Goal: Task Accomplishment & Management: Manage account settings

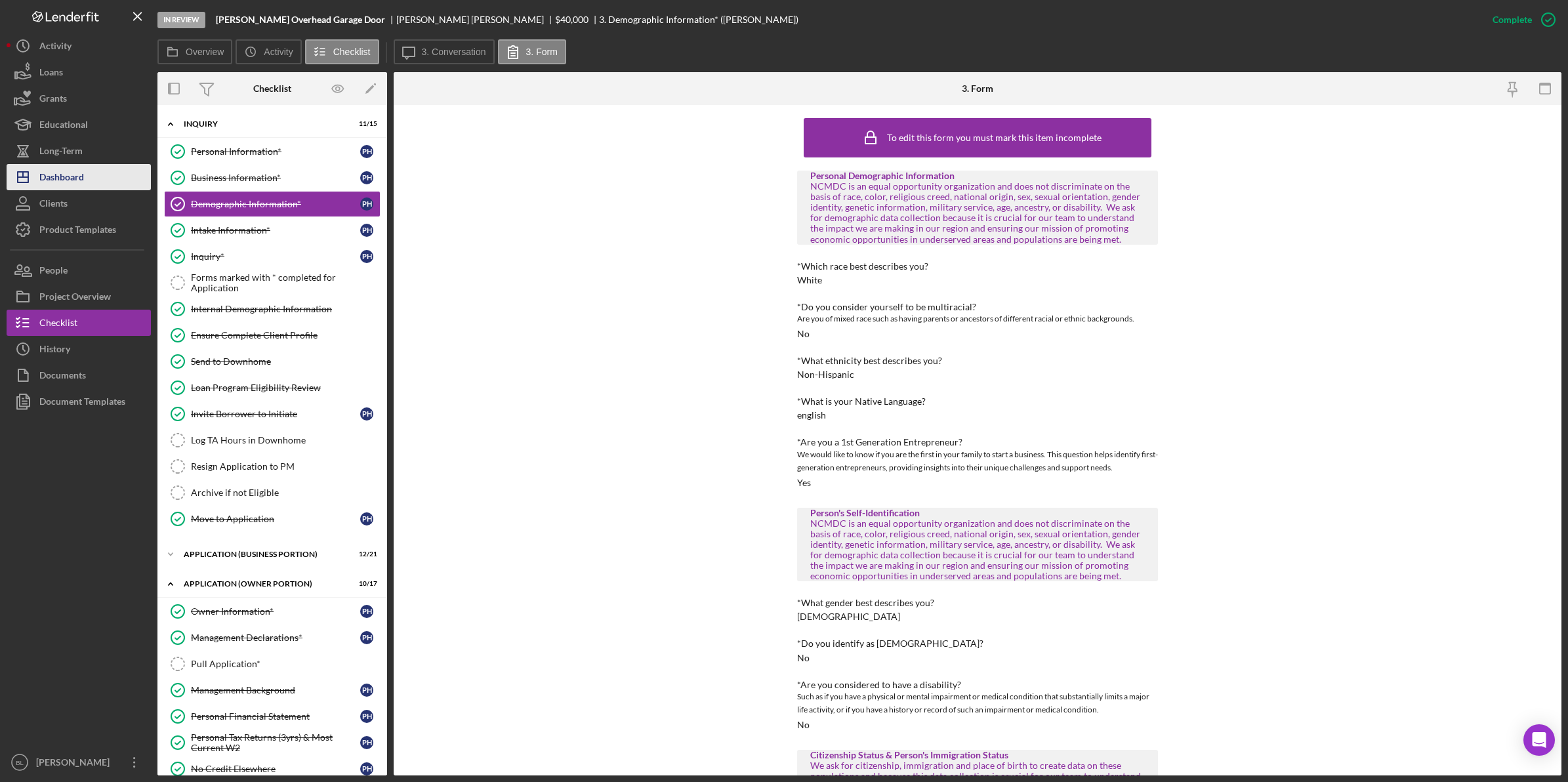
click at [71, 175] on div "Dashboard" at bounding box center [62, 179] width 45 height 30
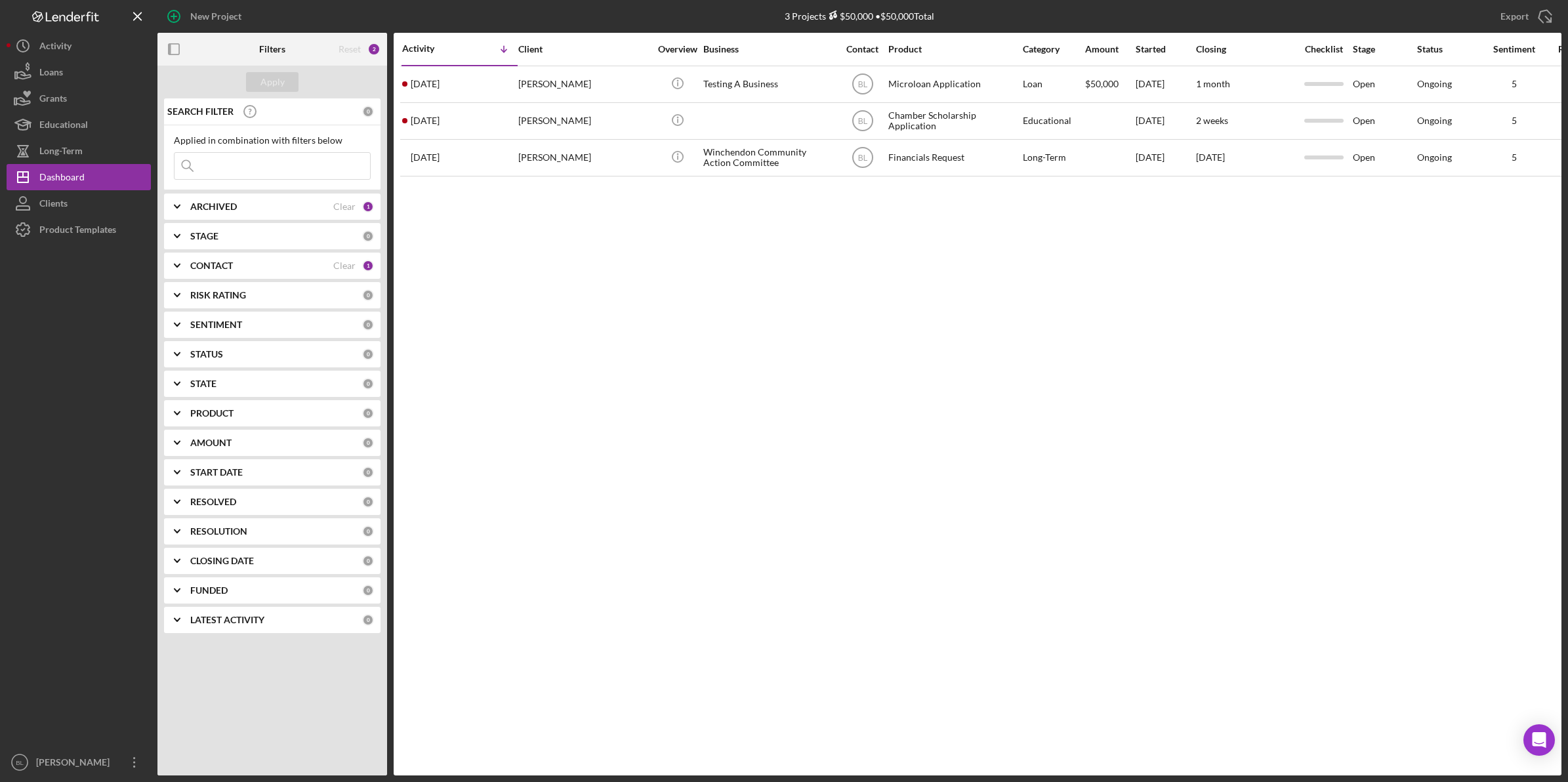
click at [202, 206] on b "ARCHIVED" at bounding box center [213, 206] width 47 height 11
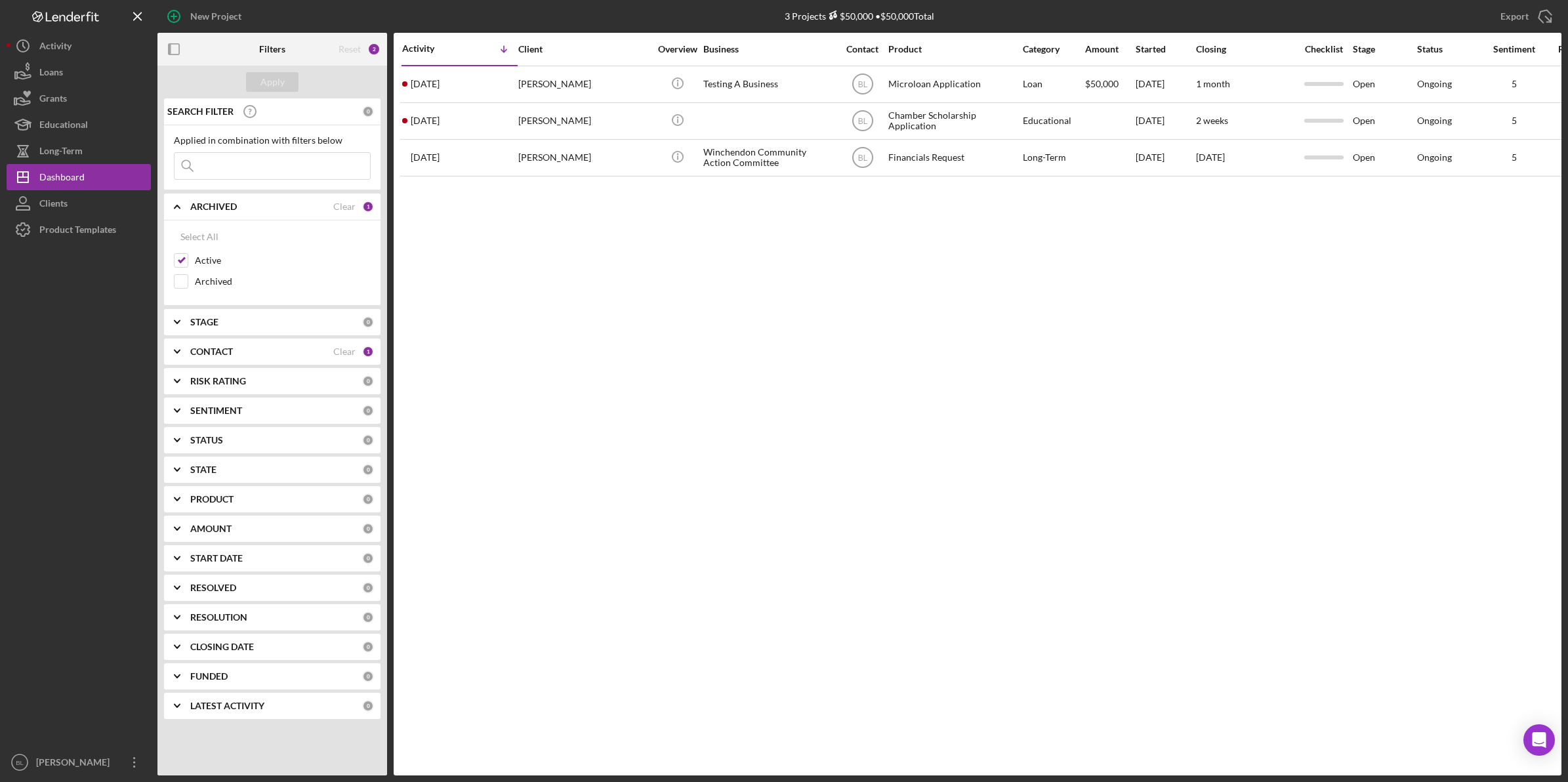
click at [202, 206] on b "ARCHIVED" at bounding box center [213, 206] width 47 height 11
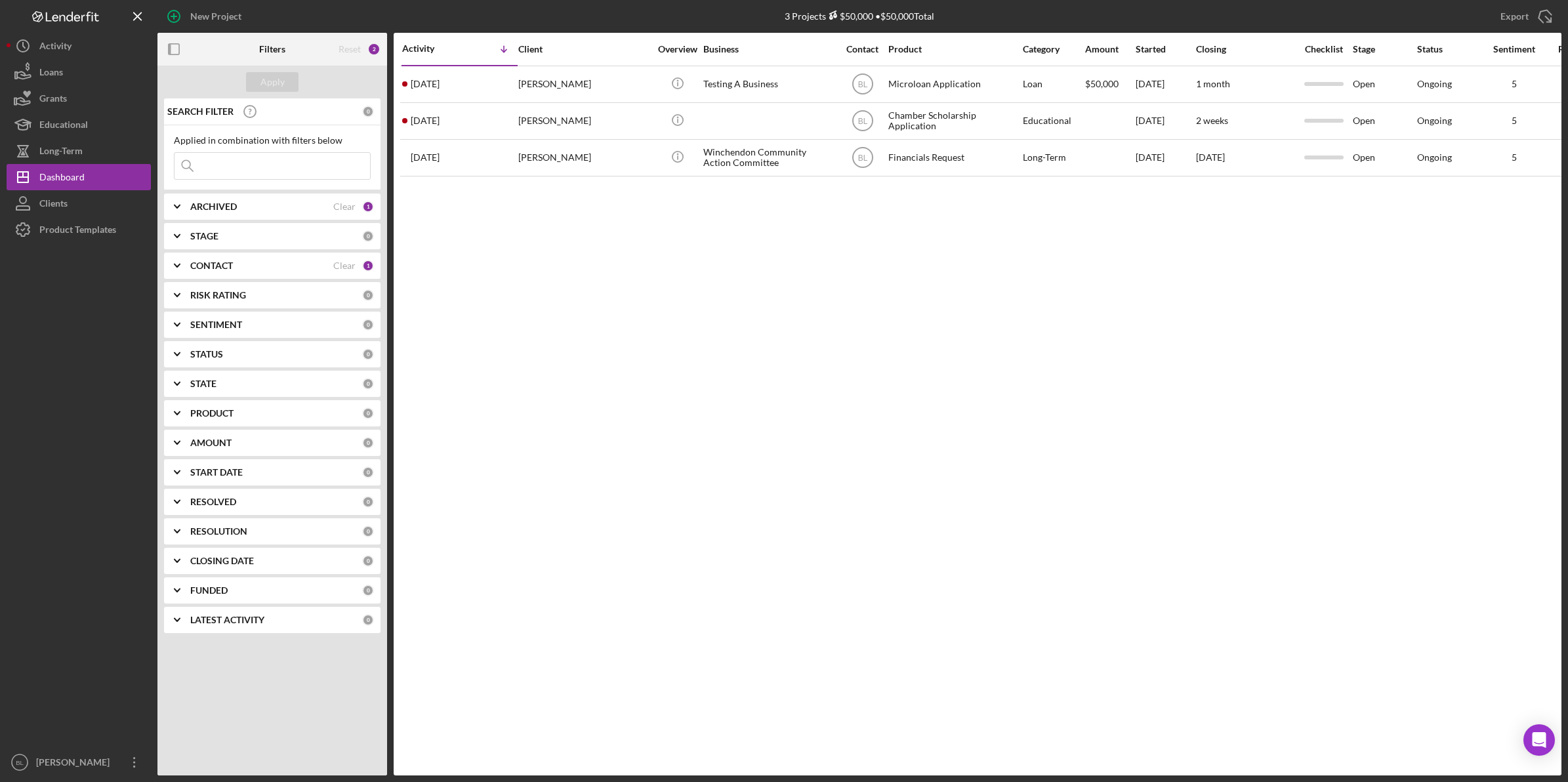
click at [206, 242] on b "STAGE" at bounding box center [204, 236] width 28 height 11
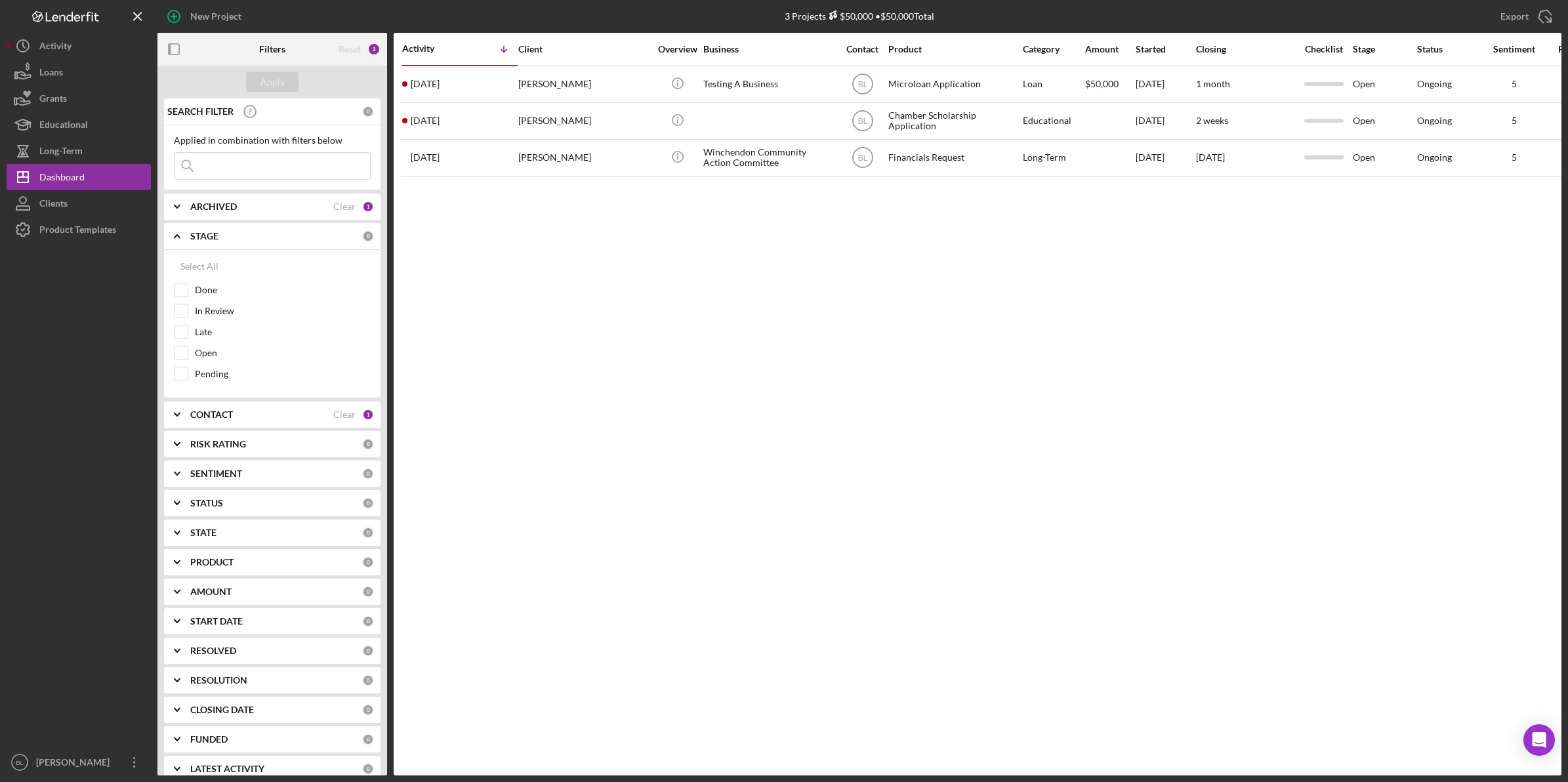
click at [206, 242] on b "STAGE" at bounding box center [204, 236] width 28 height 11
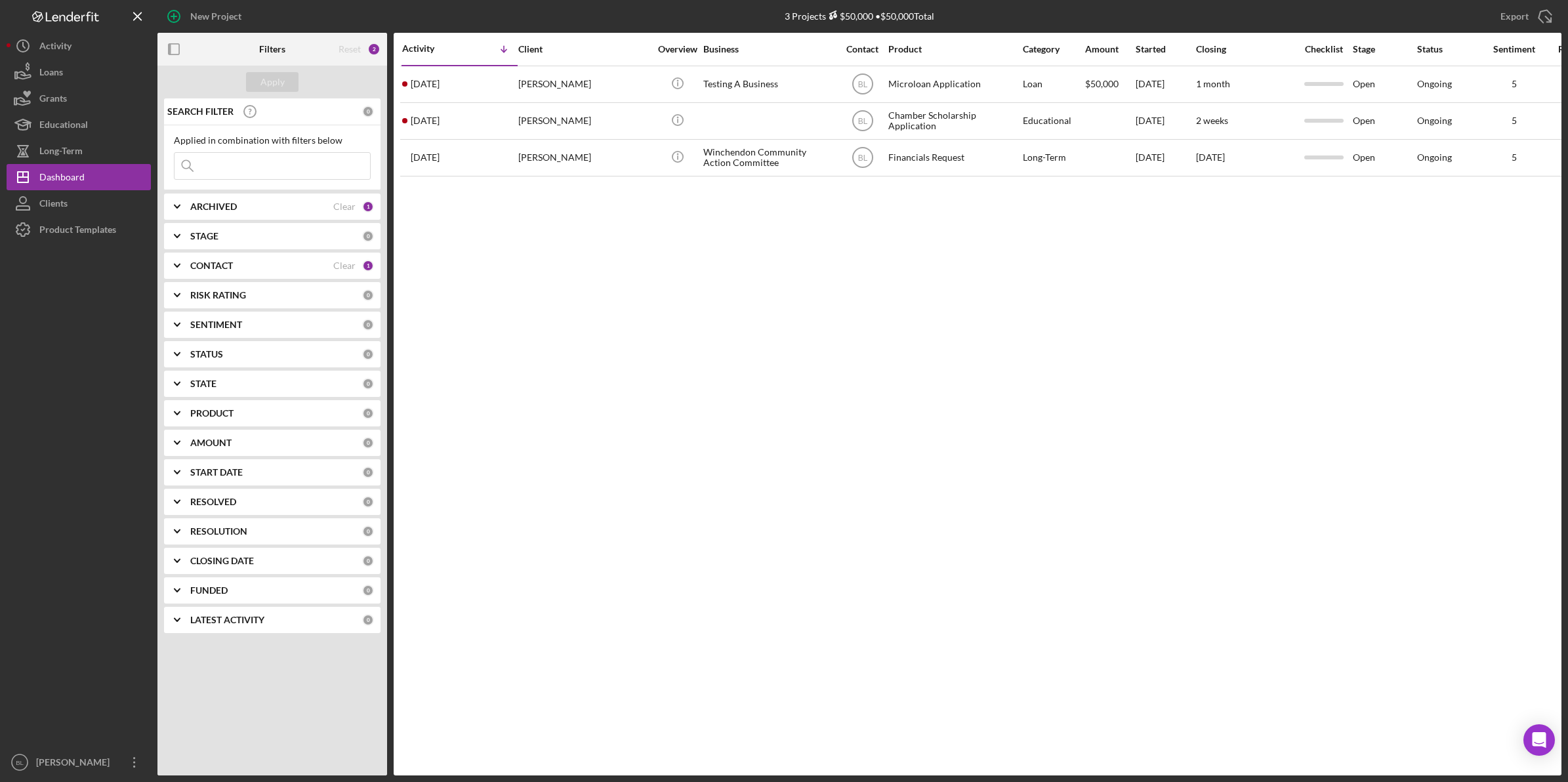
click at [206, 260] on b "CONTACT" at bounding box center [211, 265] width 43 height 11
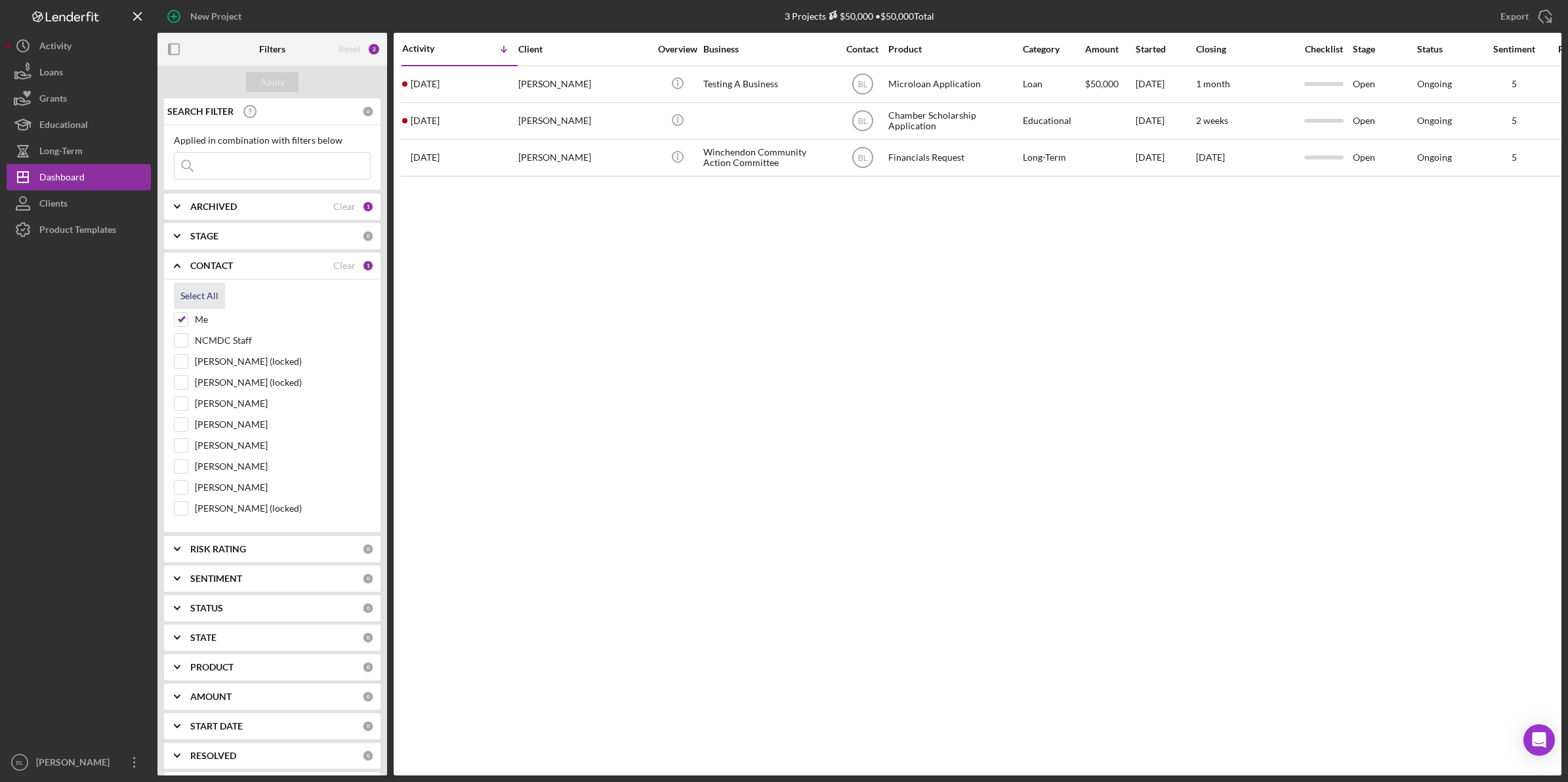
click at [189, 297] on div "Select All" at bounding box center [199, 296] width 38 height 26
checkbox input "true"
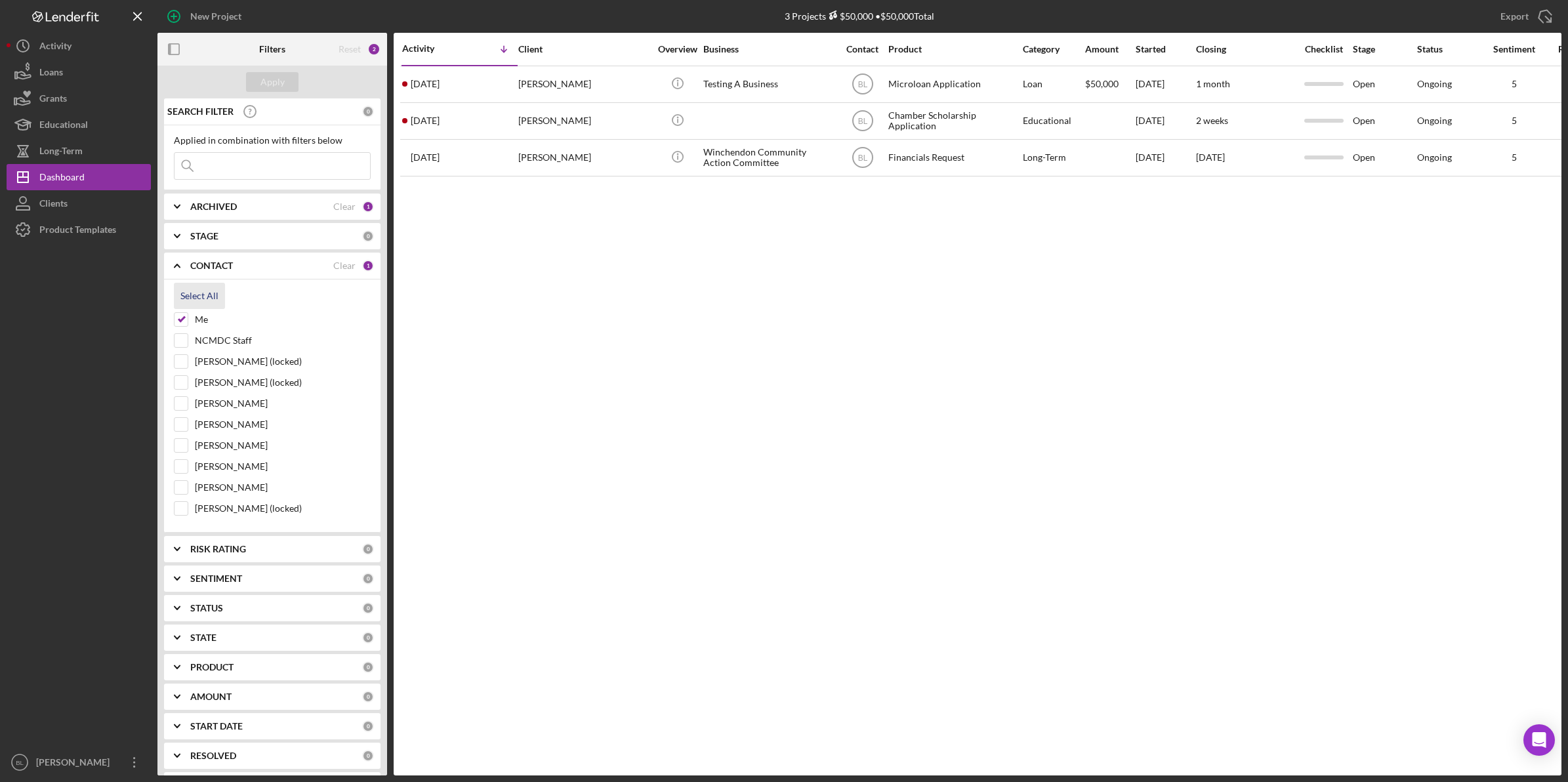
checkbox input "true"
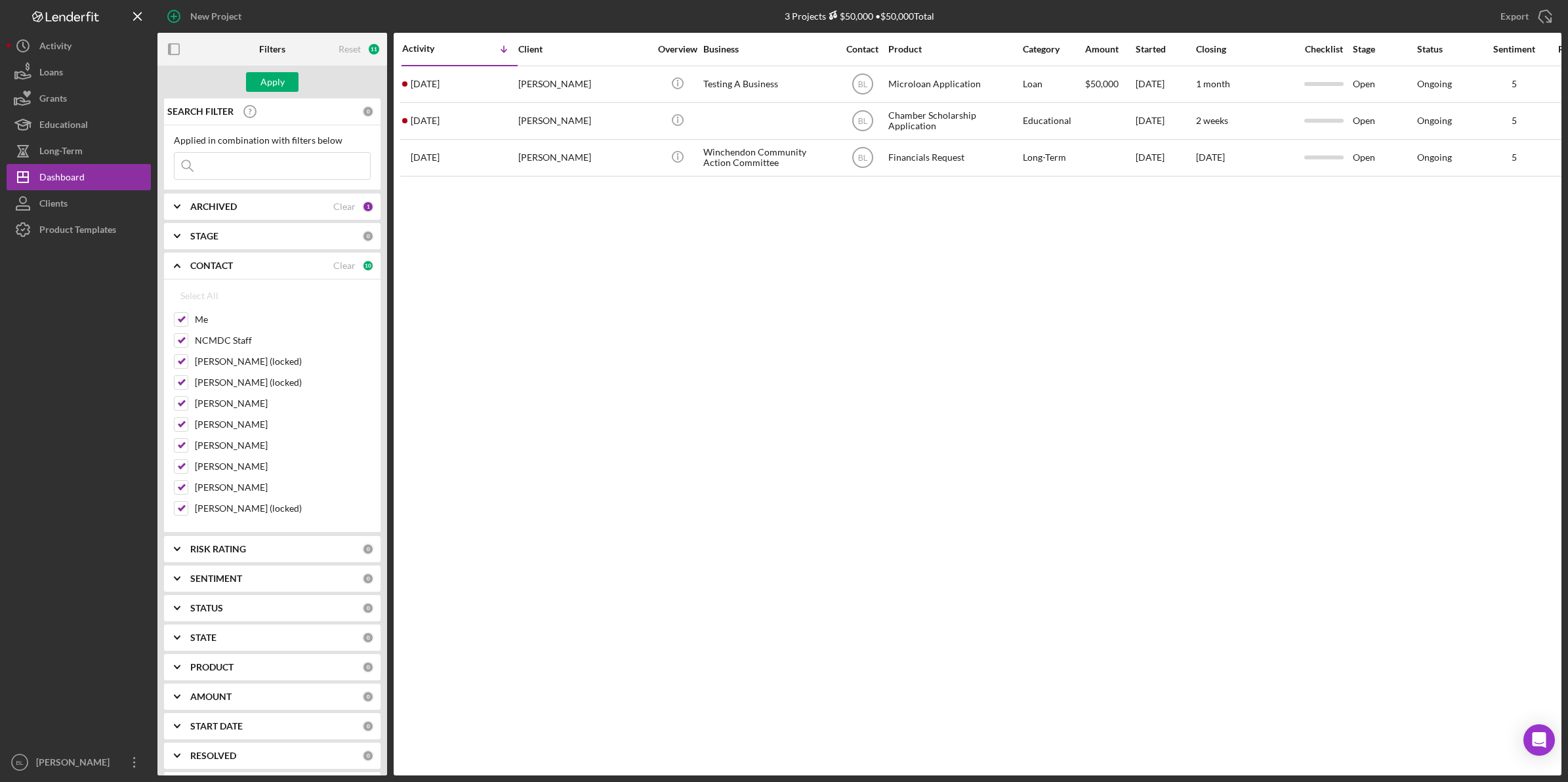
click at [211, 266] on b "CONTACT" at bounding box center [211, 265] width 43 height 11
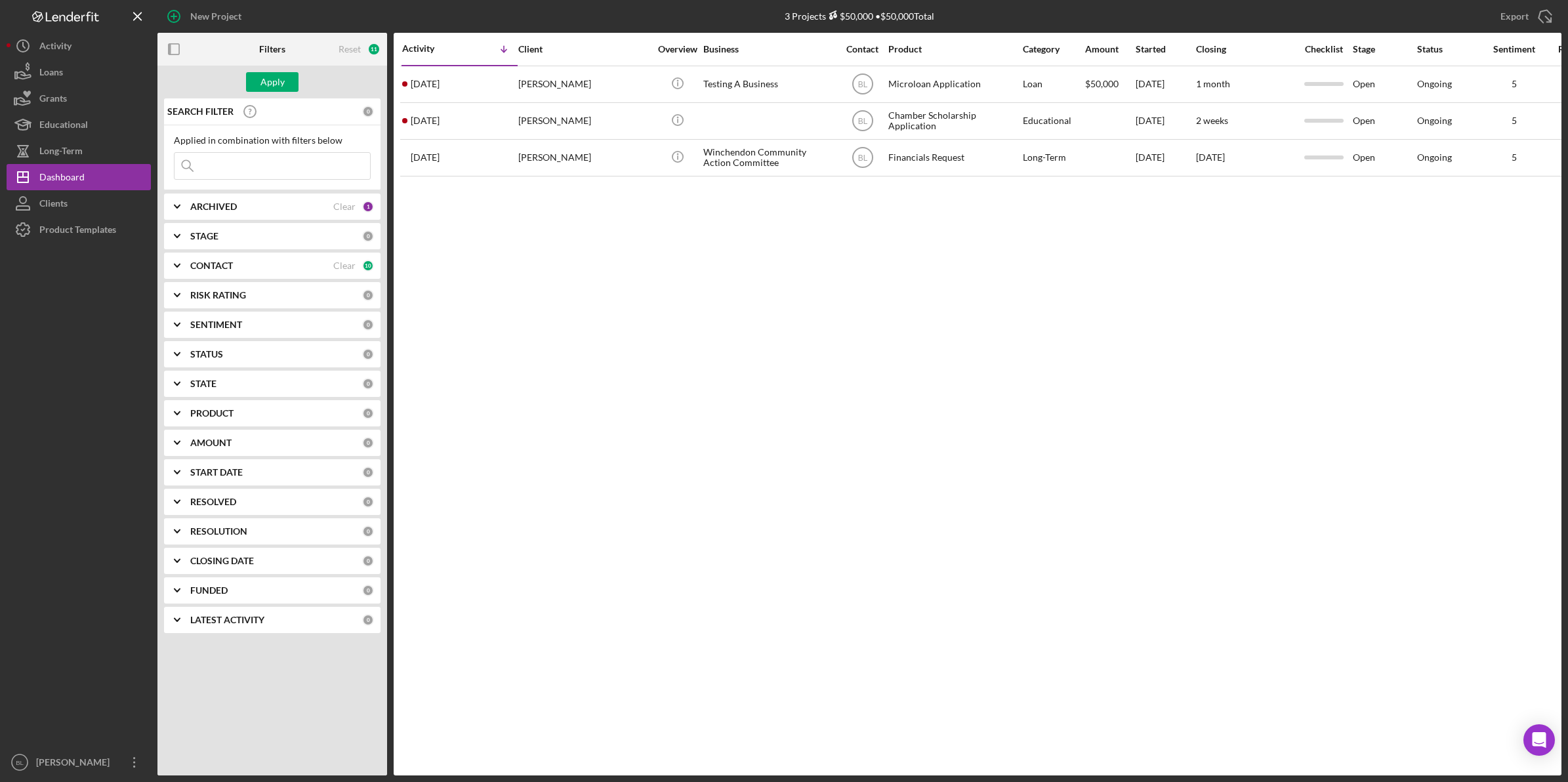
click at [203, 411] on b "PRODUCT" at bounding box center [211, 413] width 43 height 11
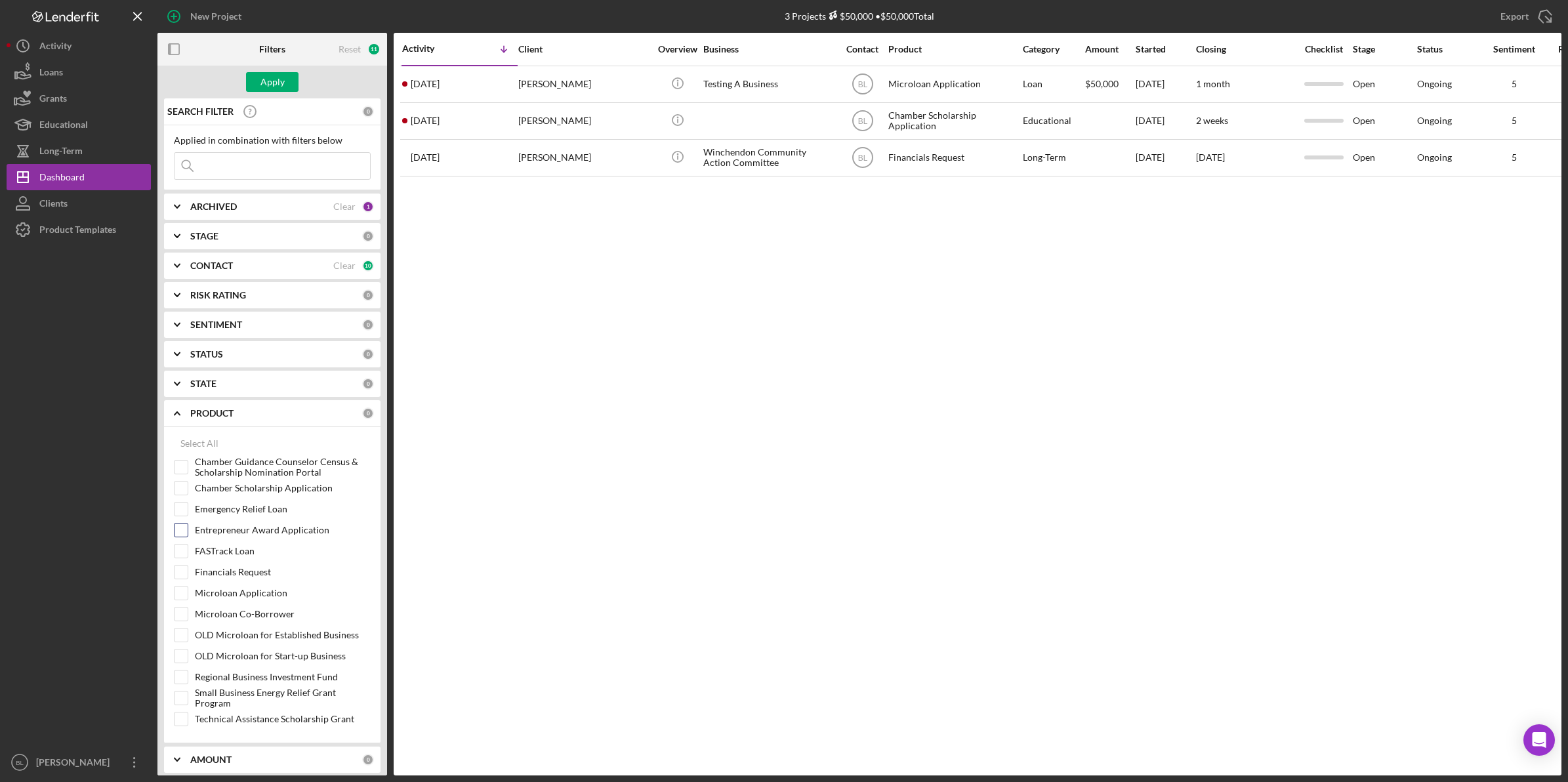
scroll to position [82, 0]
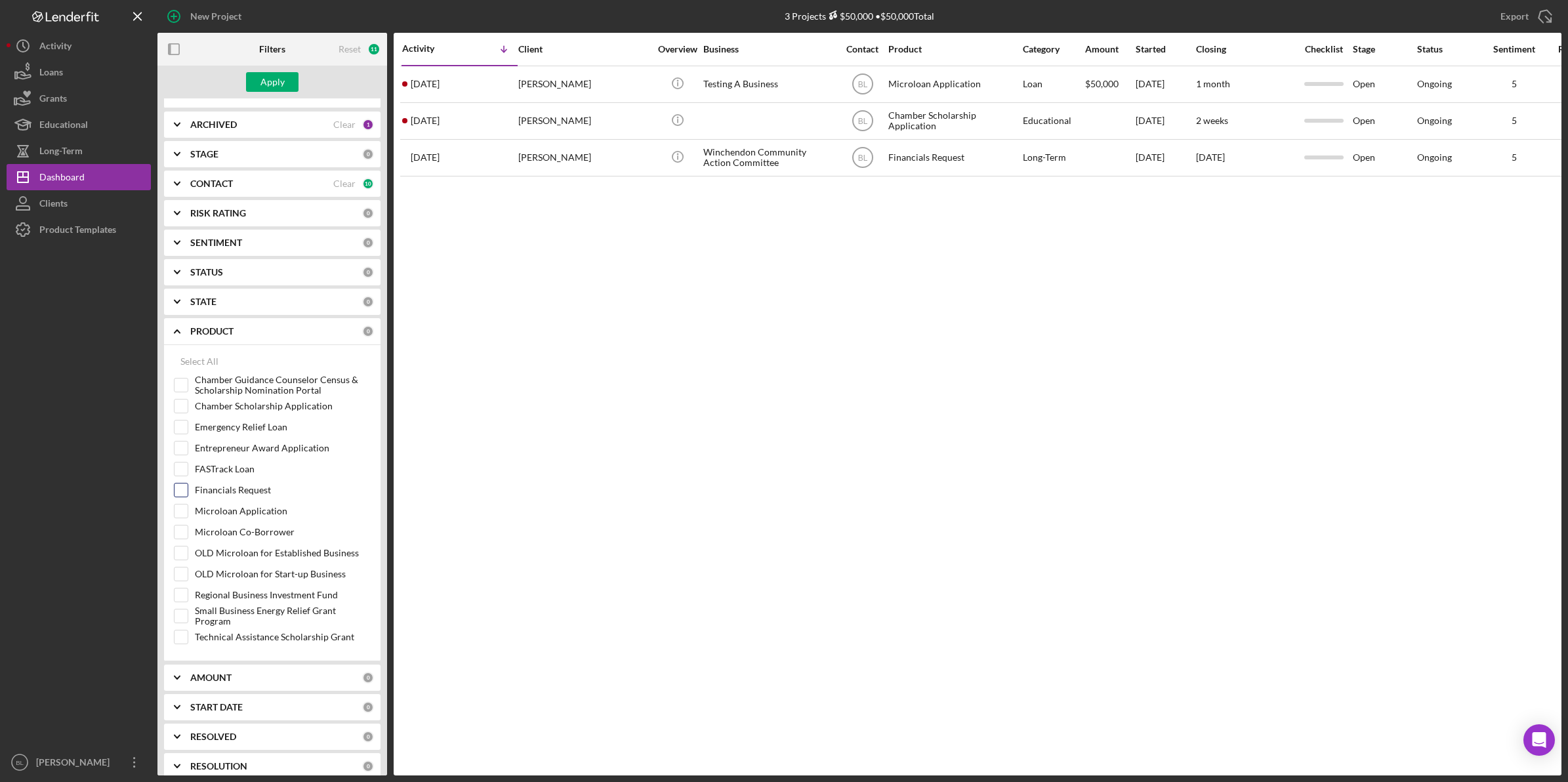
click at [240, 496] on label "Financials Request" at bounding box center [283, 490] width 176 height 13
click at [188, 496] on input "Financials Request" at bounding box center [181, 490] width 13 height 13
checkbox input "true"
click at [280, 83] on div "Apply" at bounding box center [272, 82] width 24 height 20
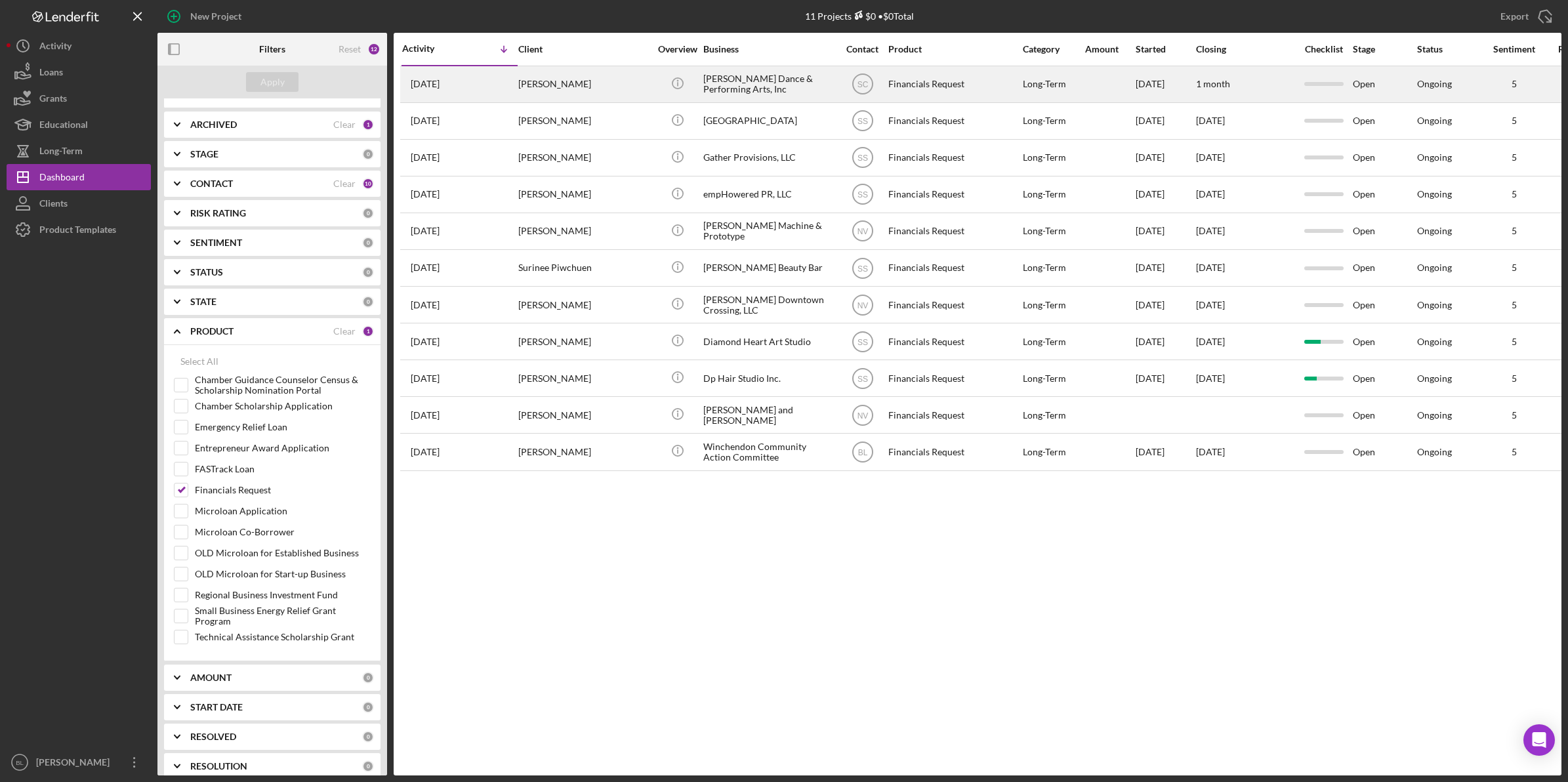
click at [749, 82] on div "[PERSON_NAME] Dance & Performing Arts, Inc" at bounding box center [768, 84] width 131 height 35
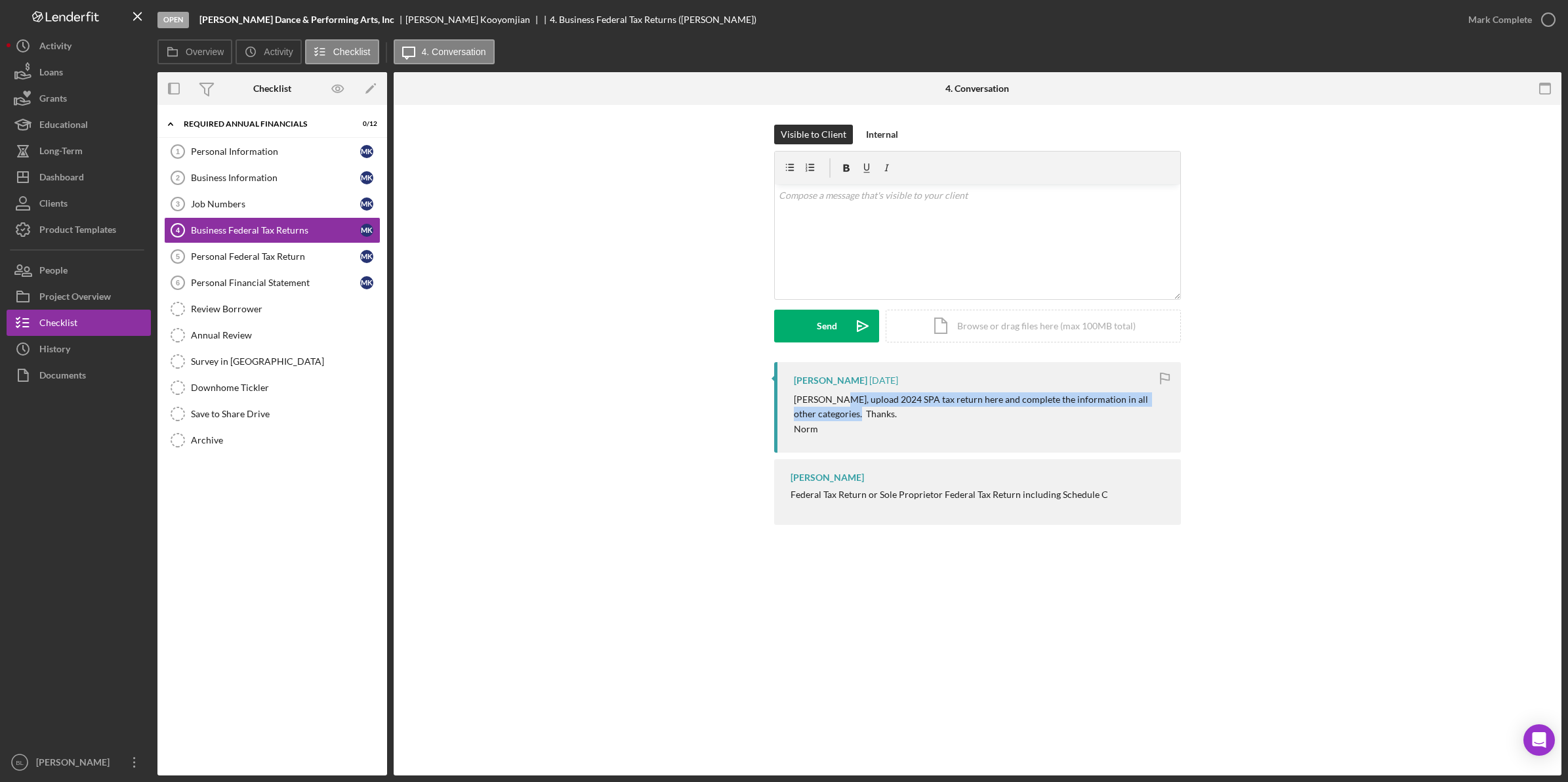
drag, startPoint x: 835, startPoint y: 408, endPoint x: 1115, endPoint y: 418, distance: 280.2
click at [1115, 418] on p "[PERSON_NAME], upload 2024 SPA tax return here and complete the information in …" at bounding box center [980, 407] width 374 height 30
drag, startPoint x: 1115, startPoint y: 418, endPoint x: 886, endPoint y: 410, distance: 229.1
click at [1032, 435] on p "Norm" at bounding box center [980, 429] width 374 height 14
click at [185, 257] on icon "Personal Federal Tax Return 5" at bounding box center [178, 257] width 33 height 33
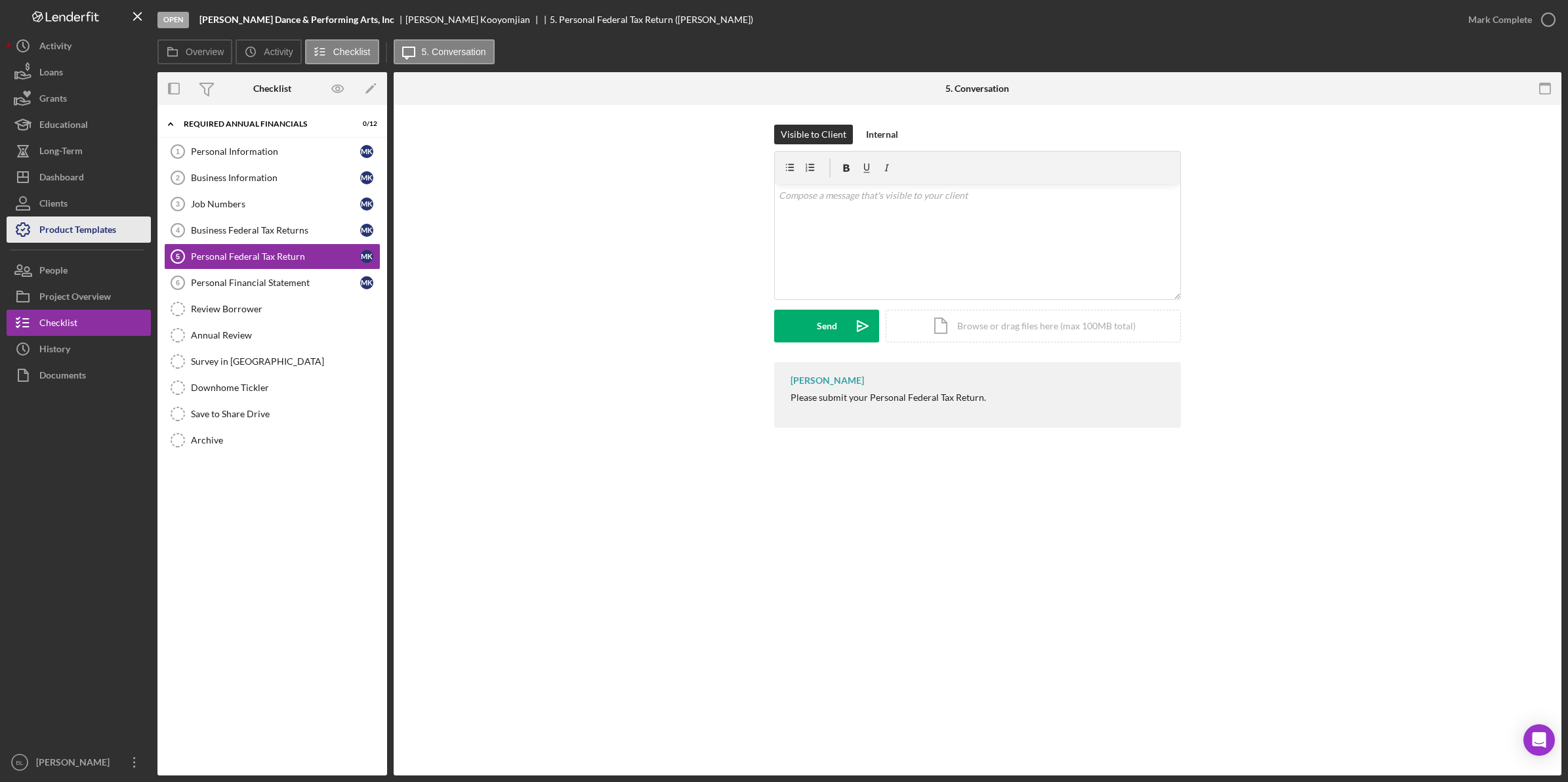
click at [82, 230] on div "Product Templates" at bounding box center [78, 231] width 77 height 30
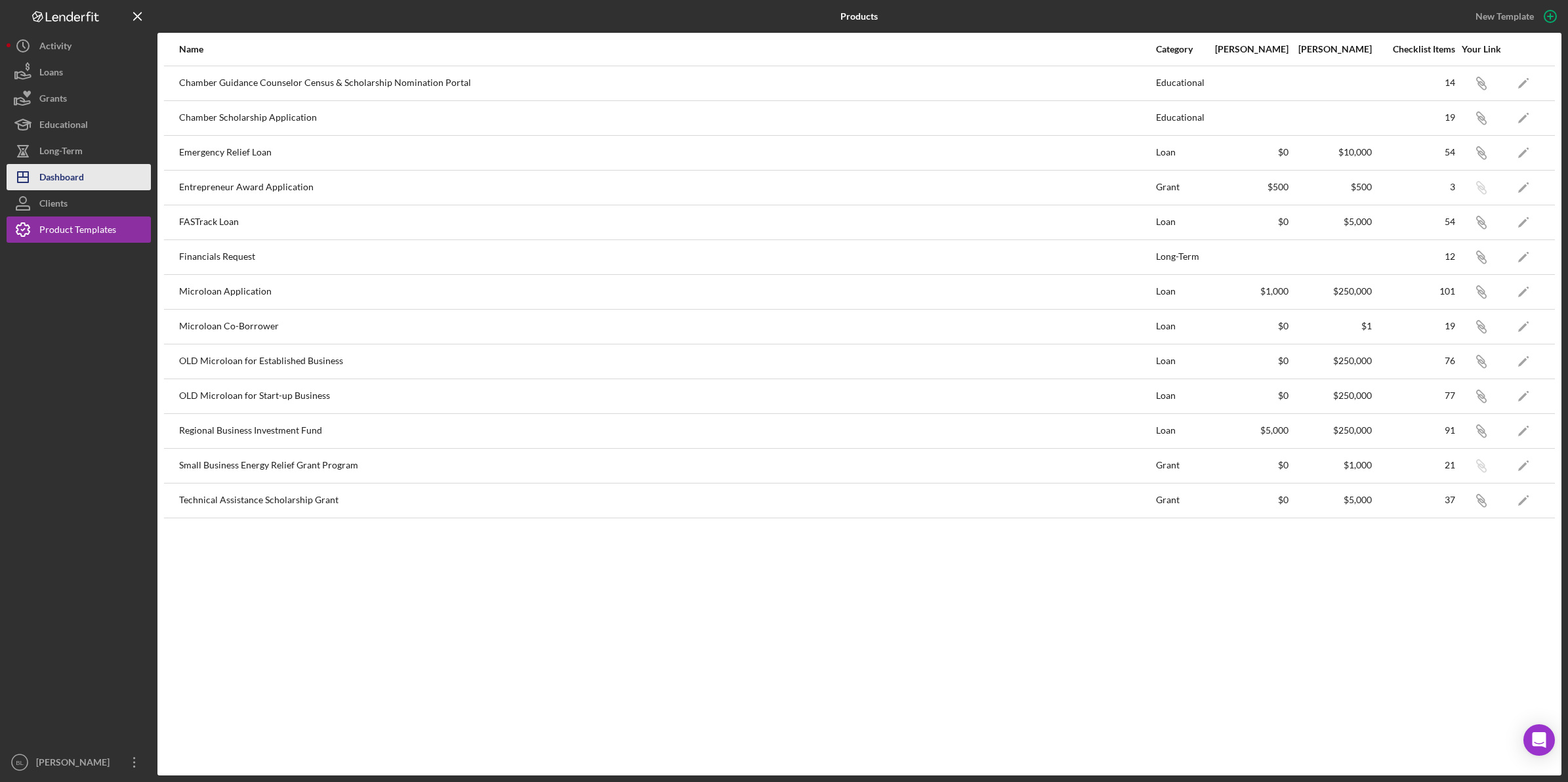
click at [48, 180] on div "Dashboard" at bounding box center [62, 179] width 45 height 30
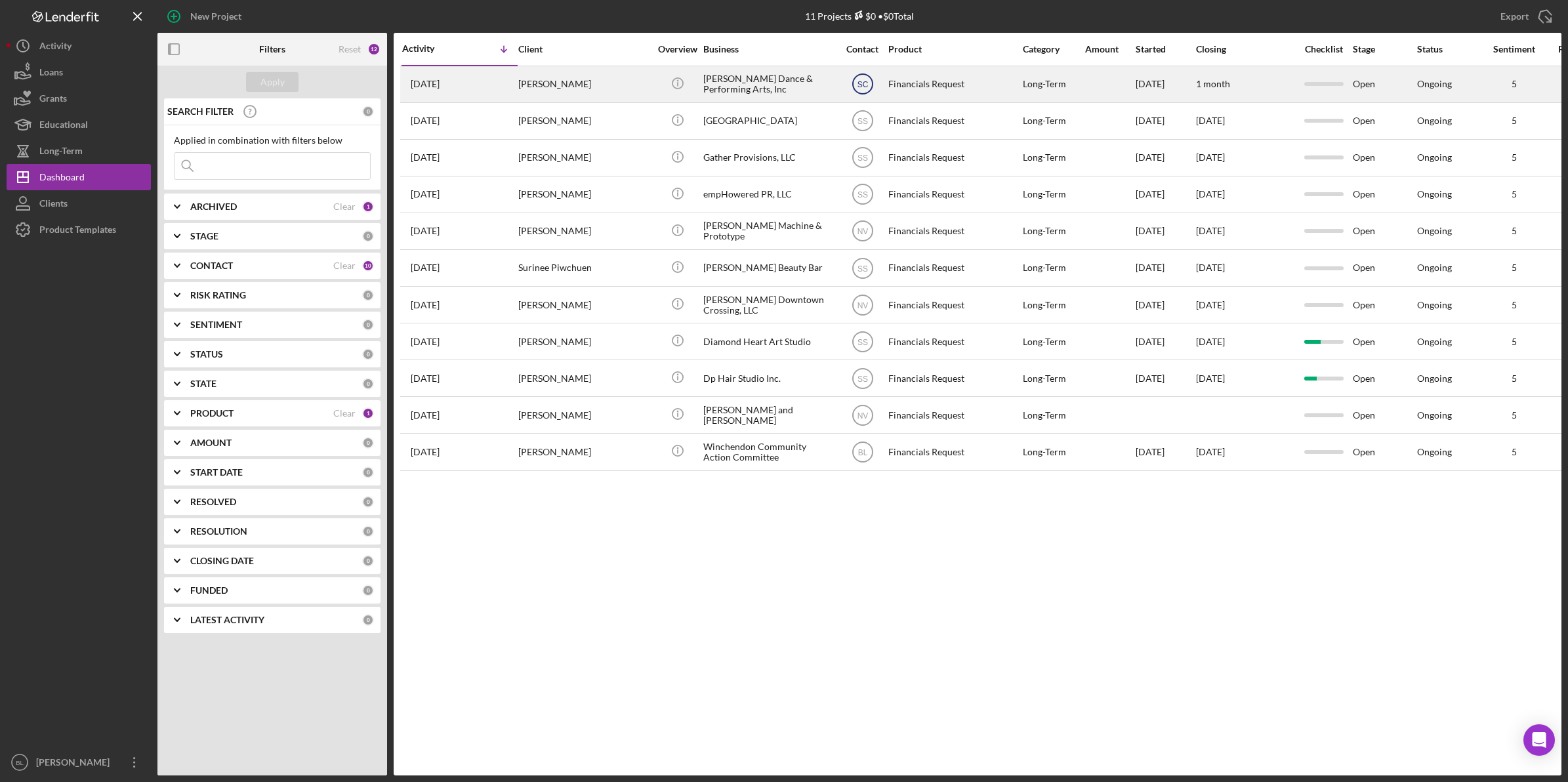
click at [860, 84] on text "SC" at bounding box center [863, 84] width 11 height 9
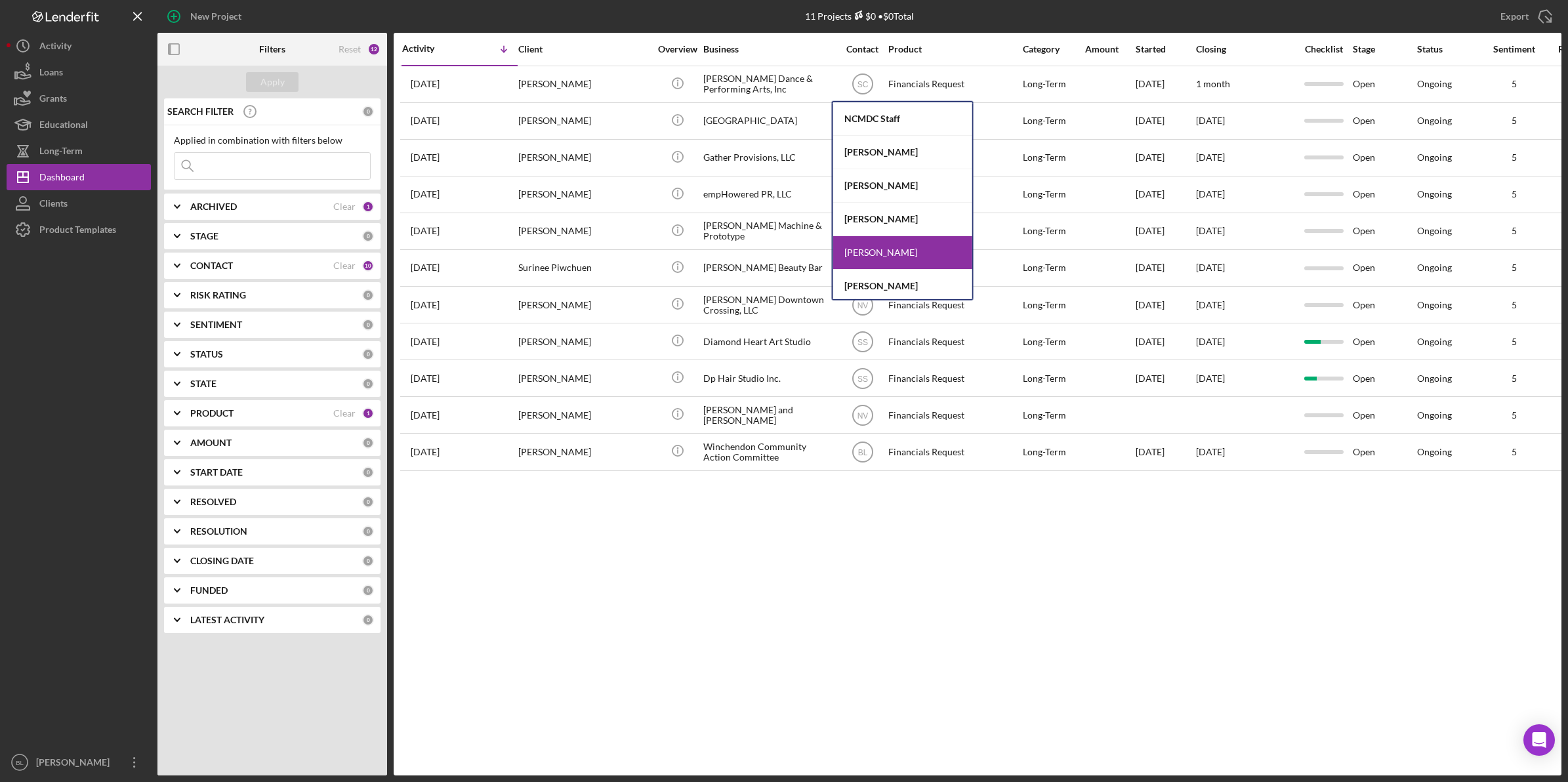
scroll to position [38, 0]
click at [890, 250] on div "[PERSON_NAME]" at bounding box center [902, 250] width 139 height 33
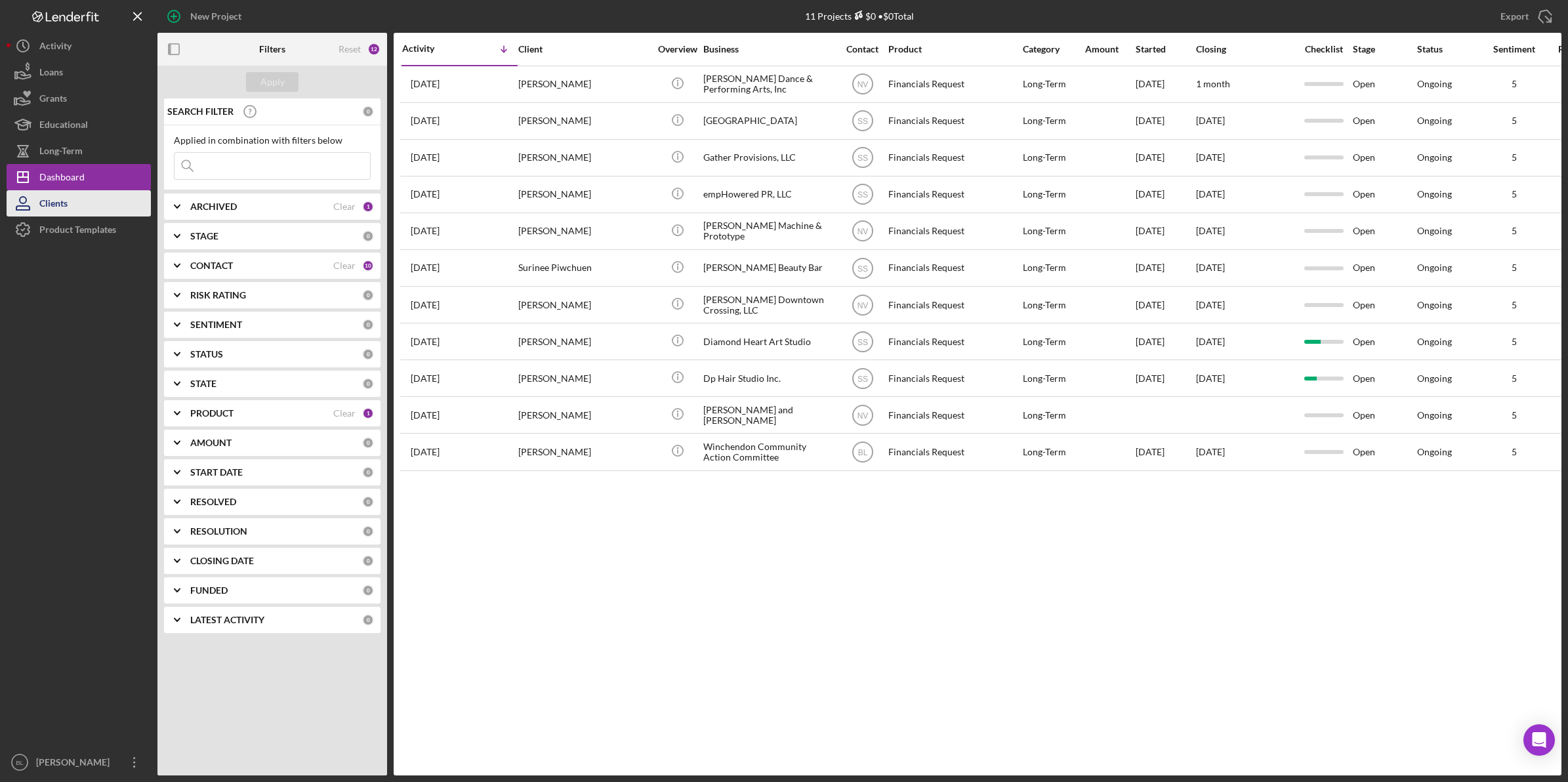
click at [71, 198] on button "Clients" at bounding box center [79, 203] width 145 height 26
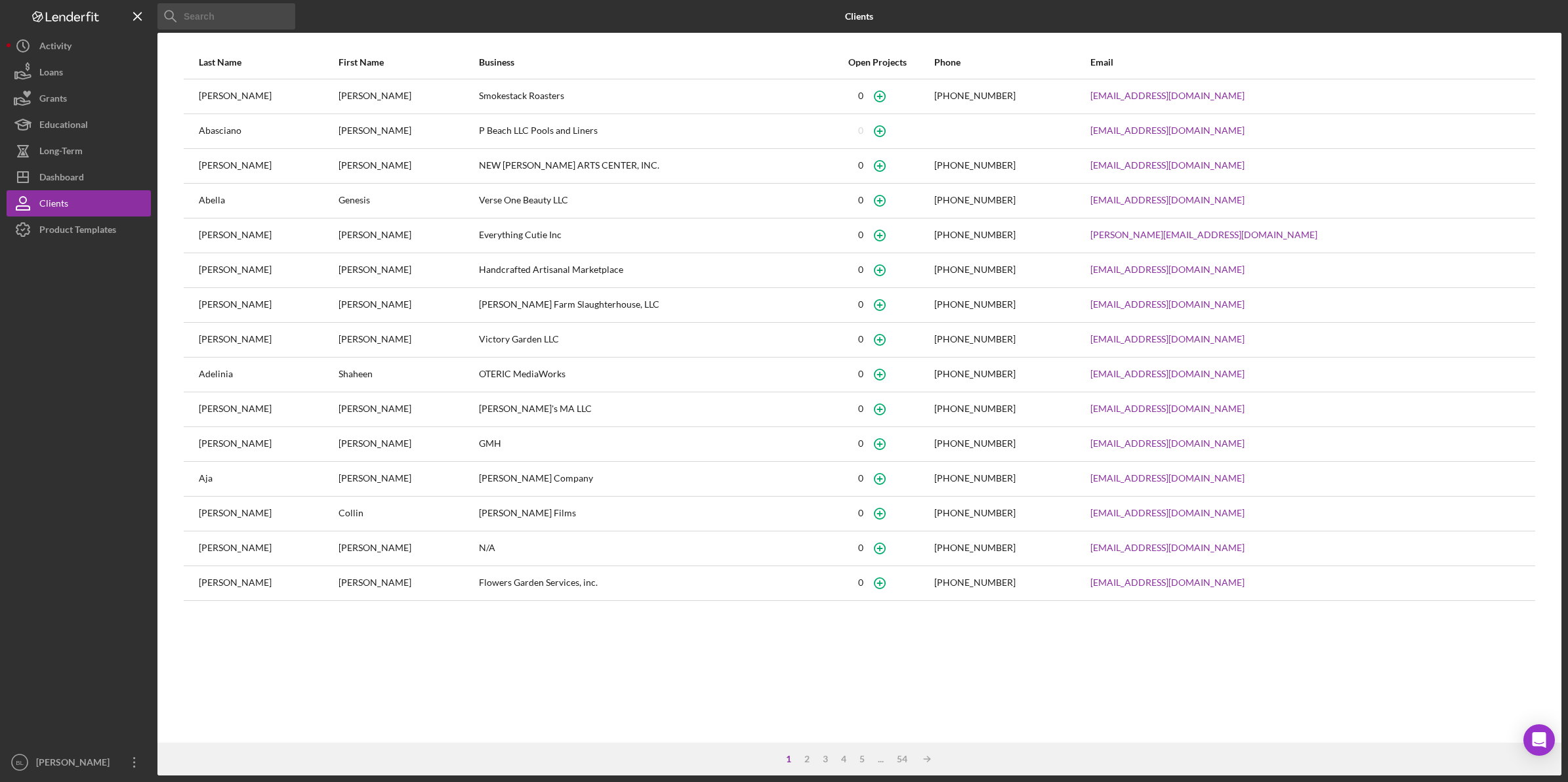
click at [217, 16] on input at bounding box center [226, 16] width 138 height 26
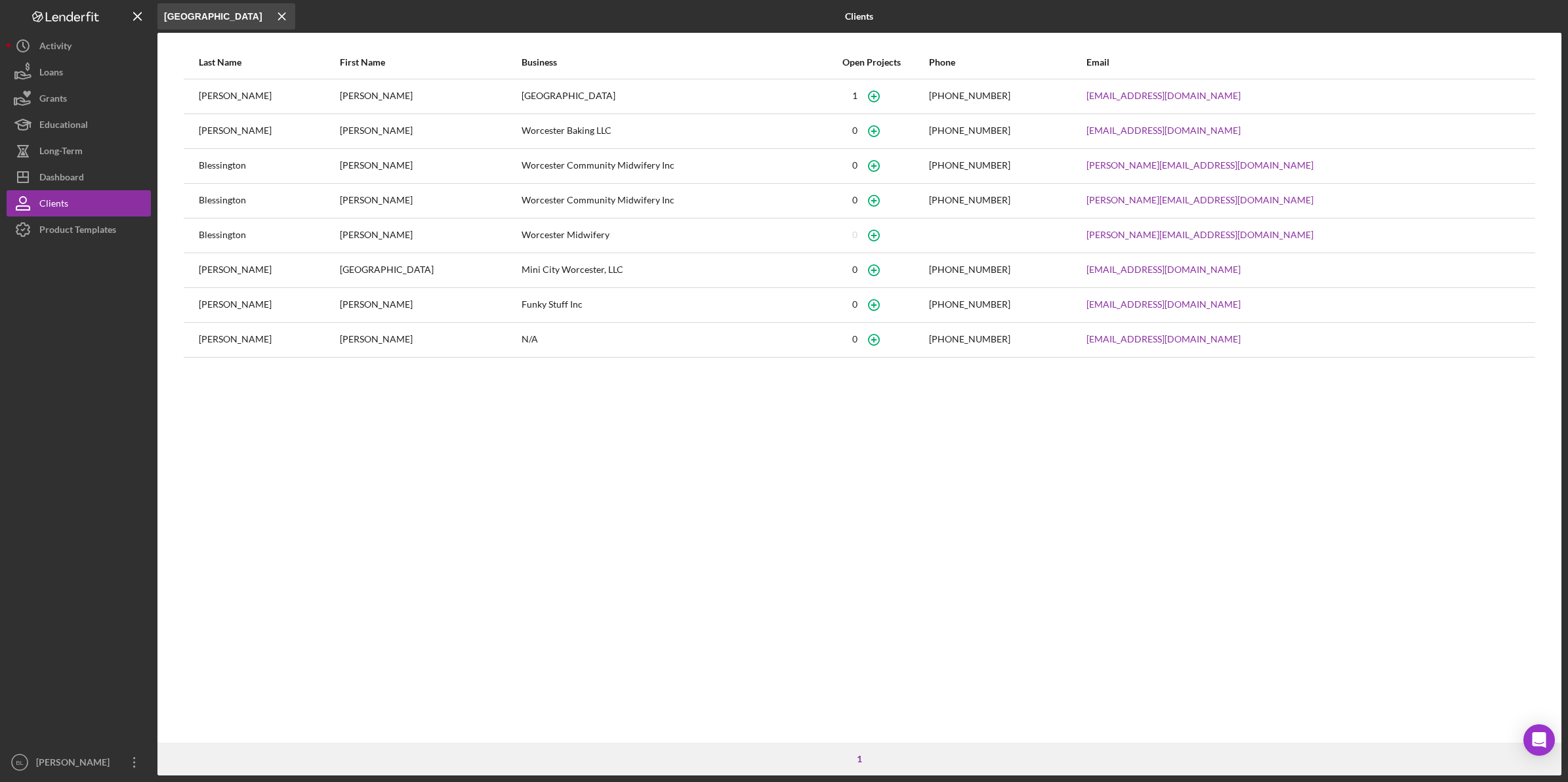
type input "[GEOGRAPHIC_DATA]"
drag, startPoint x: 870, startPoint y: 138, endPoint x: 880, endPoint y: 133, distance: 11.2
click at [880, 133] on div "0" at bounding box center [870, 131] width 112 height 33
drag, startPoint x: 880, startPoint y: 133, endPoint x: 834, endPoint y: 133, distance: 46.0
click at [834, 133] on div "0" at bounding box center [870, 131] width 112 height 33
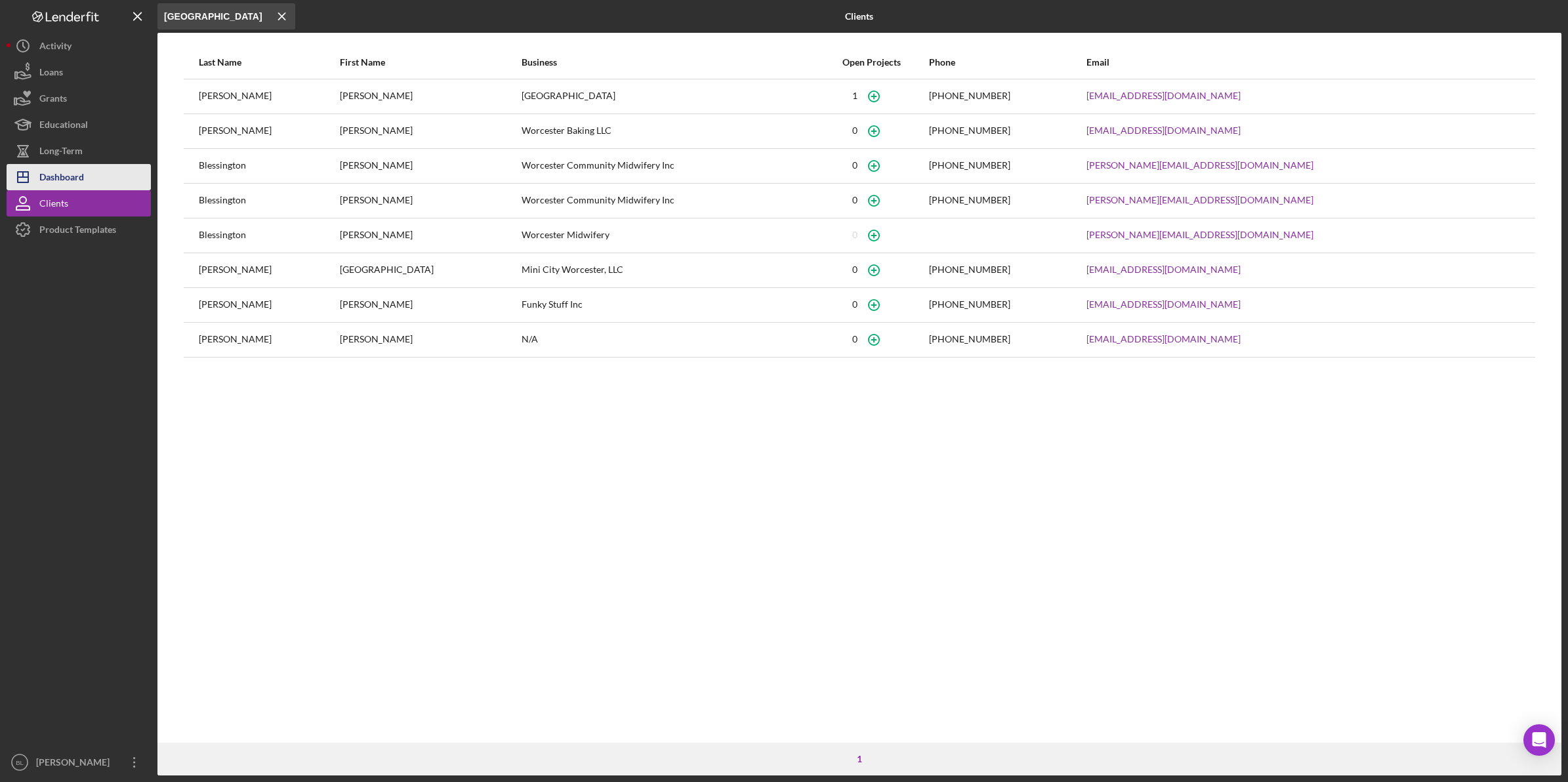
click at [72, 177] on div "Dashboard" at bounding box center [62, 179] width 45 height 30
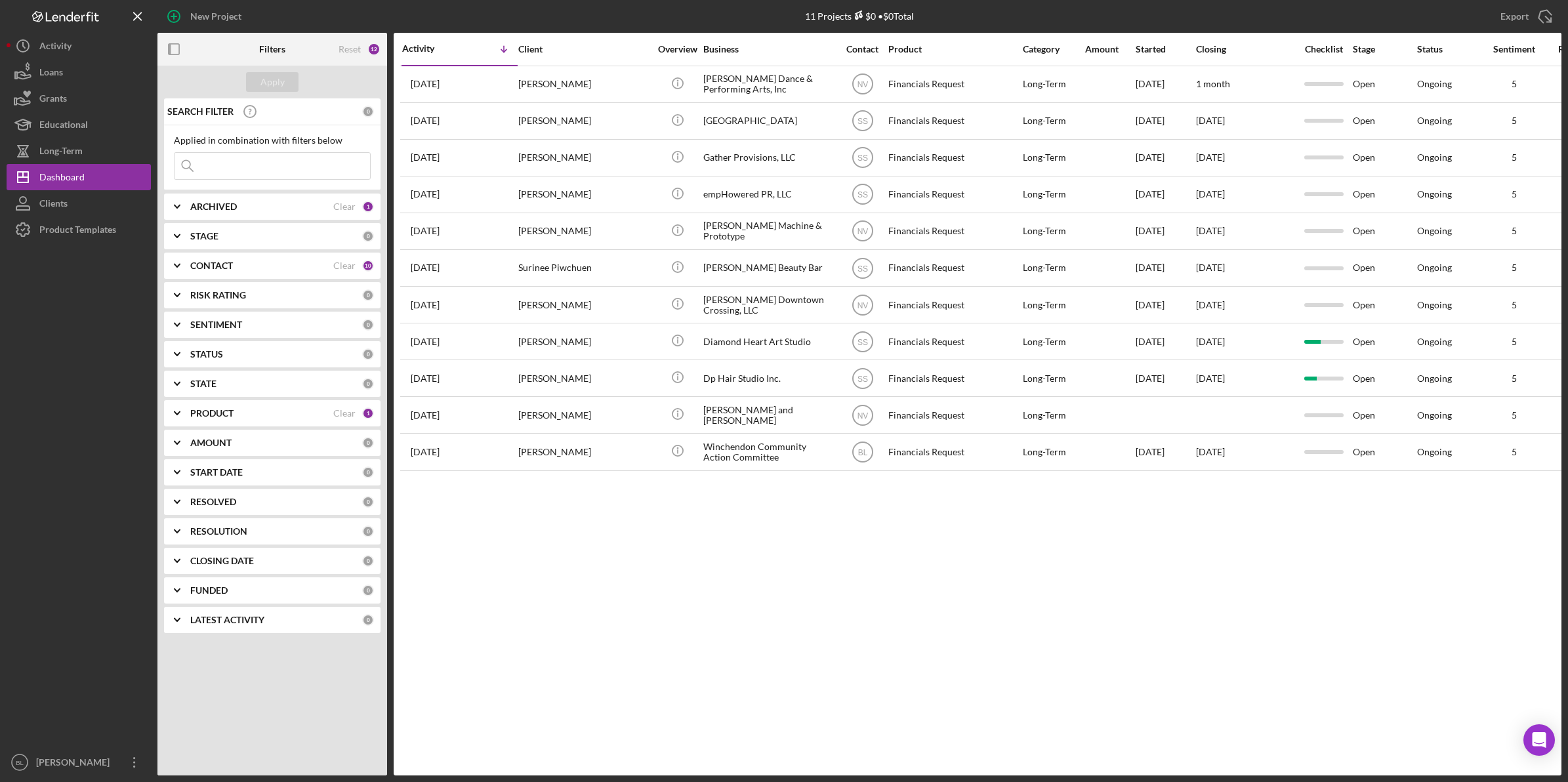
click at [226, 202] on b "ARCHIVED" at bounding box center [213, 206] width 47 height 11
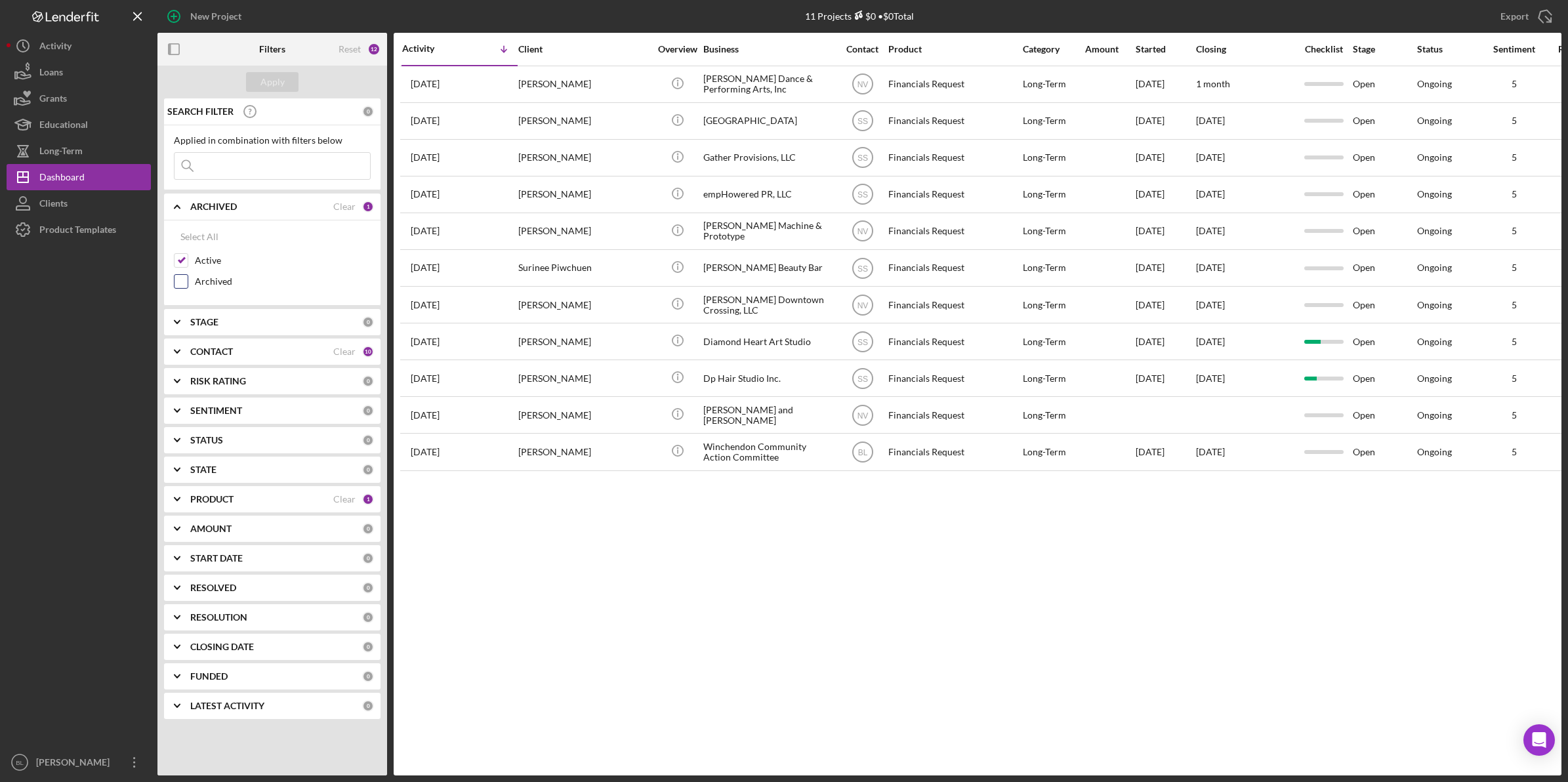
click at [174, 286] on input "Archived" at bounding box center [181, 281] width 13 height 13
checkbox input "true"
click at [267, 79] on div "Apply" at bounding box center [272, 82] width 24 height 20
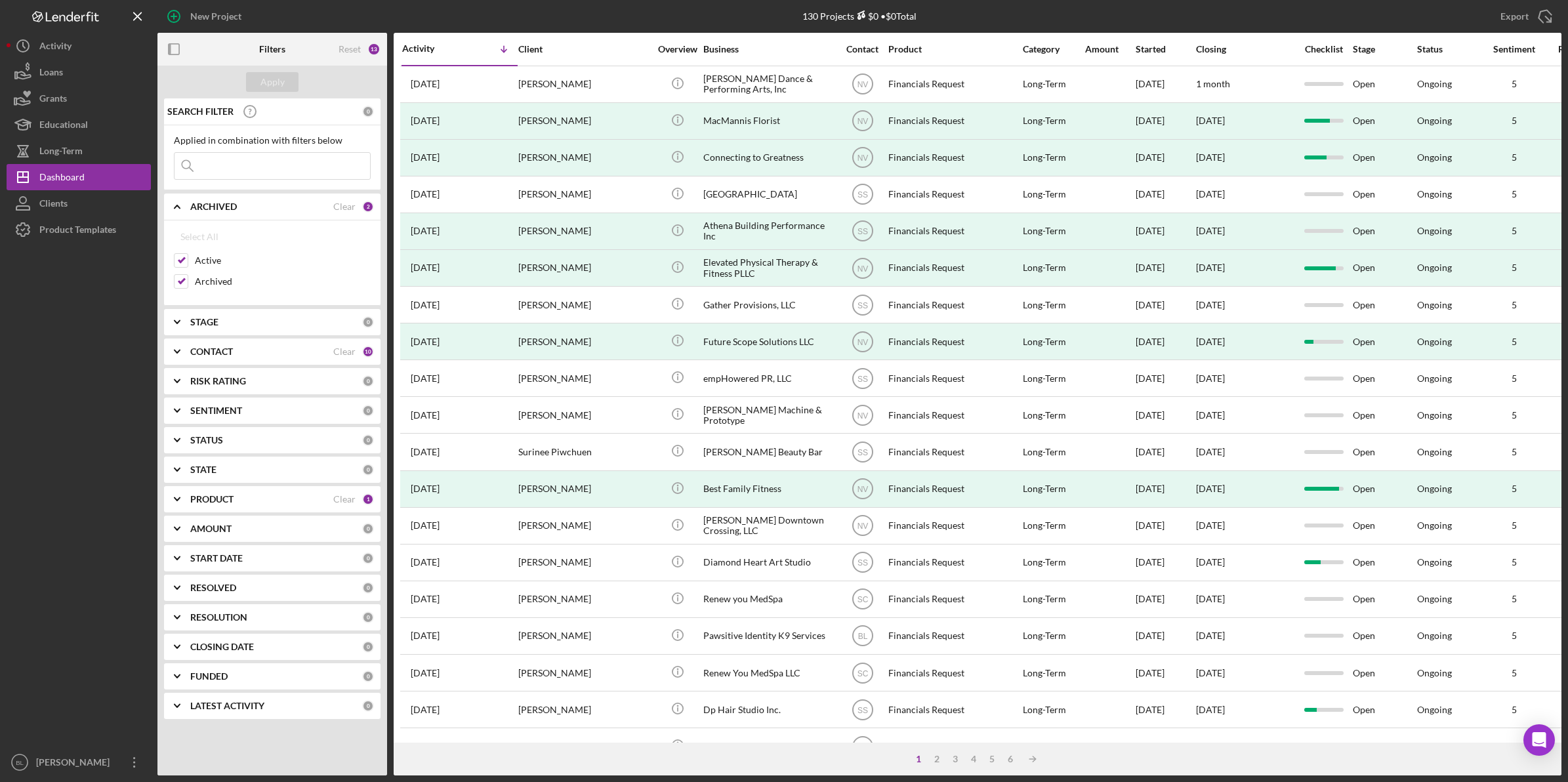
click at [247, 162] on input at bounding box center [272, 166] width 196 height 26
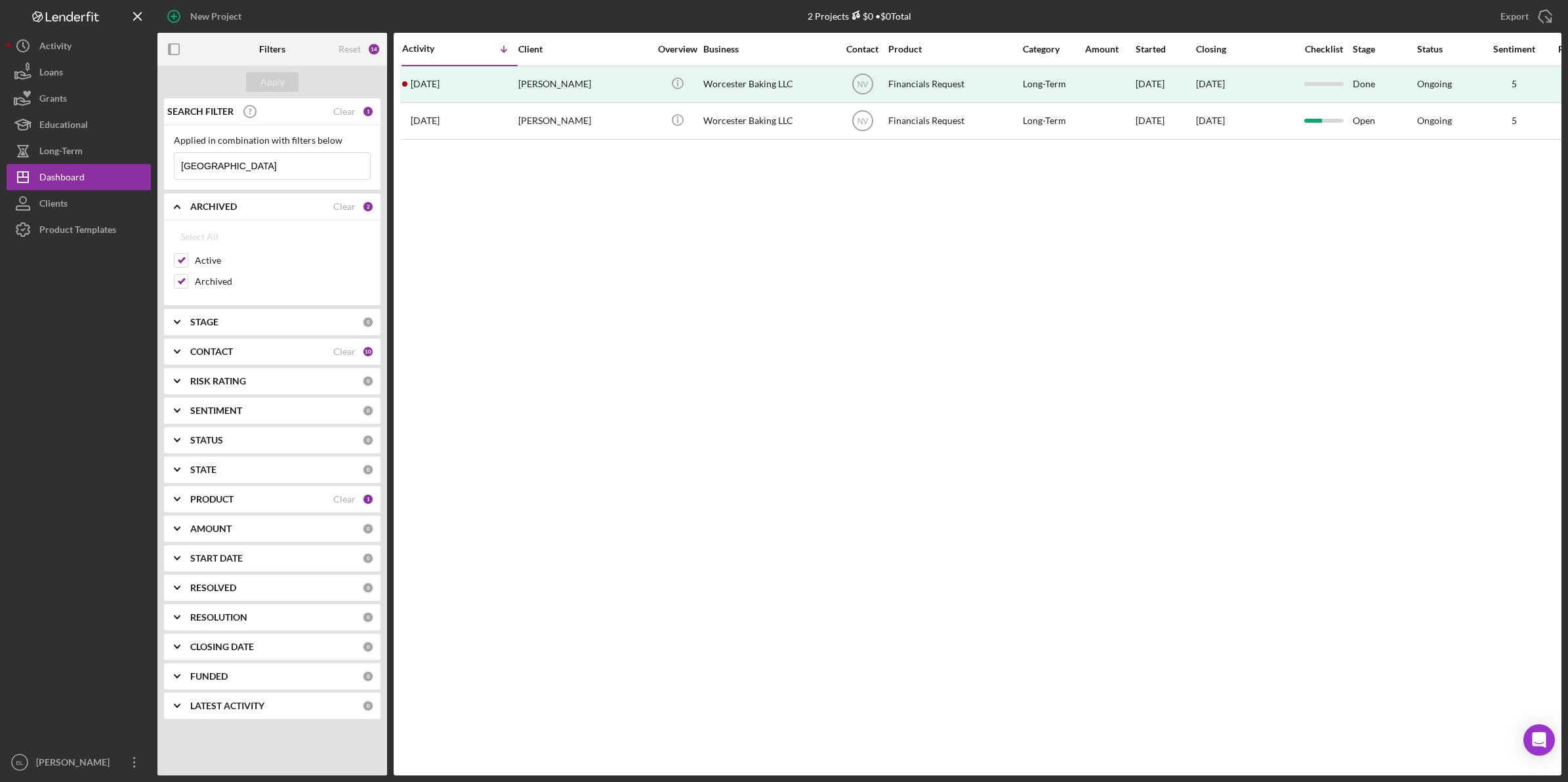
type input "[GEOGRAPHIC_DATA]"
click at [1064, 264] on div "Activity Icon/Table Sort Arrow Client Overview Business Contact Product Categor…" at bounding box center [977, 404] width 1167 height 743
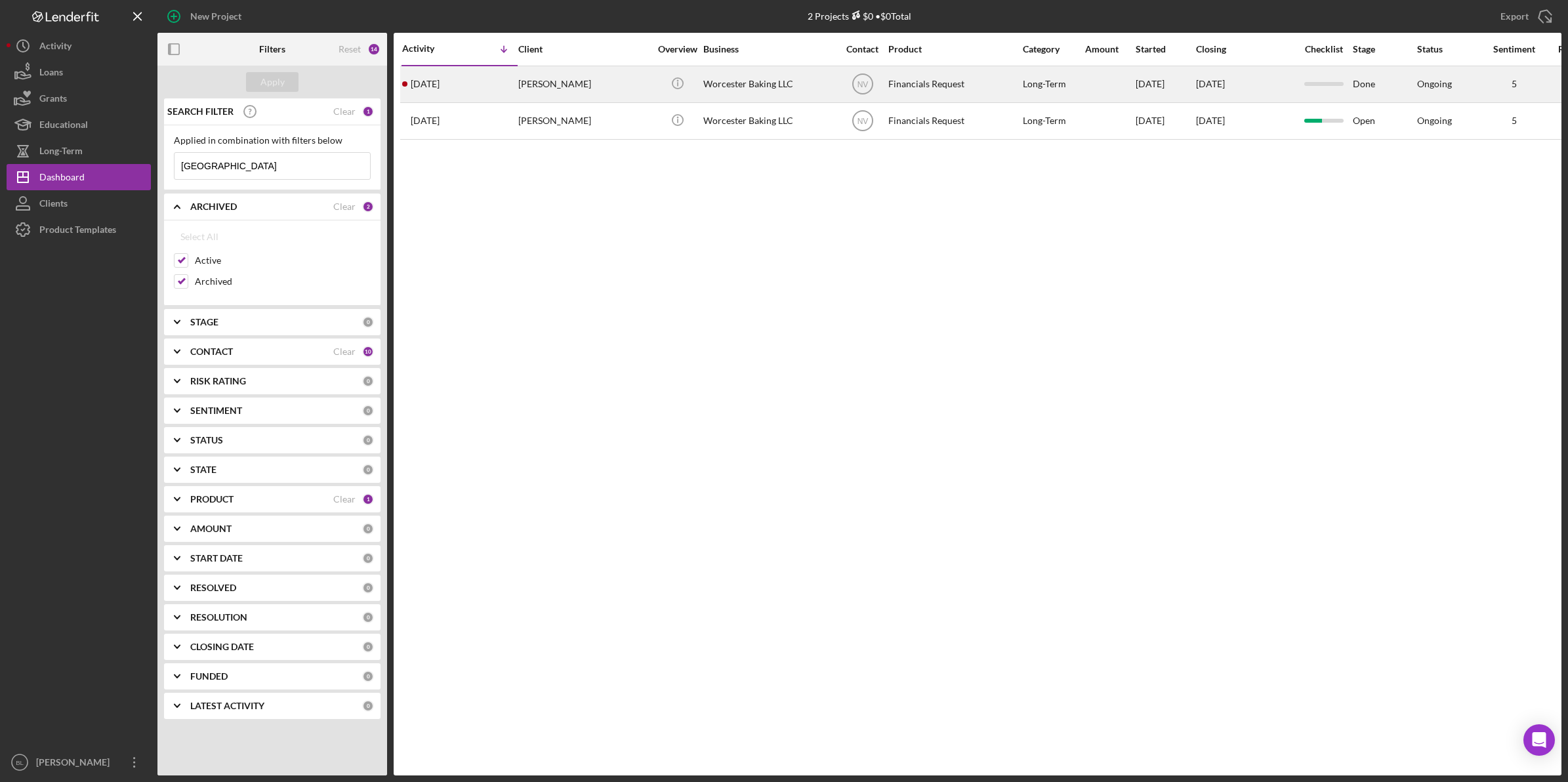
click at [775, 82] on div "Worcester Baking LLC" at bounding box center [768, 84] width 131 height 35
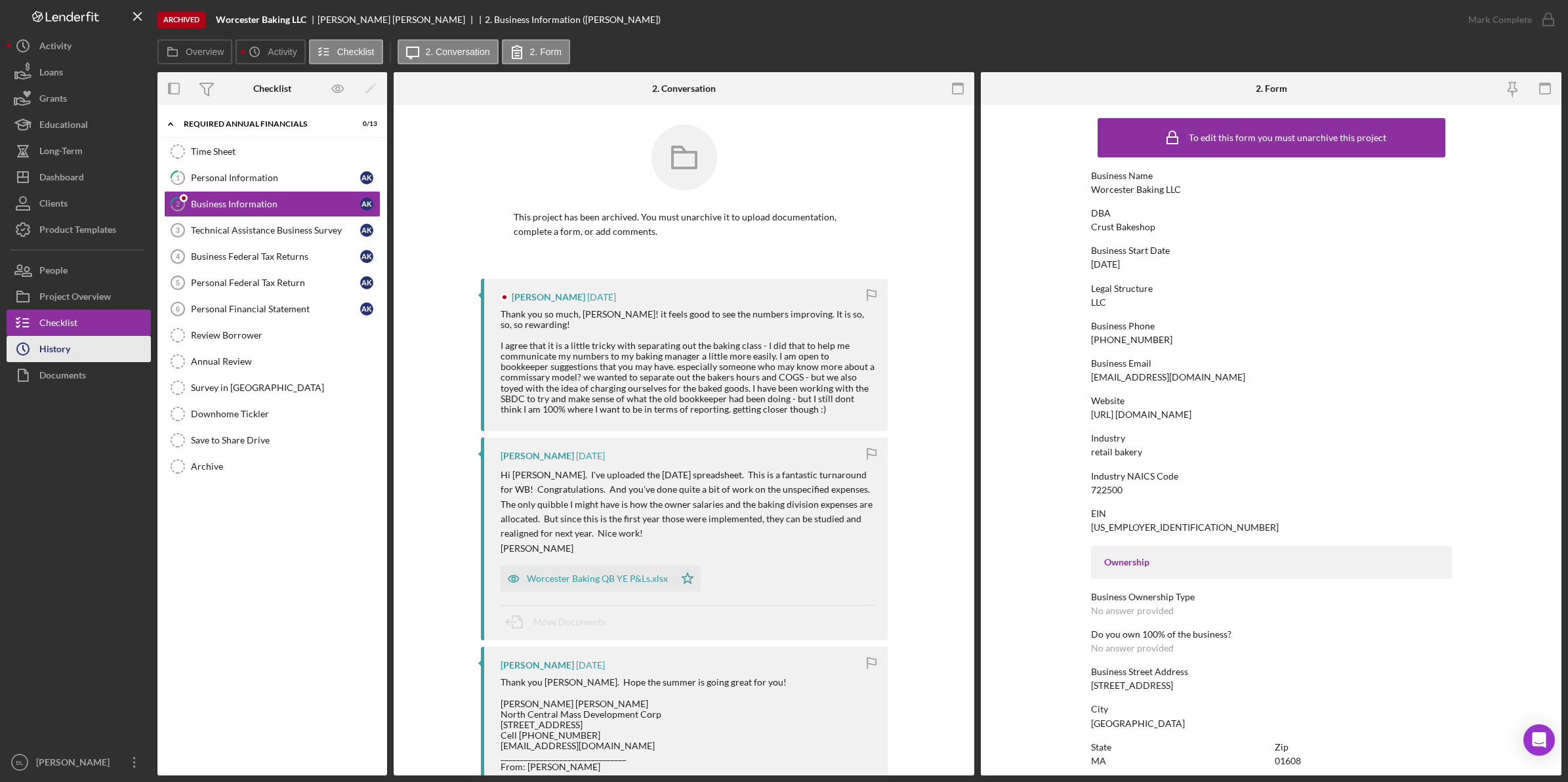
click at [75, 347] on button "Icon/History History" at bounding box center [79, 349] width 145 height 26
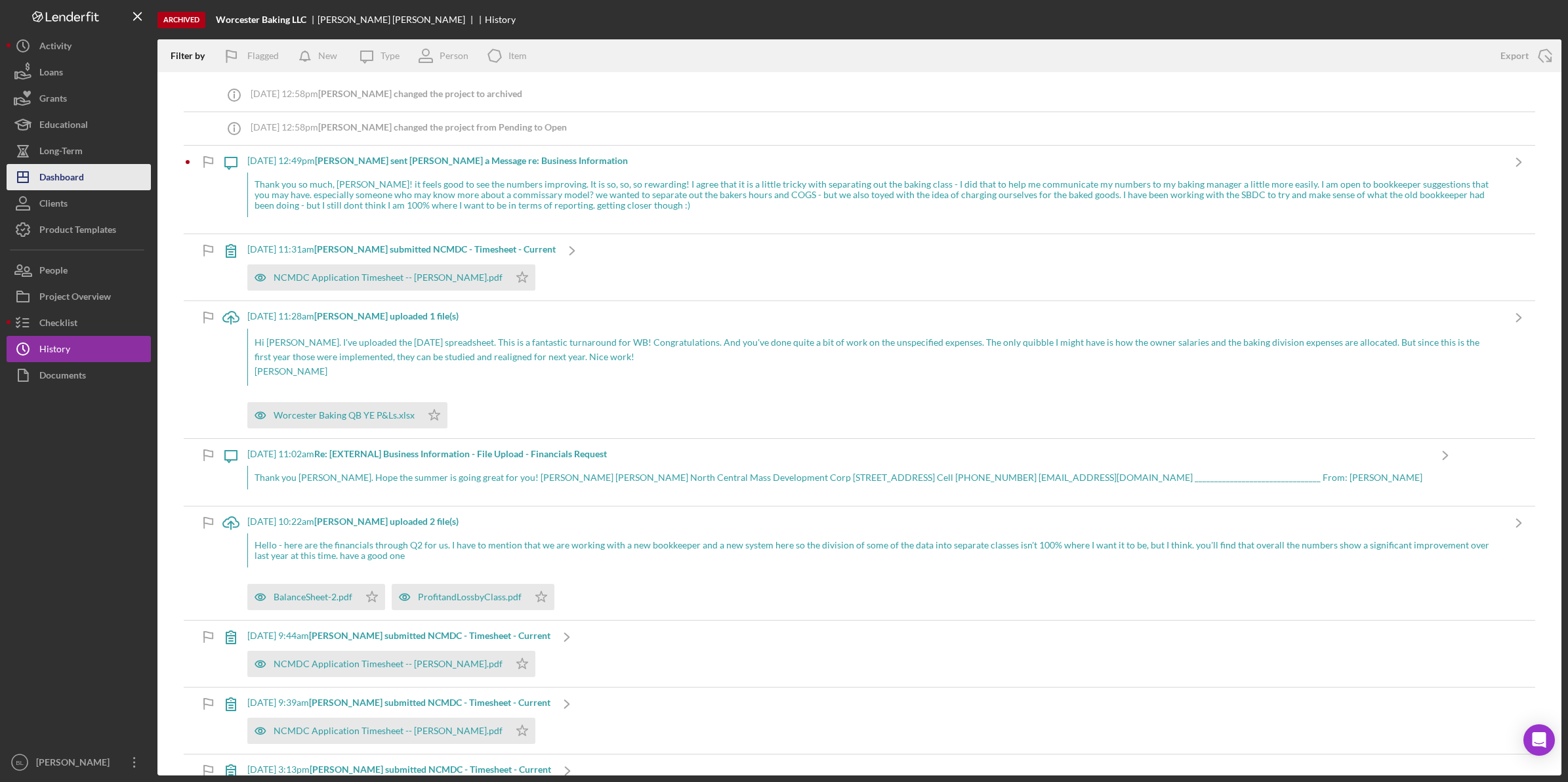
click at [61, 176] on div "Dashboard" at bounding box center [62, 179] width 45 height 30
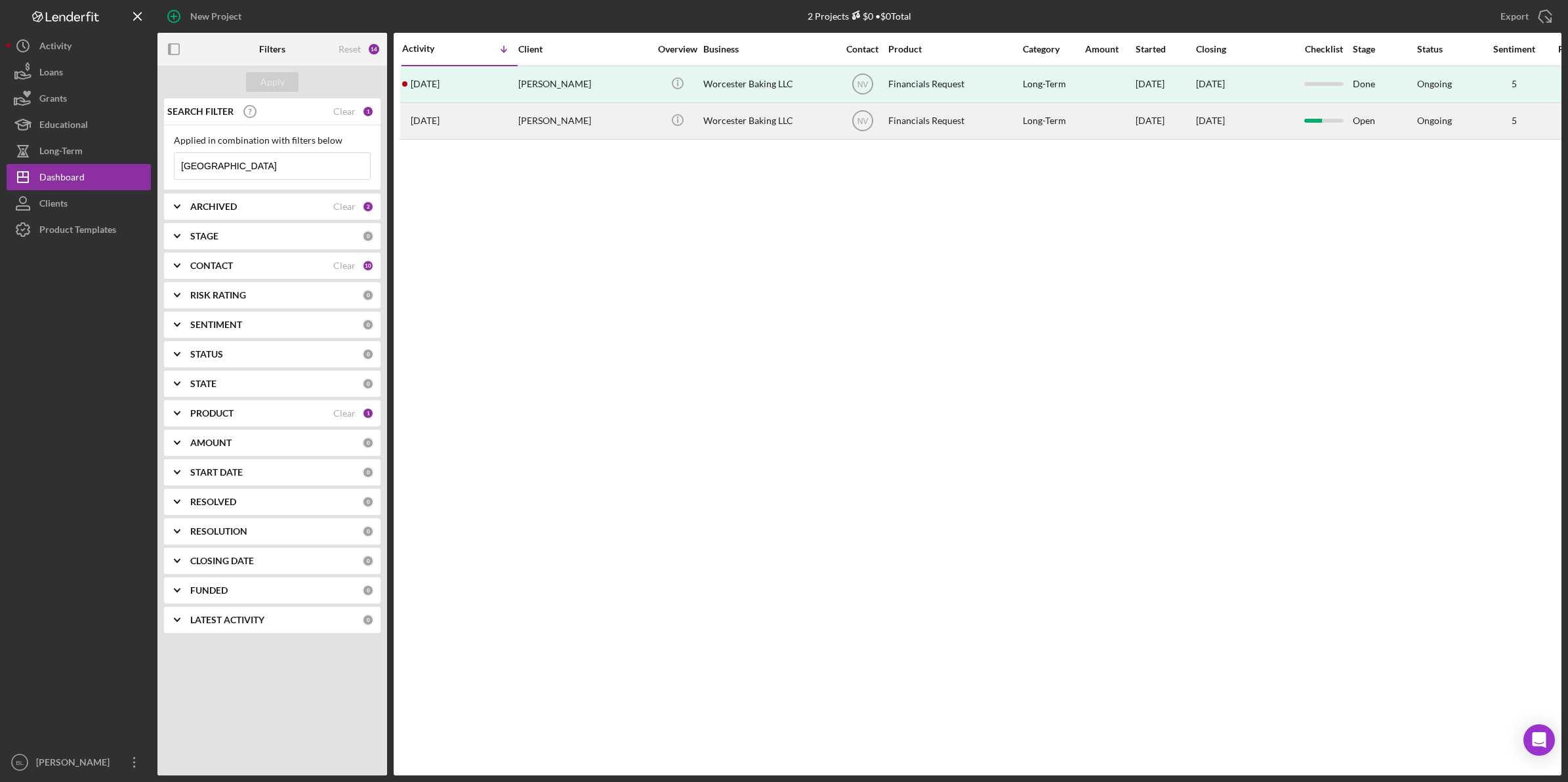
click at [567, 123] on div "[PERSON_NAME]" at bounding box center [583, 121] width 131 height 35
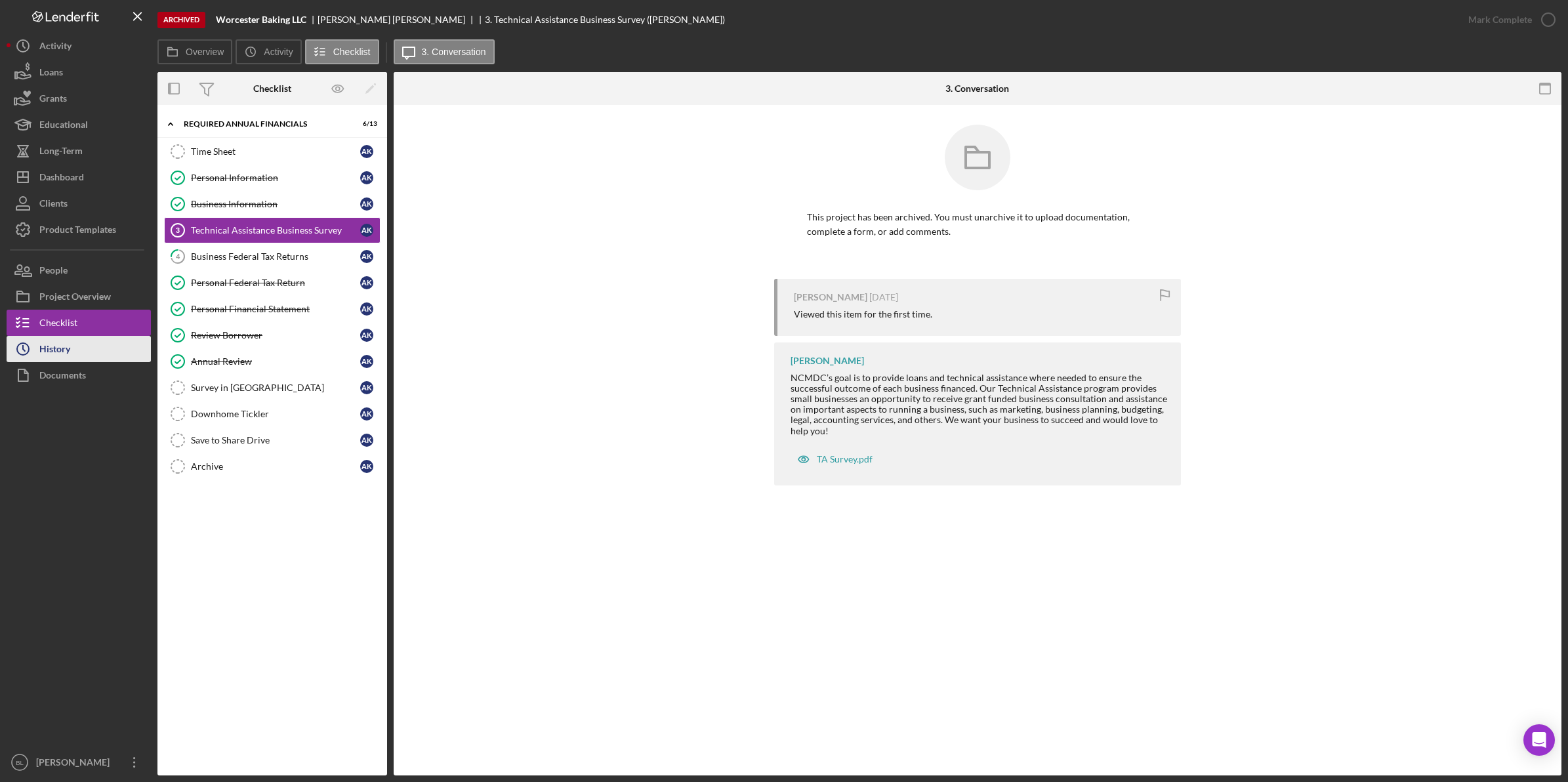
drag, startPoint x: 99, startPoint y: 353, endPoint x: 106, endPoint y: 353, distance: 7.0
click at [99, 352] on button "Icon/History History" at bounding box center [79, 349] width 145 height 26
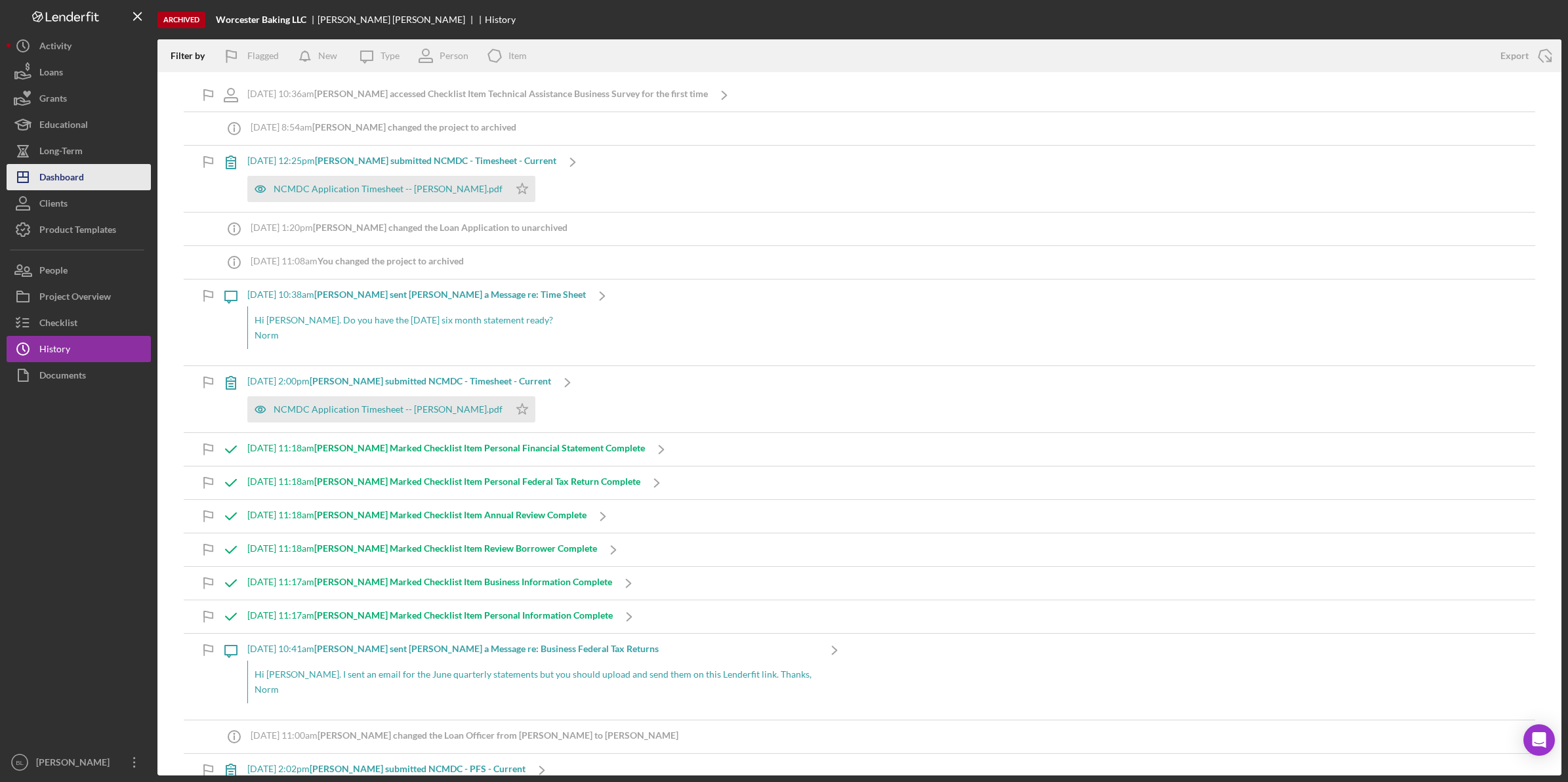
click at [79, 181] on div "Dashboard" at bounding box center [62, 179] width 45 height 30
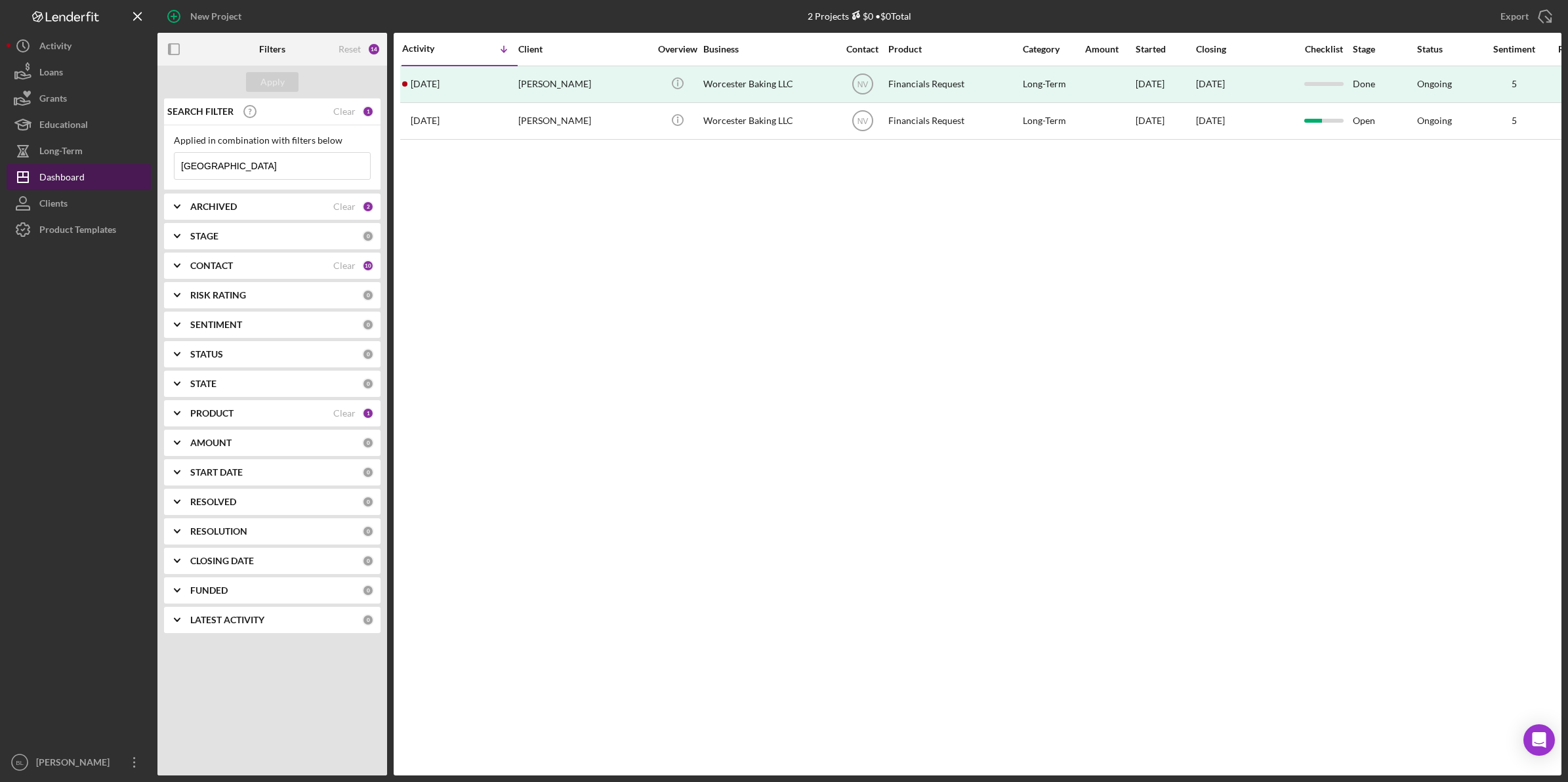
drag, startPoint x: 259, startPoint y: 164, endPoint x: 35, endPoint y: 164, distance: 224.0
click at [35, 164] on div "New Project 2 Projects $0 • $0 Total worcester Export Icon/Export Filters Reset…" at bounding box center [783, 388] width 1555 height 776
drag, startPoint x: 714, startPoint y: 216, endPoint x: 681, endPoint y: 212, distance: 33.2
click at [717, 216] on div "Activity Icon/Table Sort Arrow Client Overview Business Contact Product Categor…" at bounding box center [977, 404] width 1167 height 743
click at [237, 206] on div "ARCHIVED" at bounding box center [262, 206] width 143 height 11
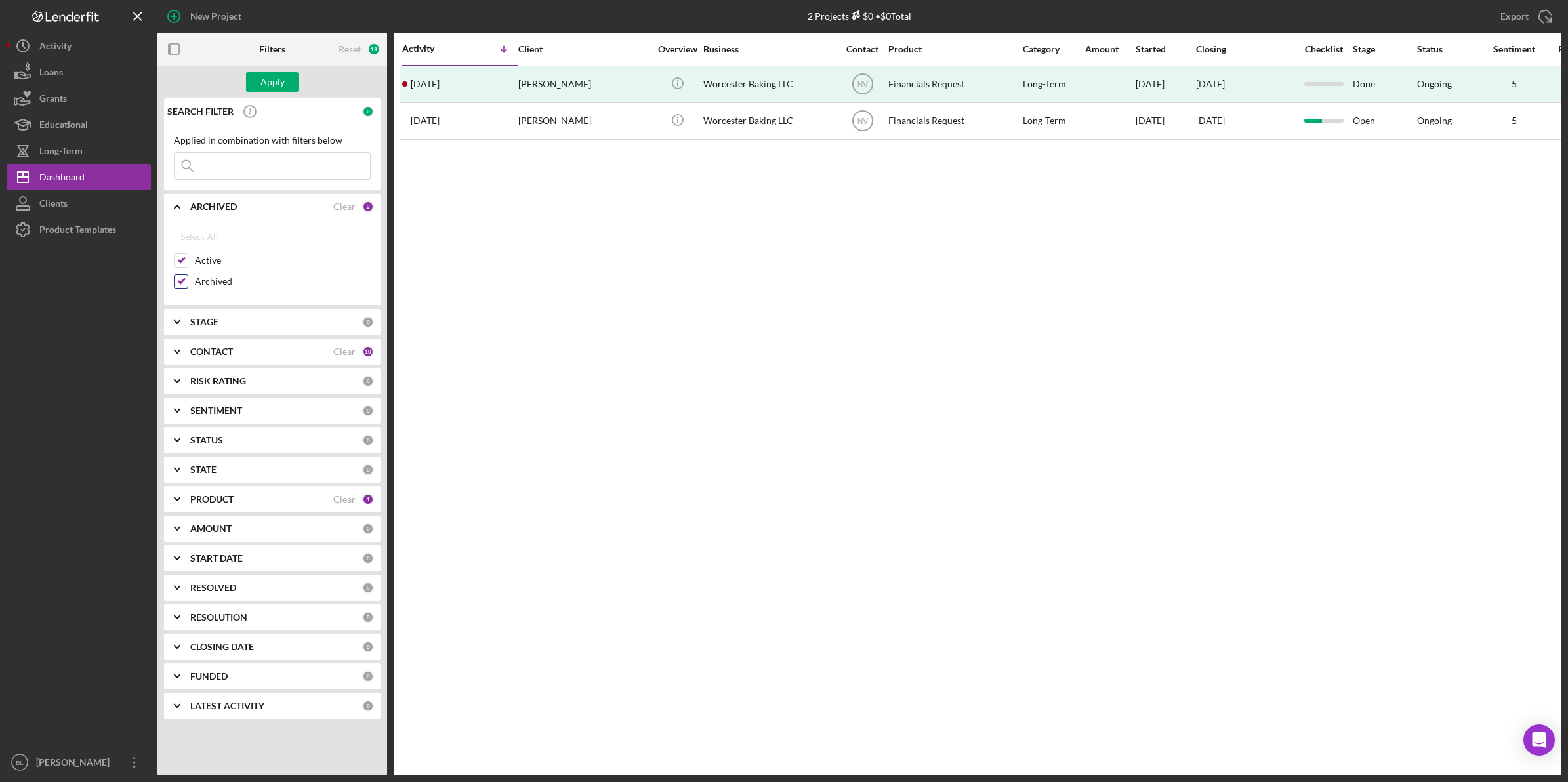
click at [185, 280] on input "Archived" at bounding box center [181, 281] width 13 height 13
checkbox input "false"
click at [257, 80] on button "Apply" at bounding box center [272, 82] width 52 height 20
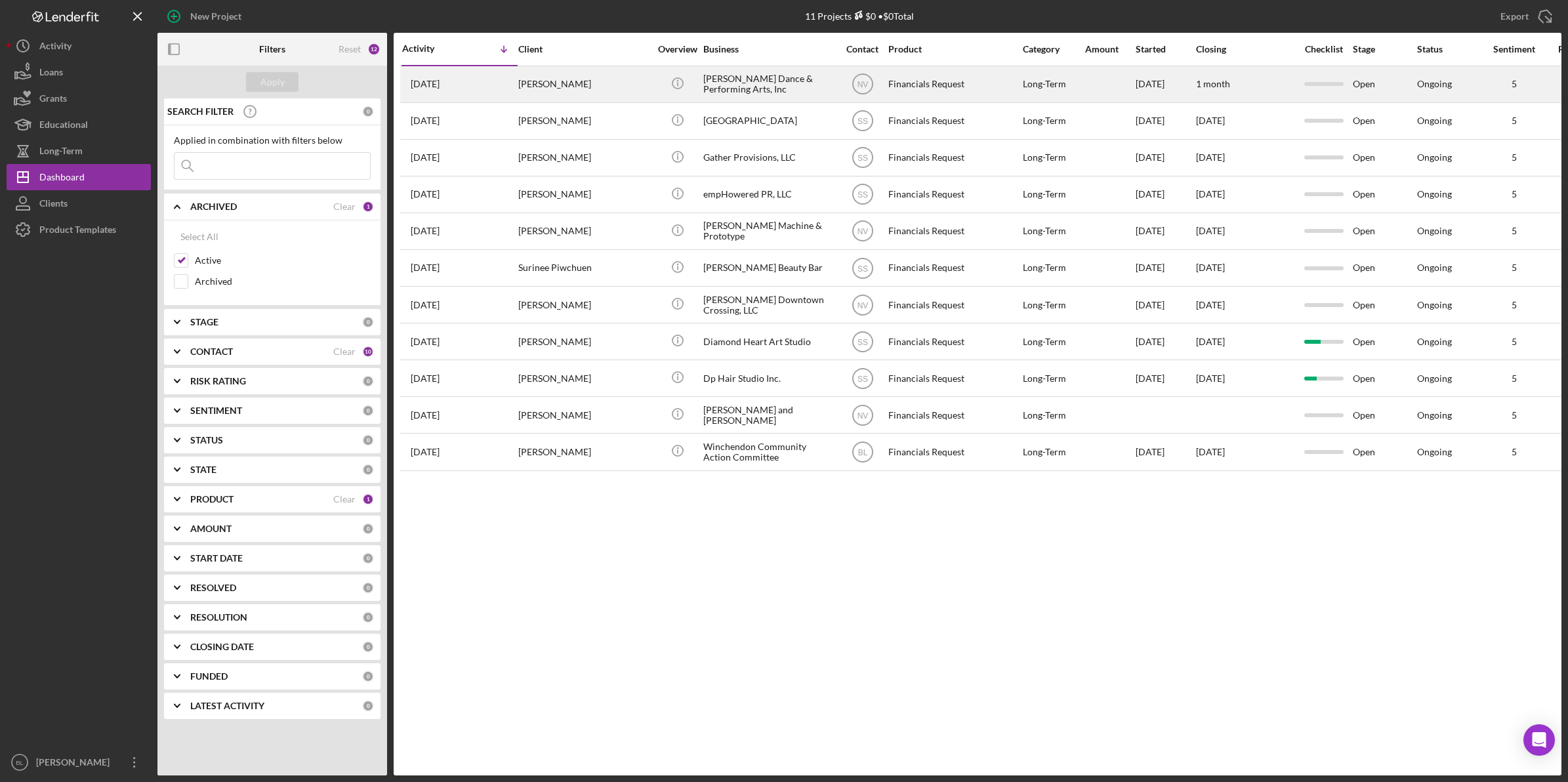
click at [741, 82] on div "[PERSON_NAME] Dance & Performing Arts, Inc" at bounding box center [768, 84] width 131 height 35
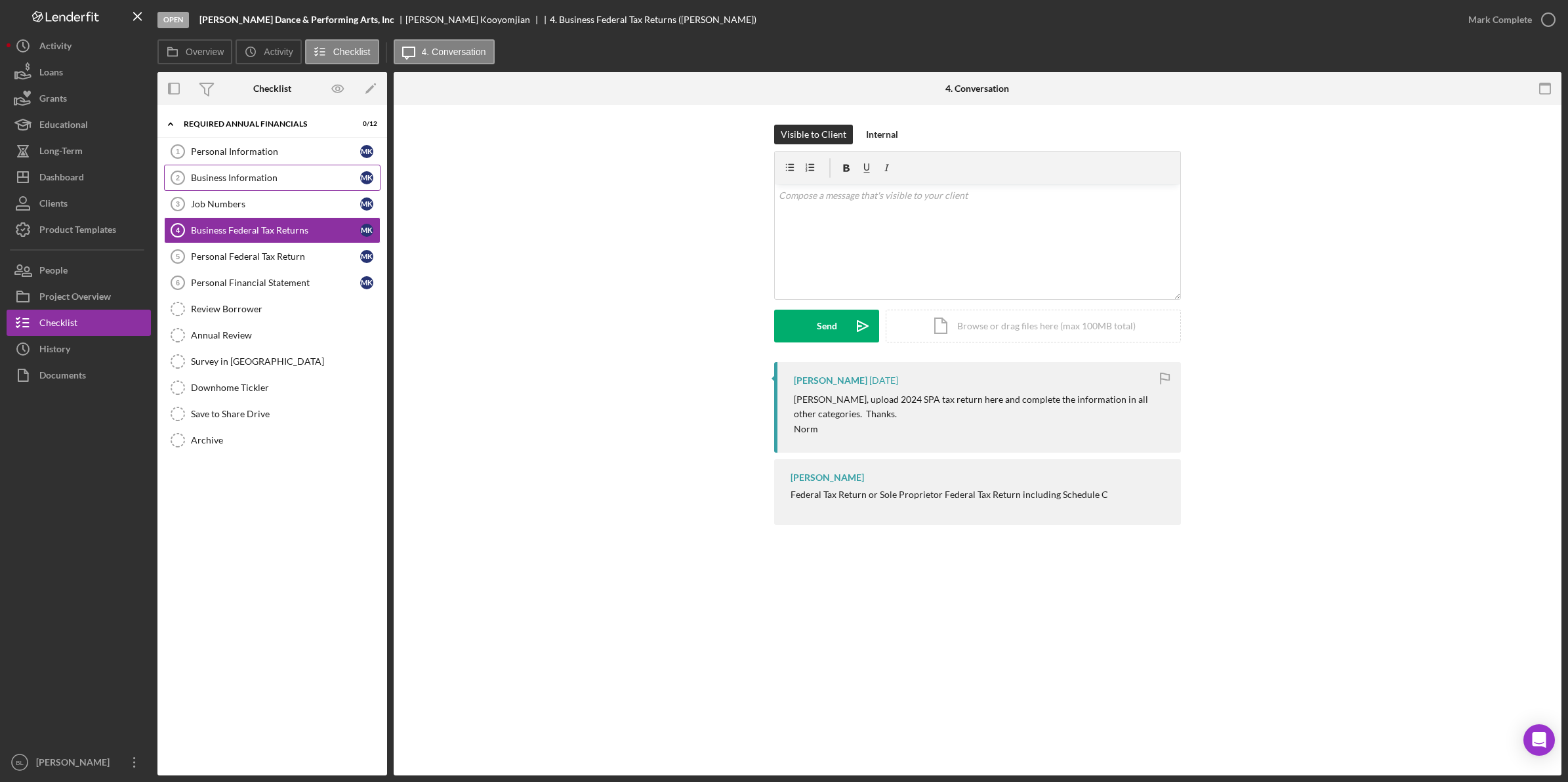
click at [220, 171] on link "Business Information 2 Business Information M K" at bounding box center [271, 177] width 216 height 26
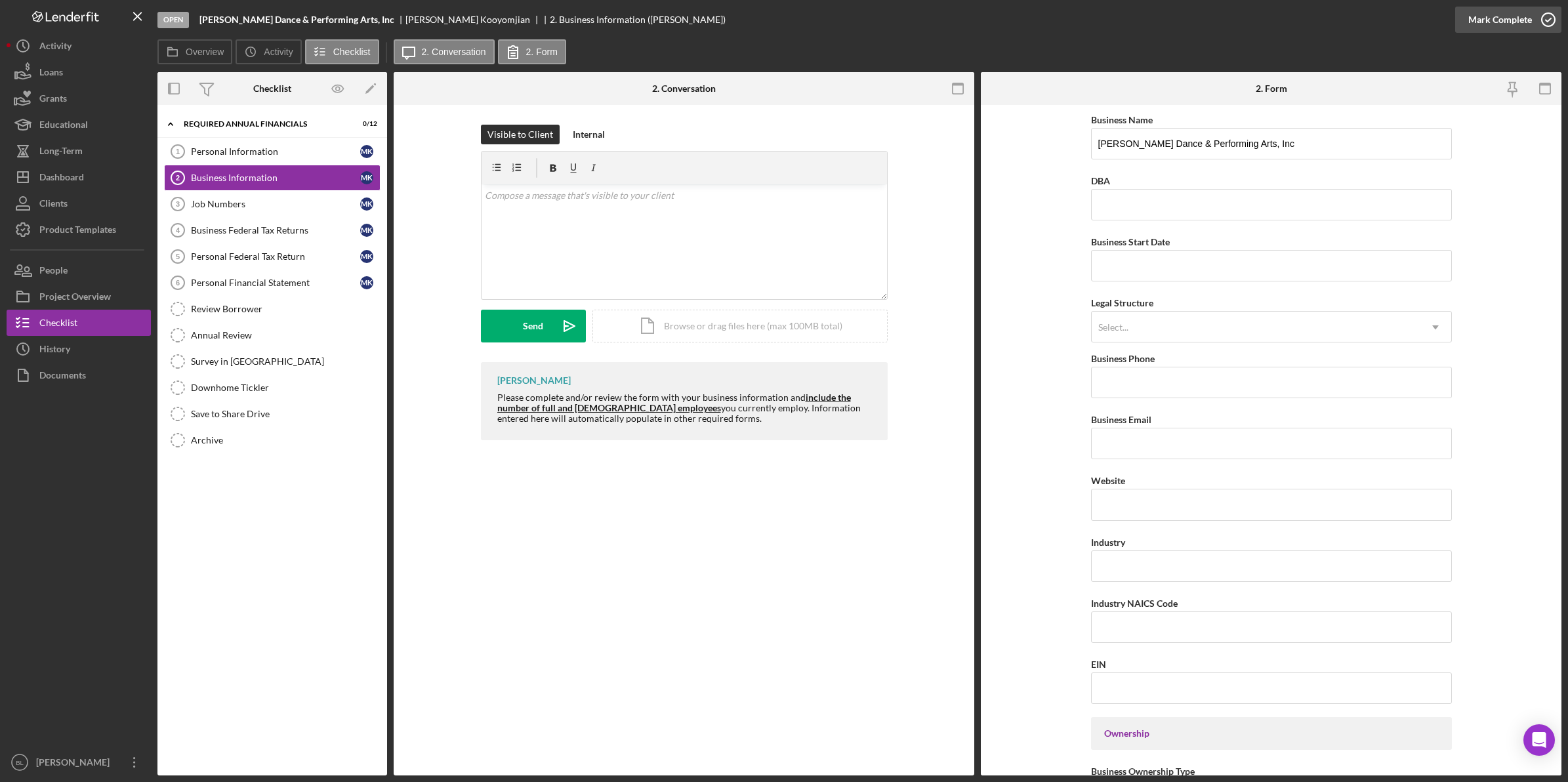
click at [1545, 11] on icon "button" at bounding box center [1548, 20] width 33 height 33
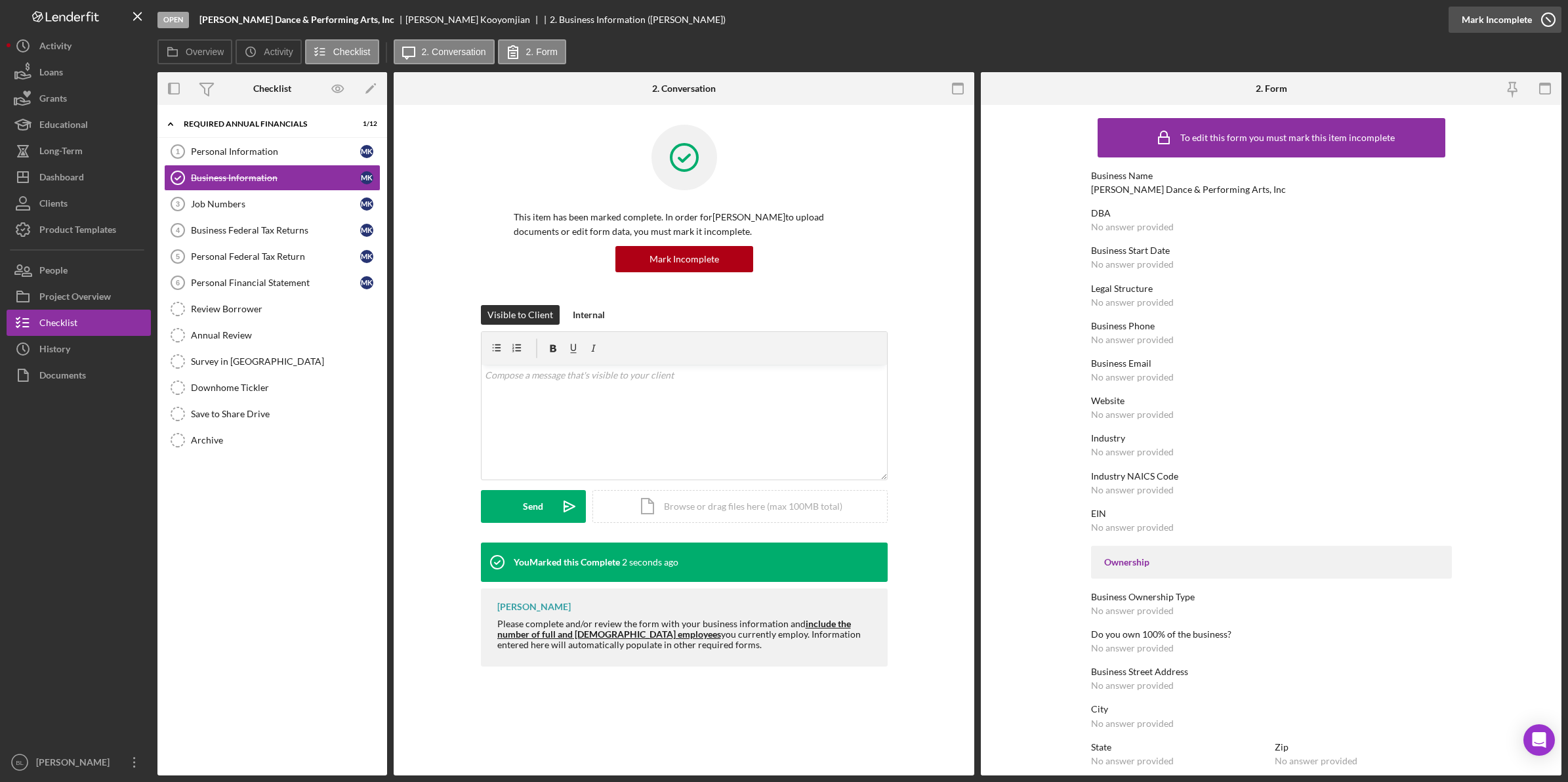
click at [1549, 23] on icon "button" at bounding box center [1548, 20] width 33 height 33
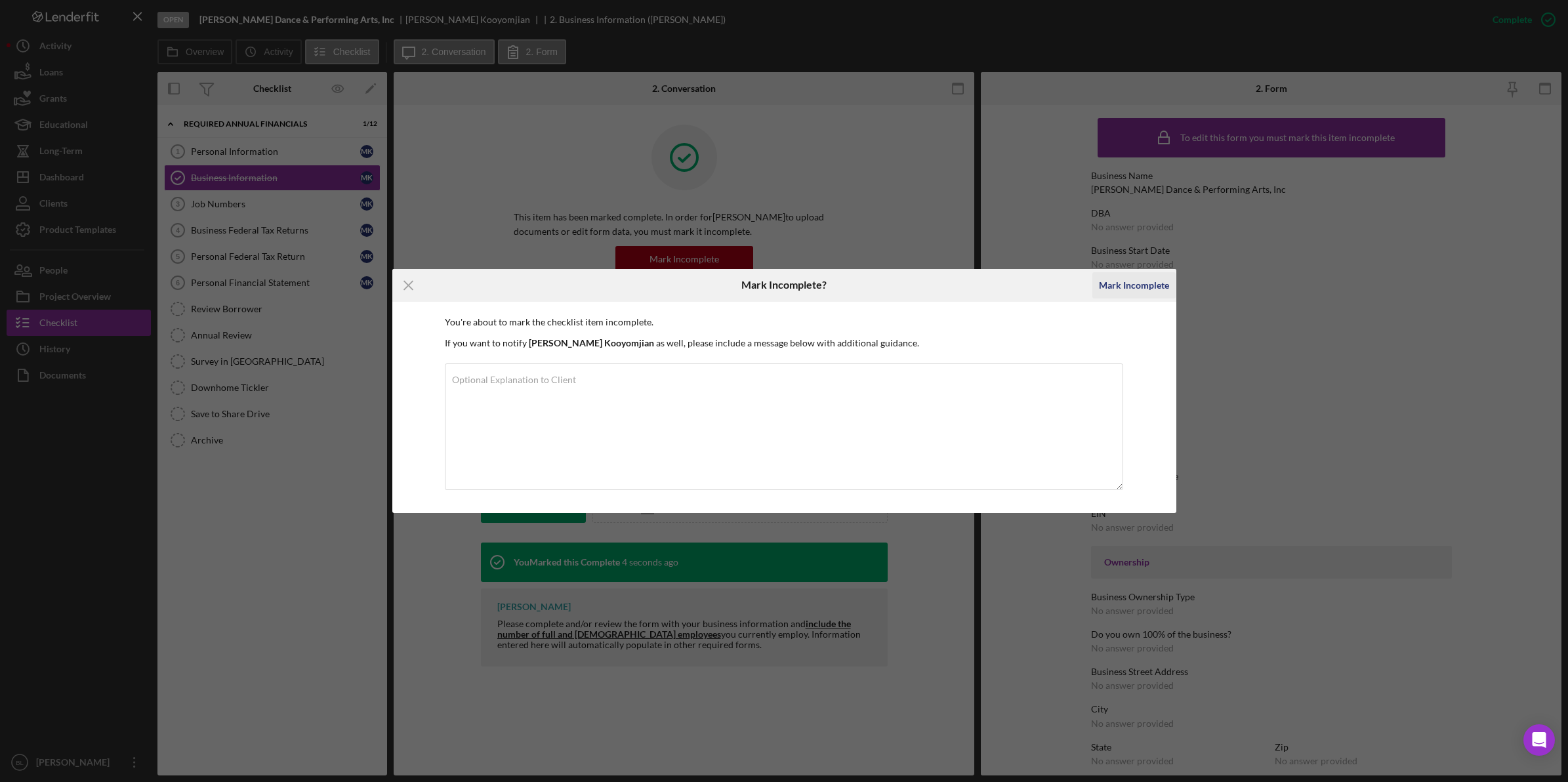
click at [1151, 282] on div "Mark Incomplete" at bounding box center [1133, 285] width 70 height 26
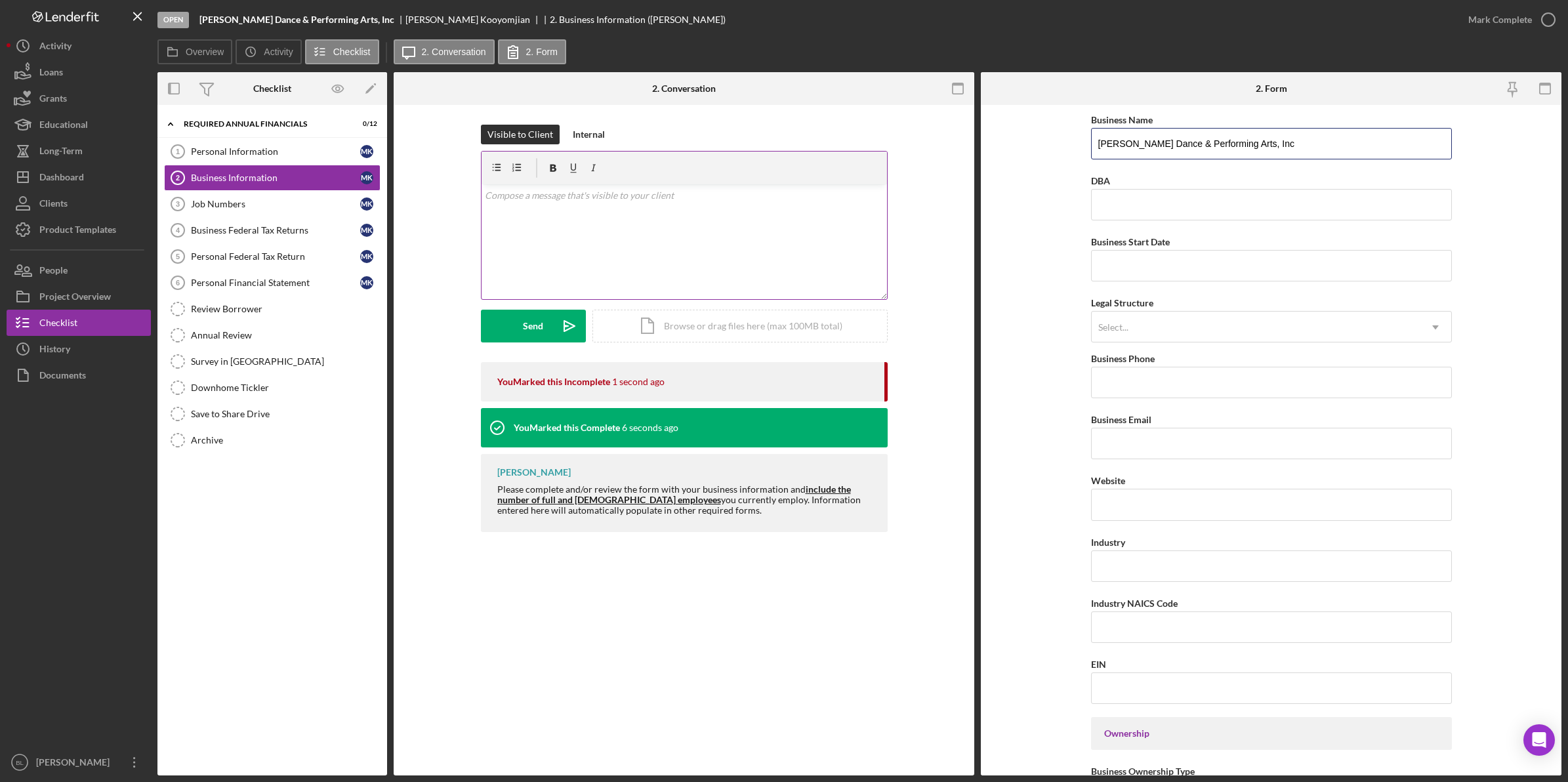
drag, startPoint x: 1374, startPoint y: 140, endPoint x: 768, endPoint y: 155, distance: 606.2
click at [814, 141] on div "Overview Internal Workflow Stage Open Icon/Dropdown Arrow Archive (can unarchiv…" at bounding box center [859, 424] width 1404 height 703
click at [1512, 203] on form "Business Name [PERSON_NAME] Dance & Performing Arts, Inc DBA Business Start Dat…" at bounding box center [1270, 440] width 581 height 671
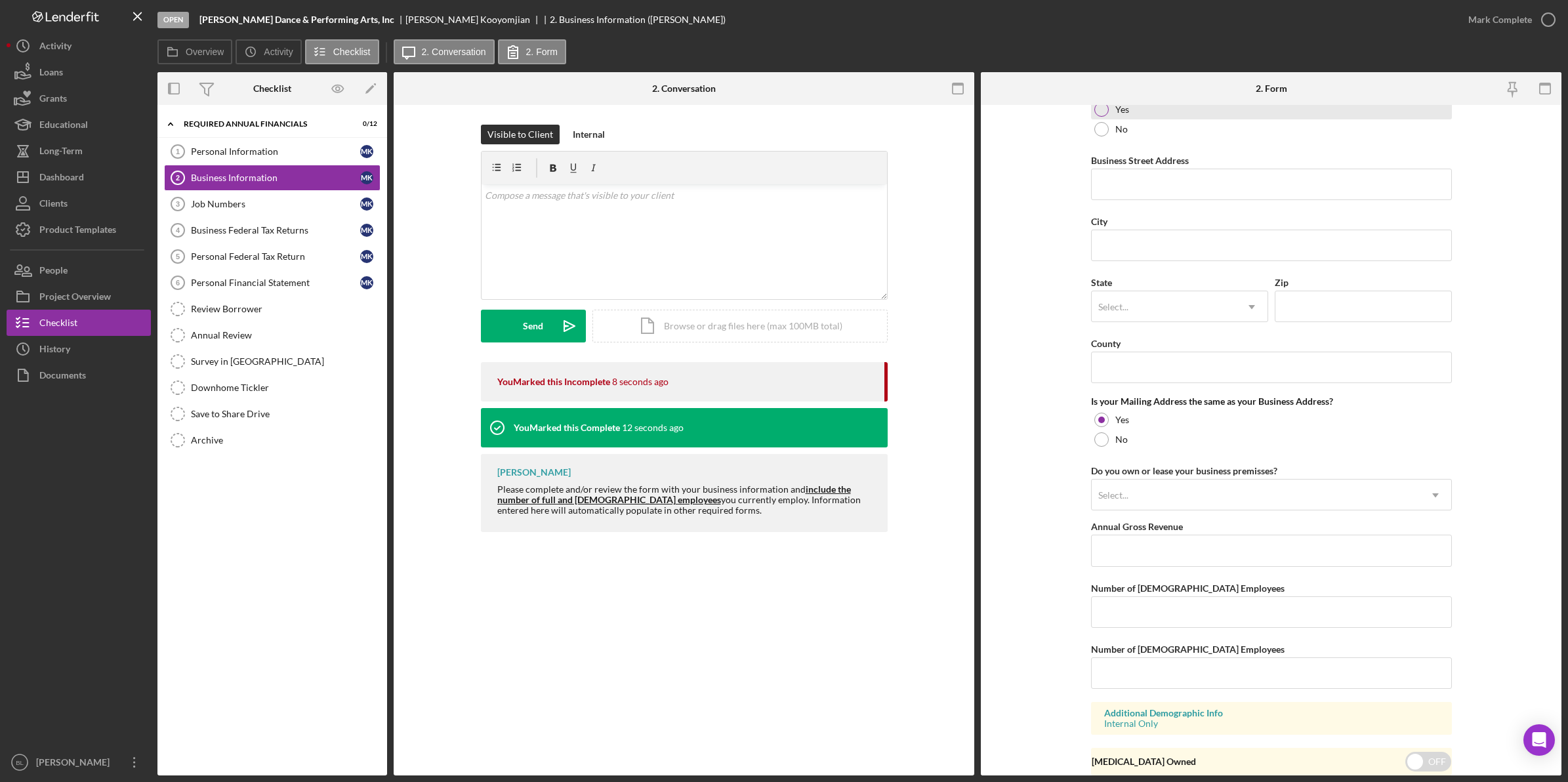
scroll to position [791, 0]
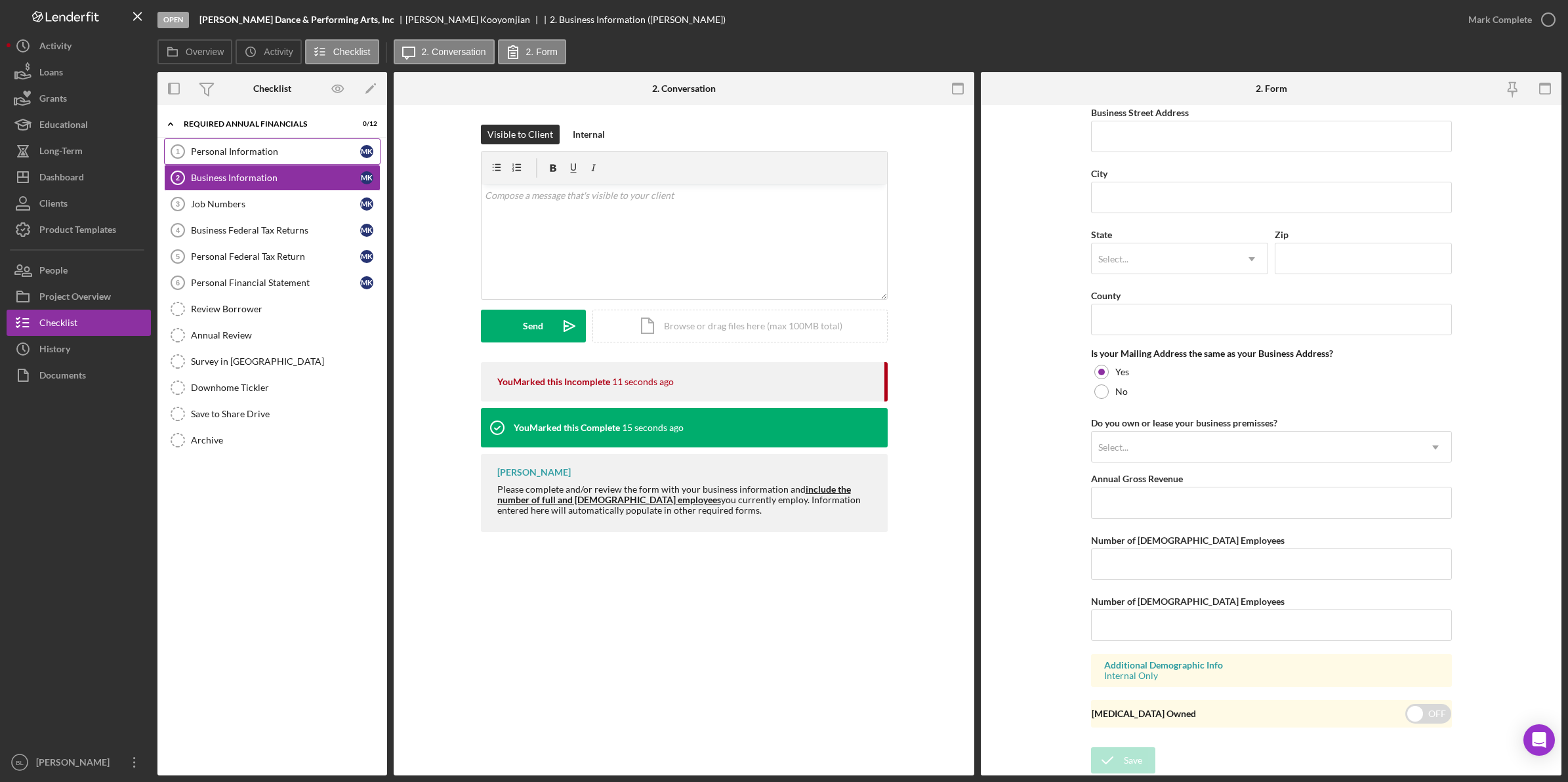
click at [283, 152] on div "Personal Information" at bounding box center [275, 151] width 169 height 11
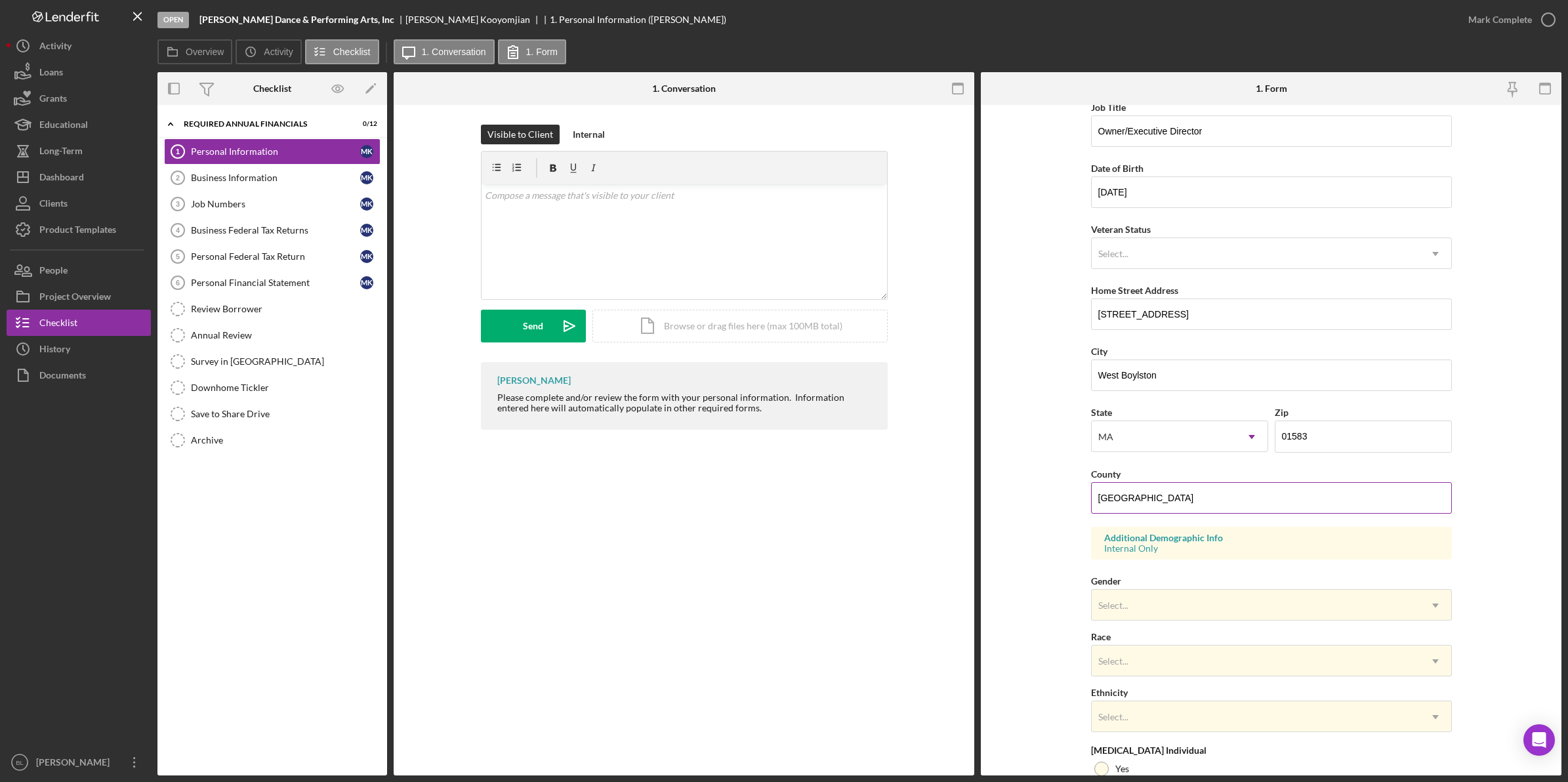
scroll to position [207, 0]
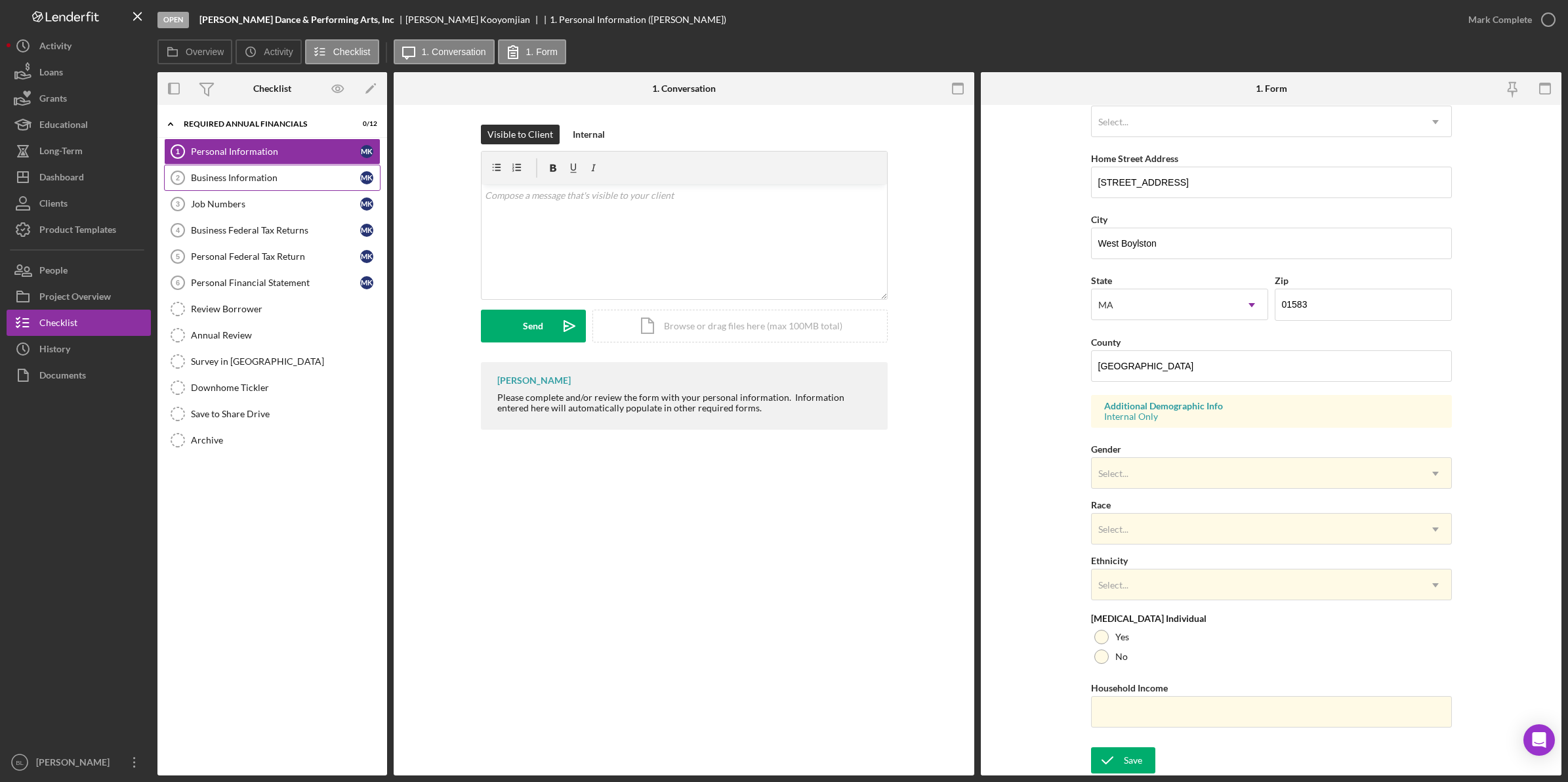
click at [301, 180] on div "Business Information" at bounding box center [275, 177] width 169 height 11
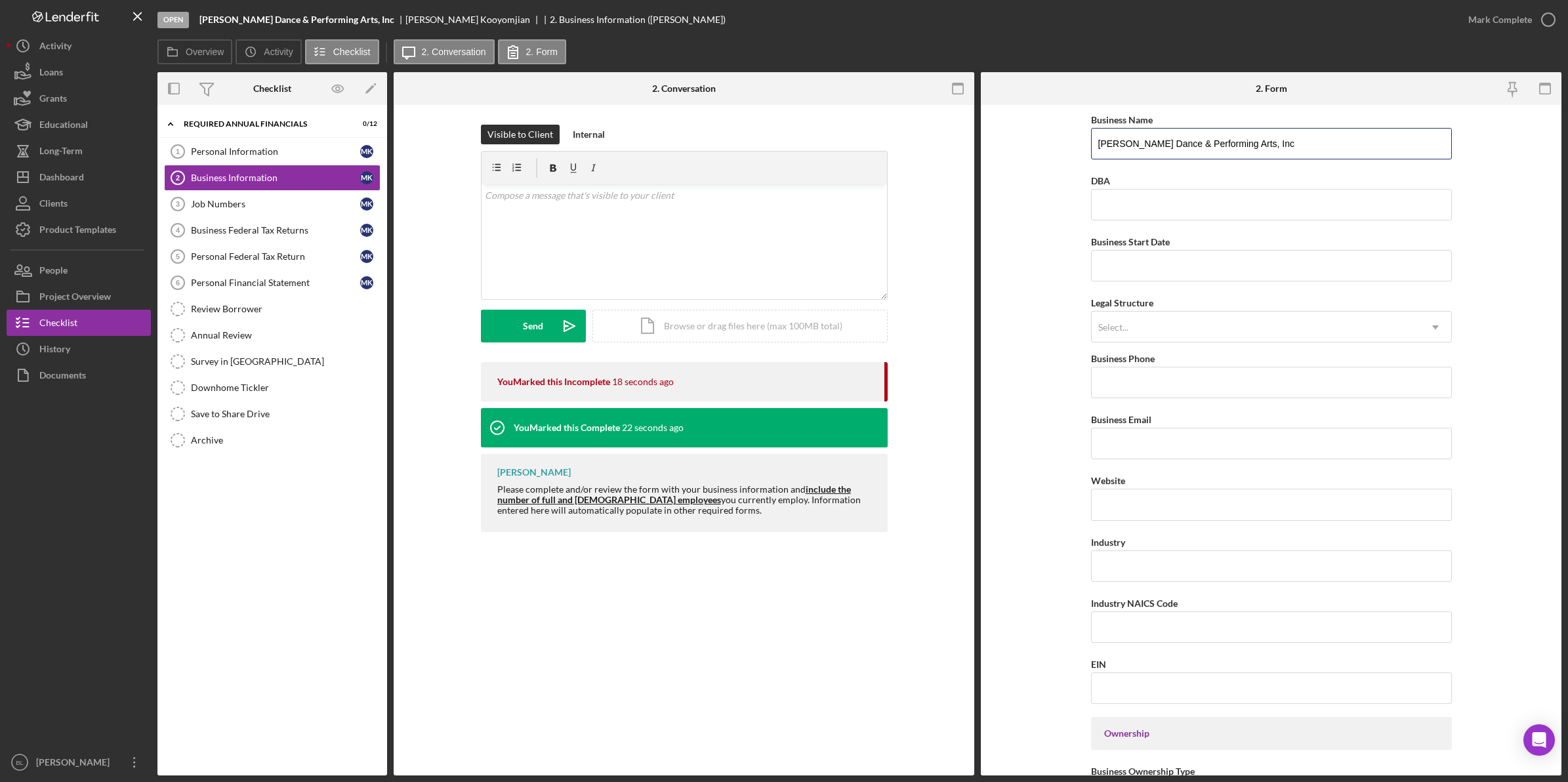
drag, startPoint x: 1314, startPoint y: 146, endPoint x: 931, endPoint y: 133, distance: 383.2
click at [955, 133] on div "Overview Internal Workflow Stage Open Icon/Dropdown Arrow Archive (can unarchiv…" at bounding box center [859, 424] width 1404 height 703
click at [1301, 136] on input "[PERSON_NAME] Dance & Performing Arts, Inc" at bounding box center [1271, 143] width 361 height 31
drag, startPoint x: 1300, startPoint y: 138, endPoint x: 1011, endPoint y: 143, distance: 289.0
click at [1011, 143] on form "Business Name [PERSON_NAME] Dance & Performing Arts, Inc DBA Business Start Dat…" at bounding box center [1270, 440] width 581 height 671
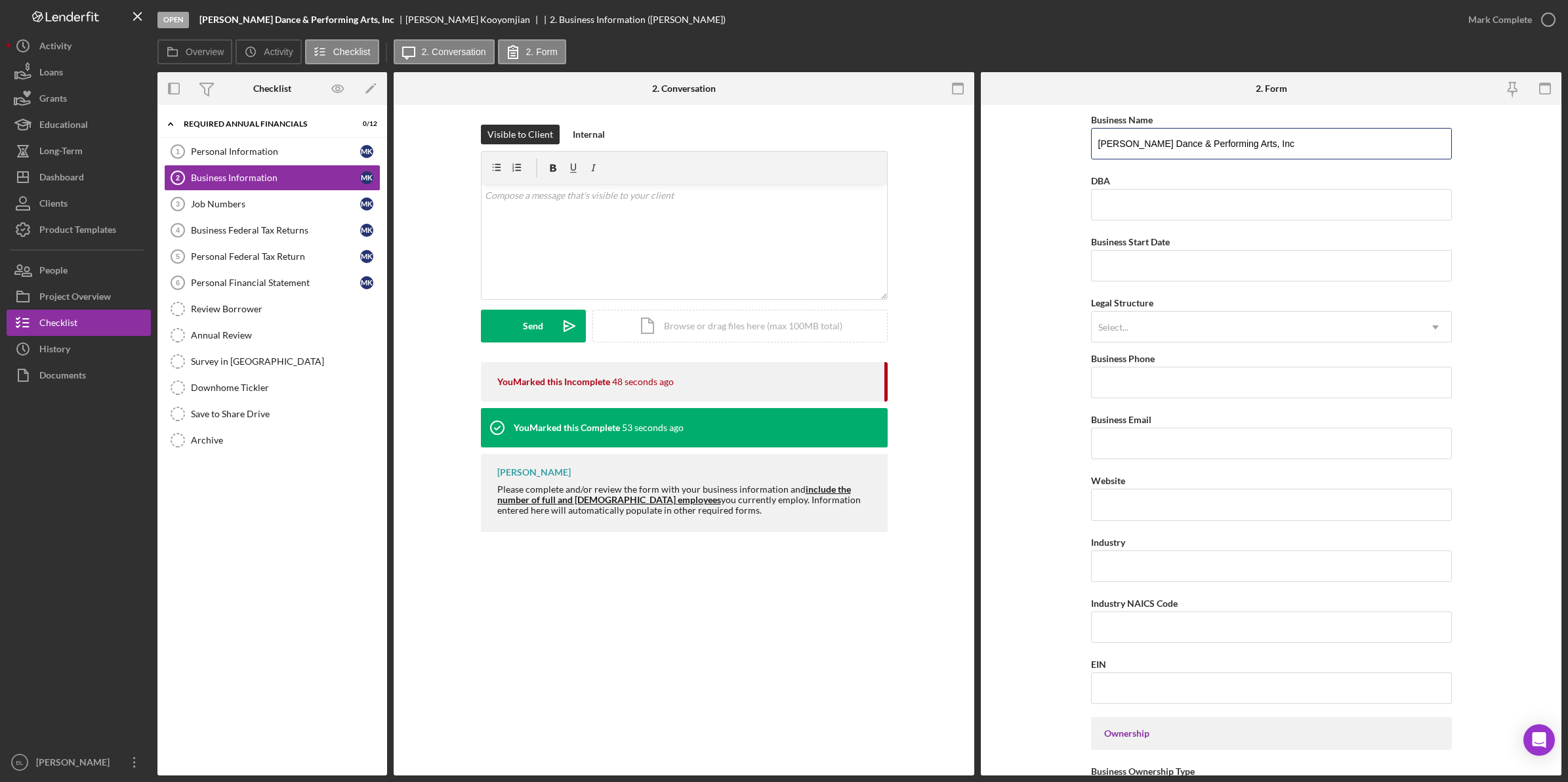
paste input "Sterling Performing Arts, Inc dba MEM Dance Theatre"
click at [1104, 140] on input "Sterling Performing Arts, Inc dba MEM Dance Theatre" at bounding box center [1271, 143] width 361 height 31
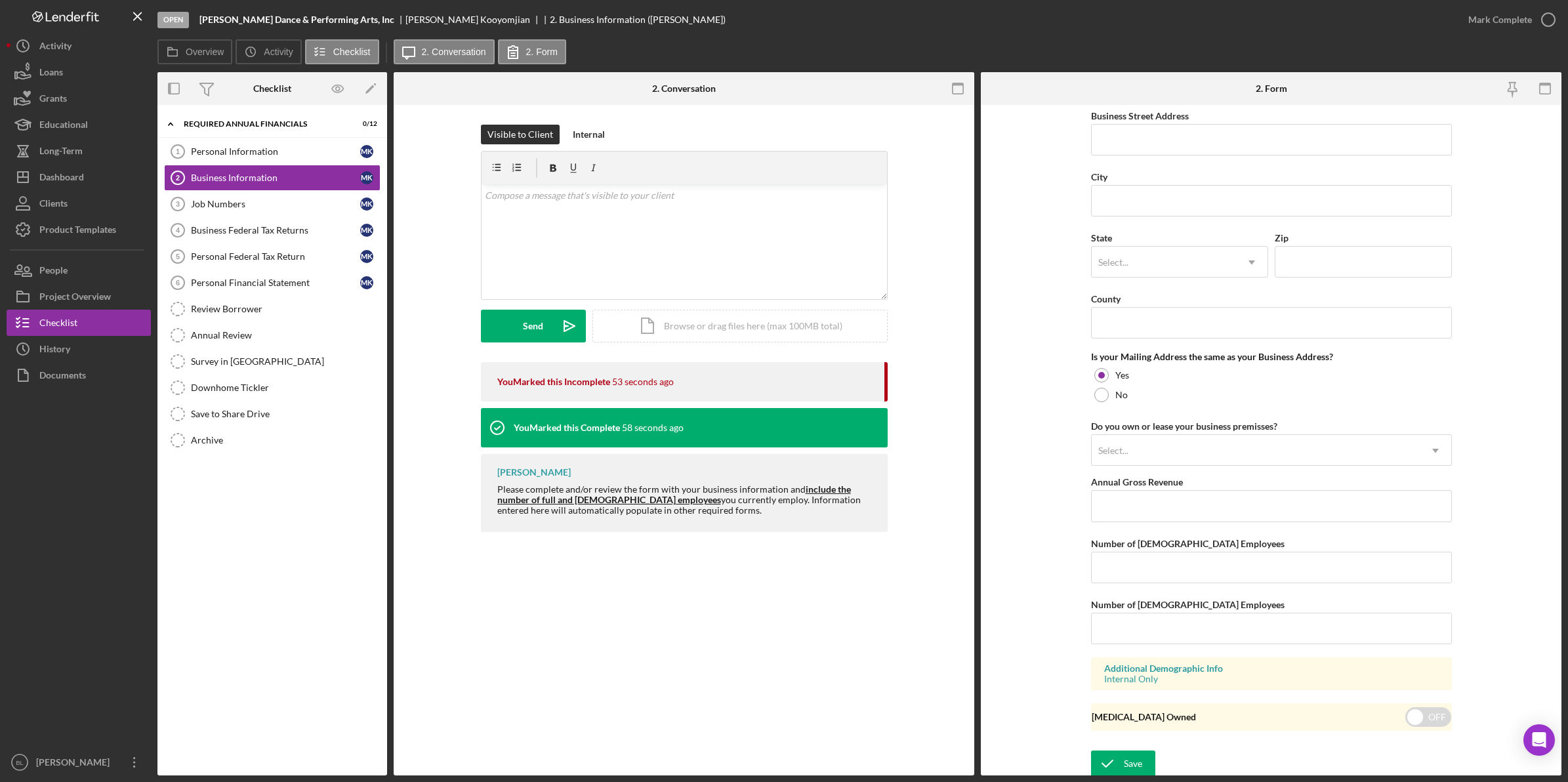
scroll to position [791, 0]
type input "Sterling Performing Arts, Inc dba MEM Dance Theatre"
click at [1119, 756] on icon "submit" at bounding box center [1107, 760] width 33 height 33
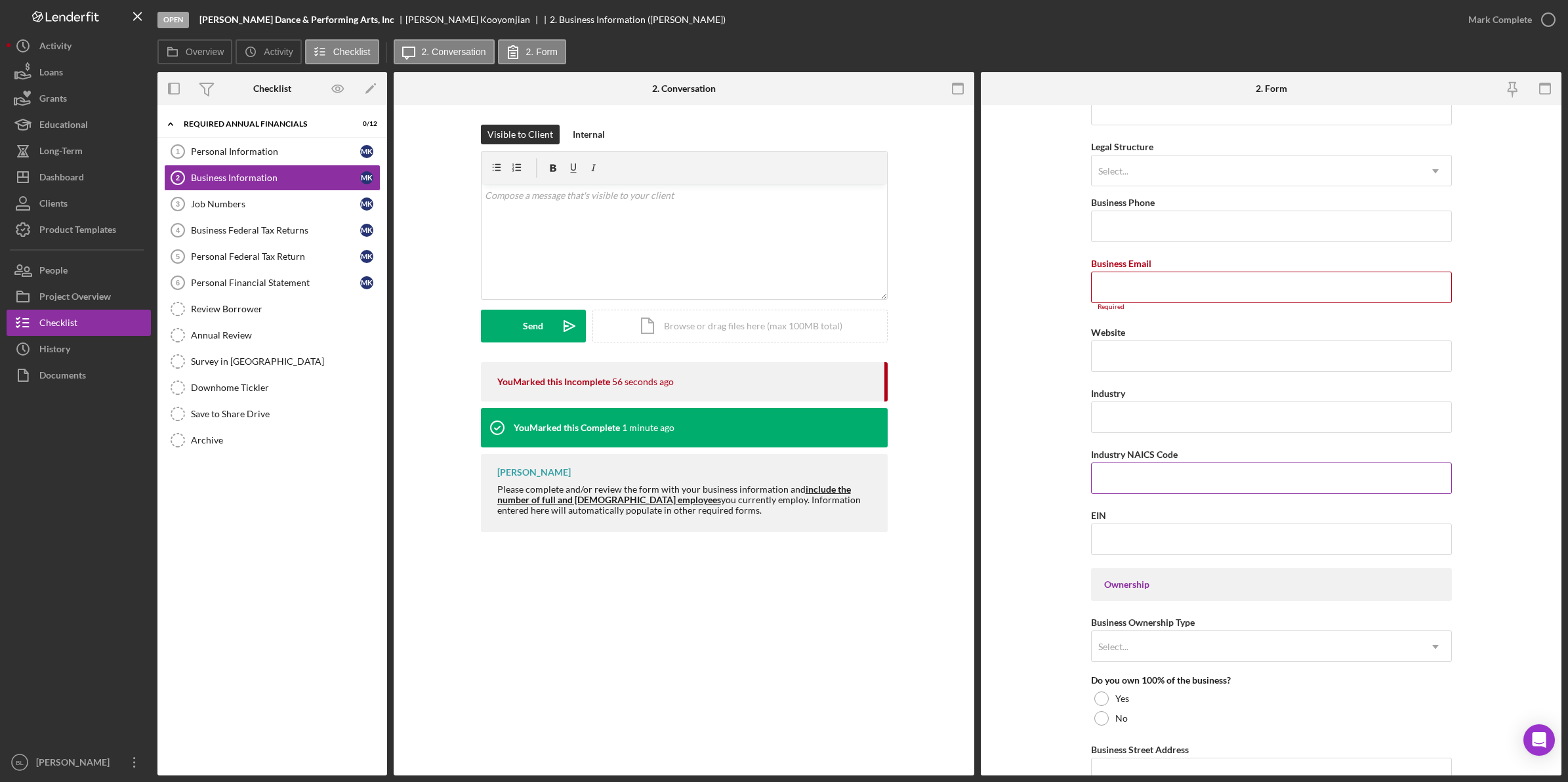
scroll to position [0, 0]
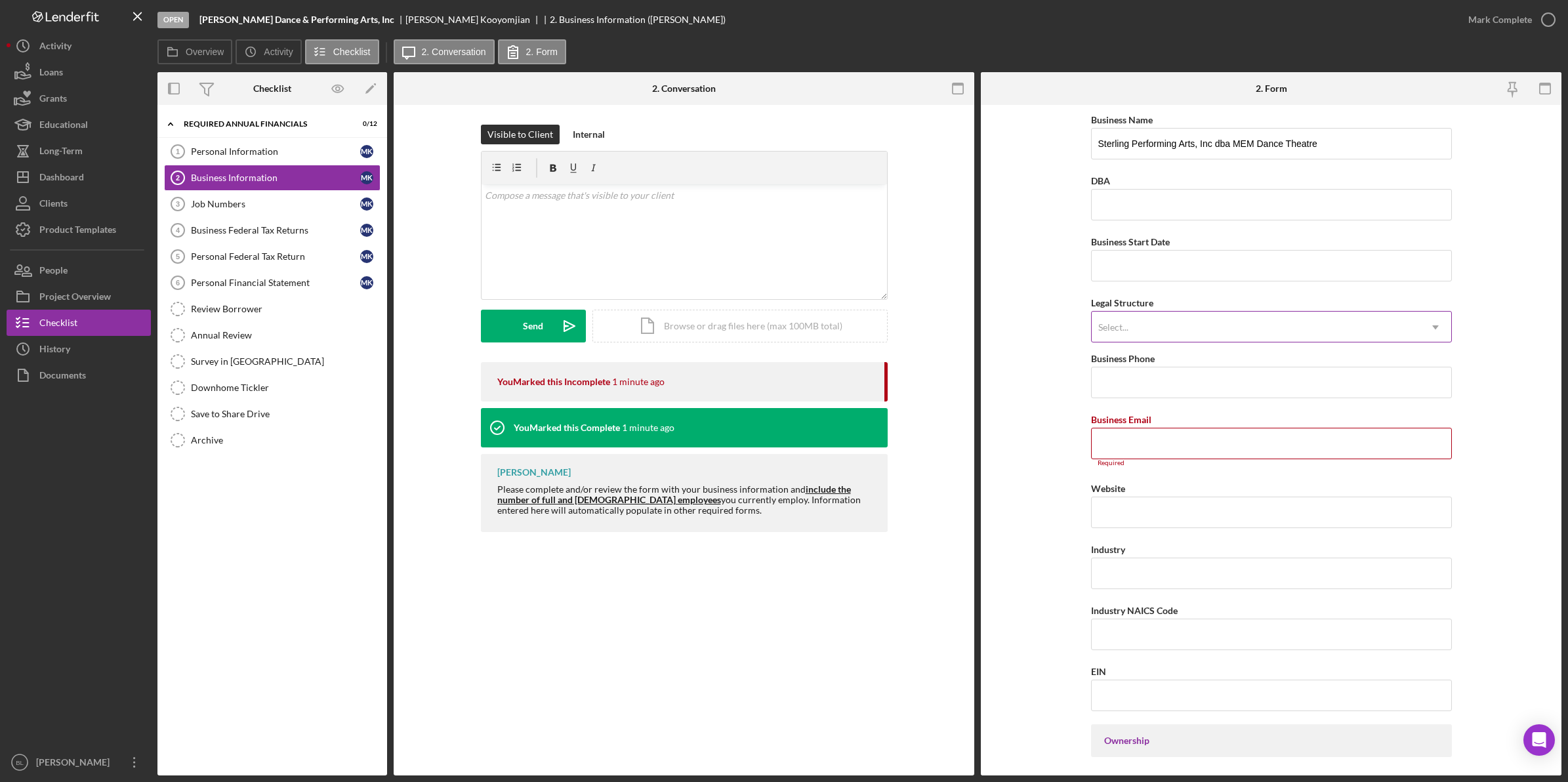
click at [1208, 335] on div "Select..." at bounding box center [1255, 327] width 328 height 30
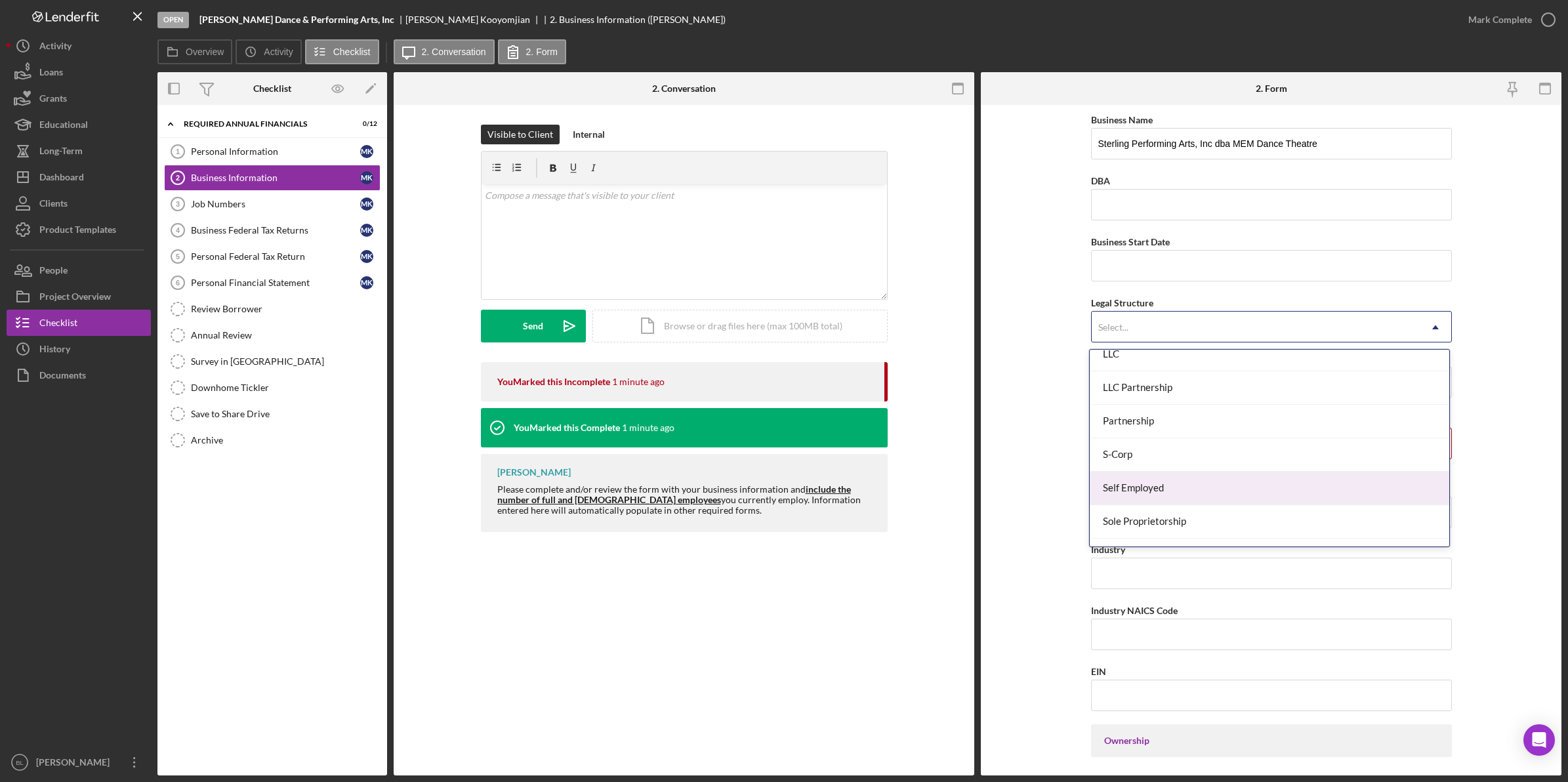
scroll to position [307, 0]
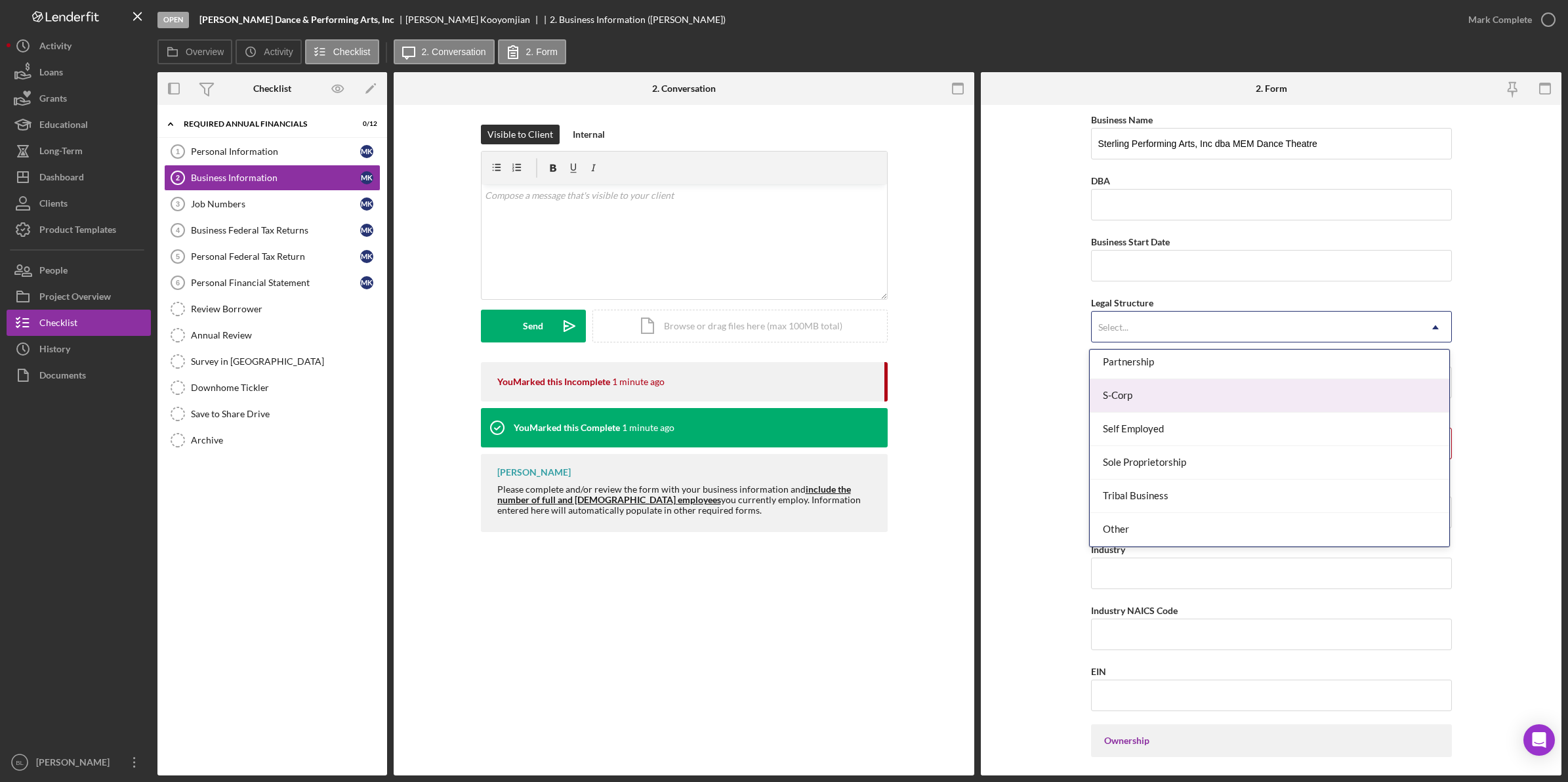
click at [1261, 401] on div "S-Corp" at bounding box center [1269, 396] width 359 height 33
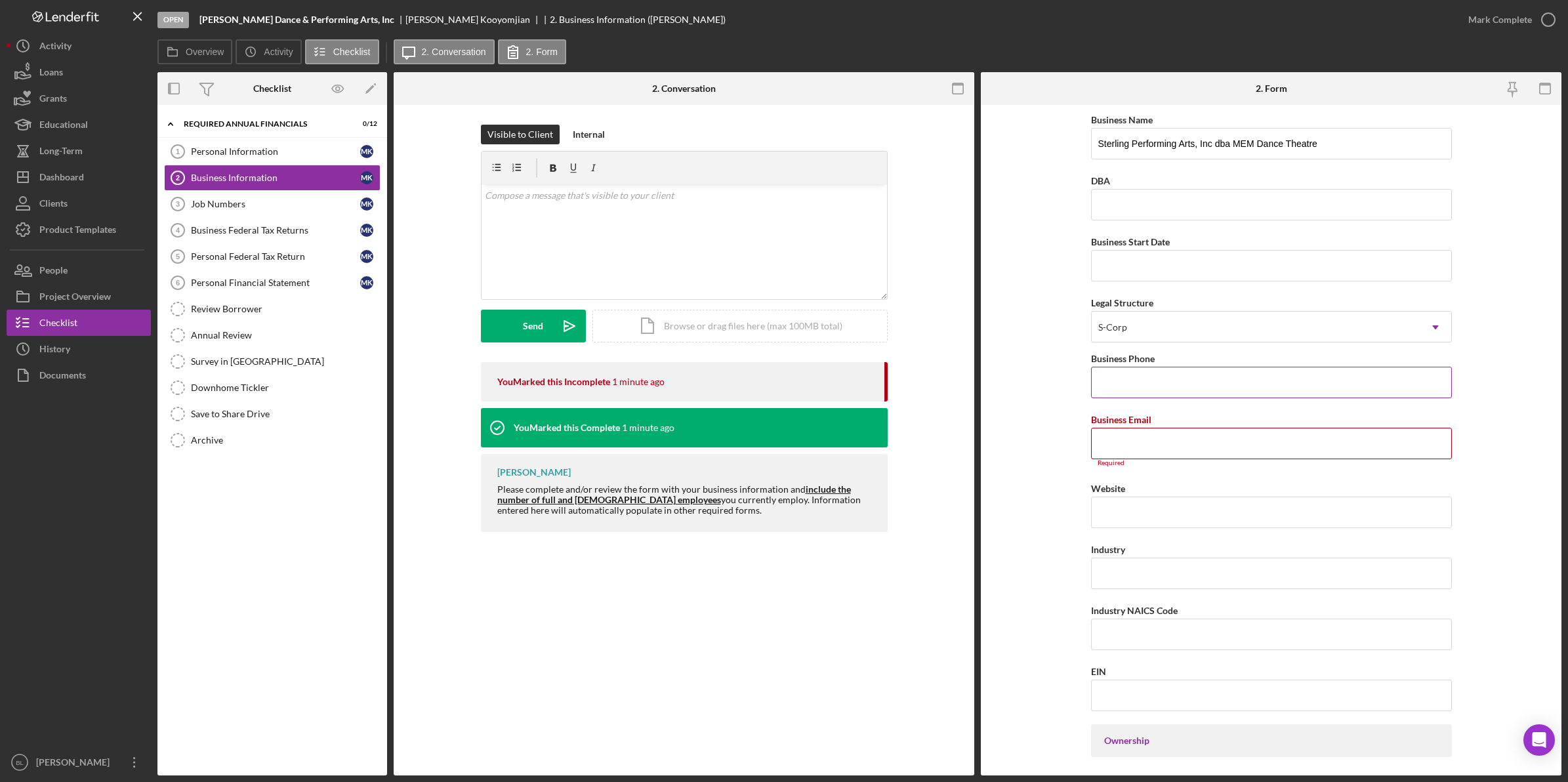
click at [1133, 381] on input "Business Phone" at bounding box center [1271, 382] width 361 height 31
paste input "[PHONE_NUMBER]"
type input "[PHONE_NUMBER]"
click at [1192, 437] on input "Business Email" at bounding box center [1271, 443] width 361 height 31
paste input "[EMAIL_ADDRESS][DOMAIN_NAME]"
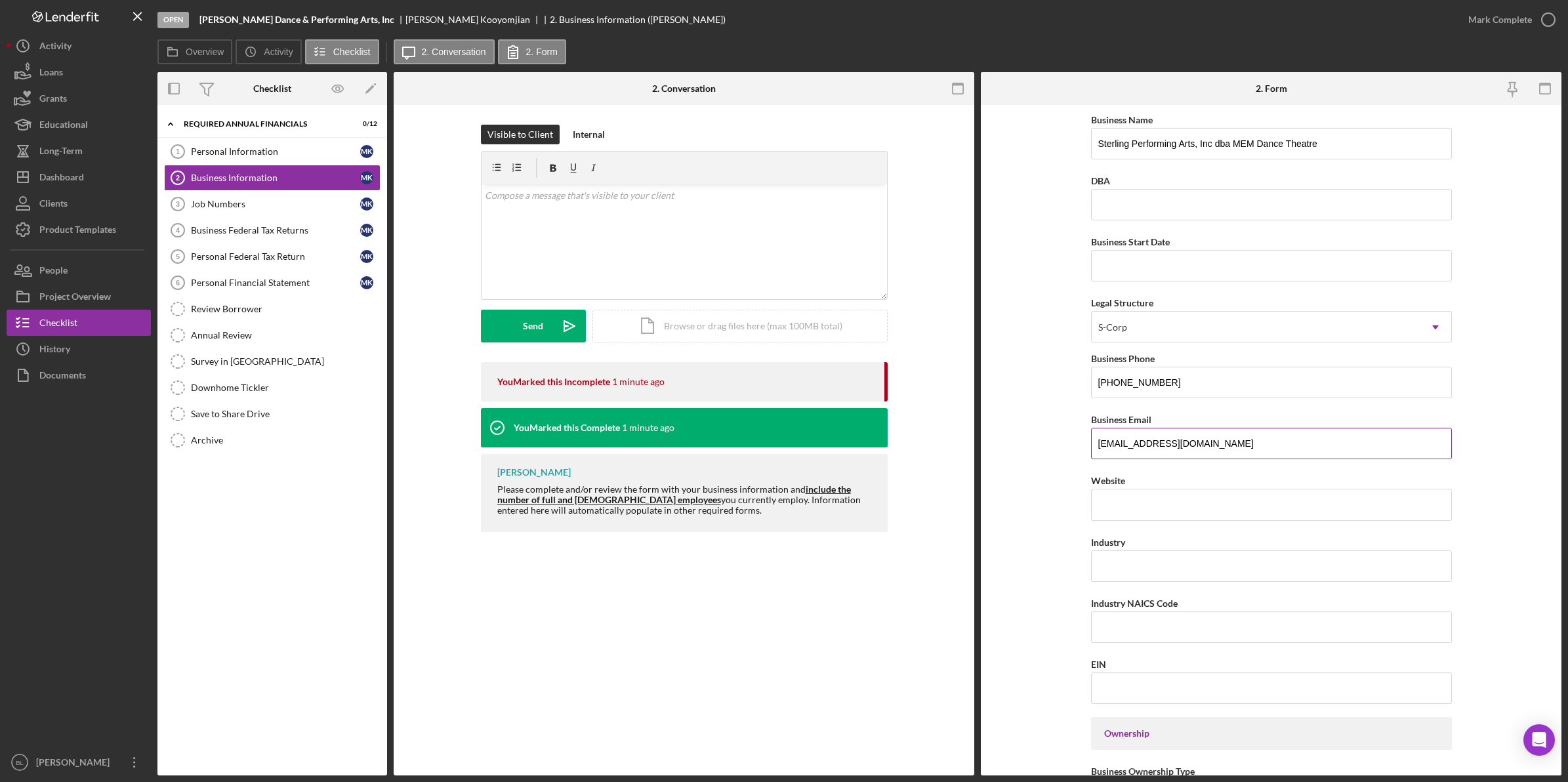
scroll to position [82, 0]
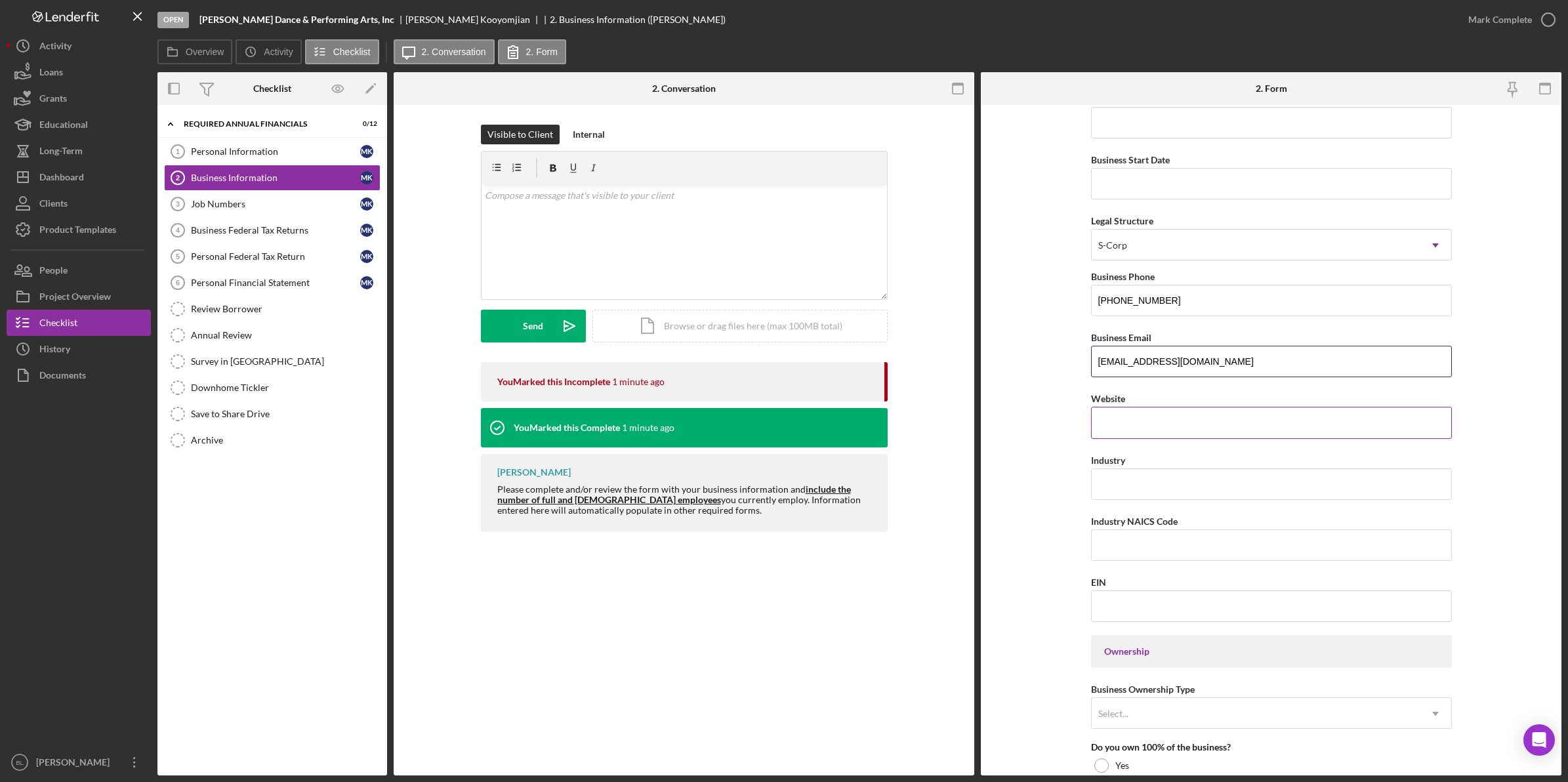
type input "[EMAIL_ADDRESS][DOMAIN_NAME]"
click at [1158, 422] on input "Website" at bounding box center [1271, 423] width 361 height 31
click at [1028, 461] on form "Business Name Sterling Performing Arts, Inc dba MEM Dance Theatre DBA Business …" at bounding box center [1270, 440] width 581 height 671
click at [1136, 486] on input "Industry" at bounding box center [1271, 484] width 361 height 31
click at [1182, 510] on div "Business Name Sterling Performing Arts, Inc dba MEM Dance Theatre DBA Business …" at bounding box center [1271, 737] width 361 height 1415
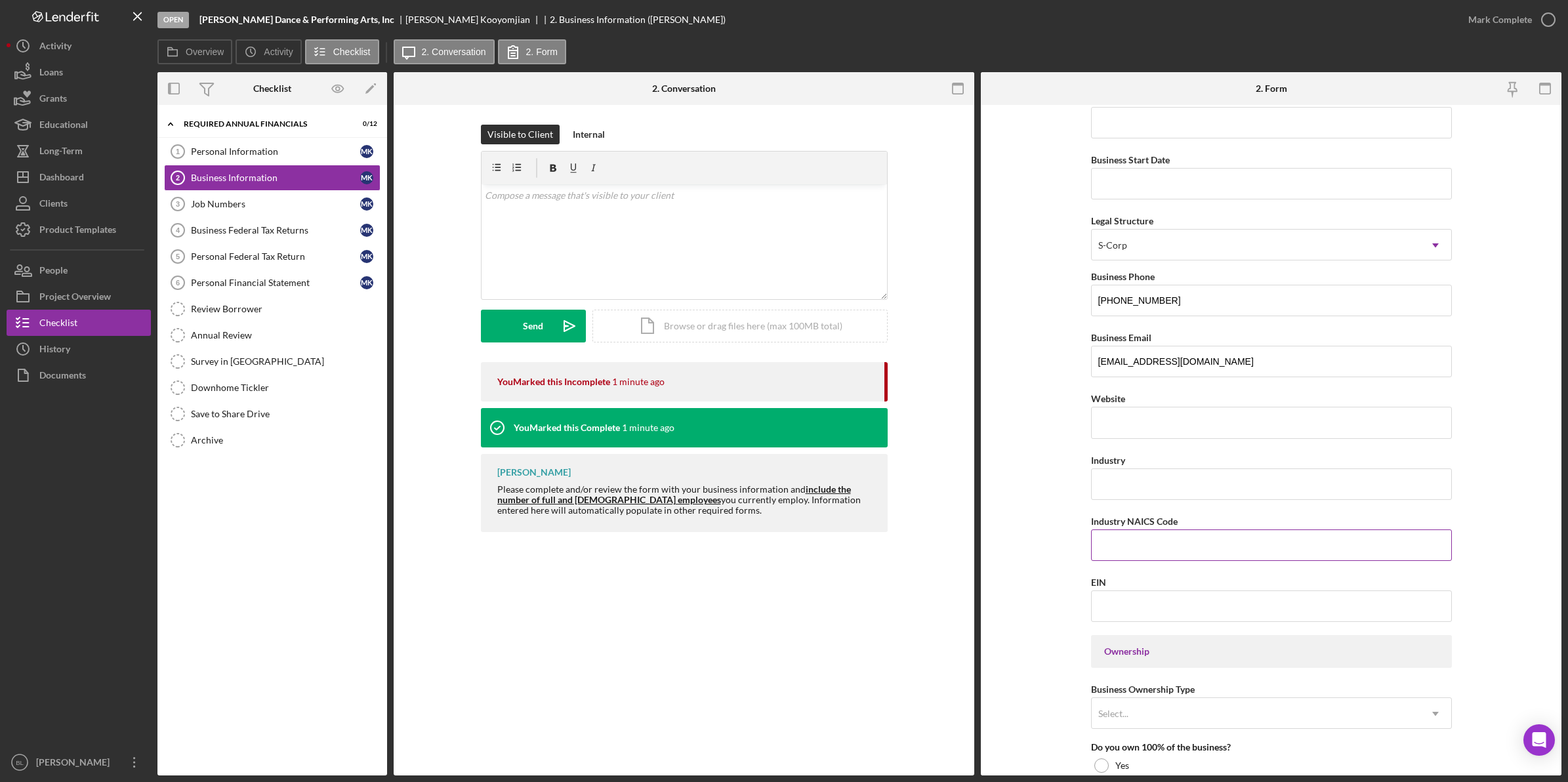
click at [1169, 542] on input "Industry NAICS Code" at bounding box center [1271, 545] width 361 height 31
paste input "611610"
type input "611610"
drag, startPoint x: 1104, startPoint y: 488, endPoint x: 1121, endPoint y: 498, distance: 19.7
click at [1104, 488] on input "Industry" at bounding box center [1271, 484] width 361 height 31
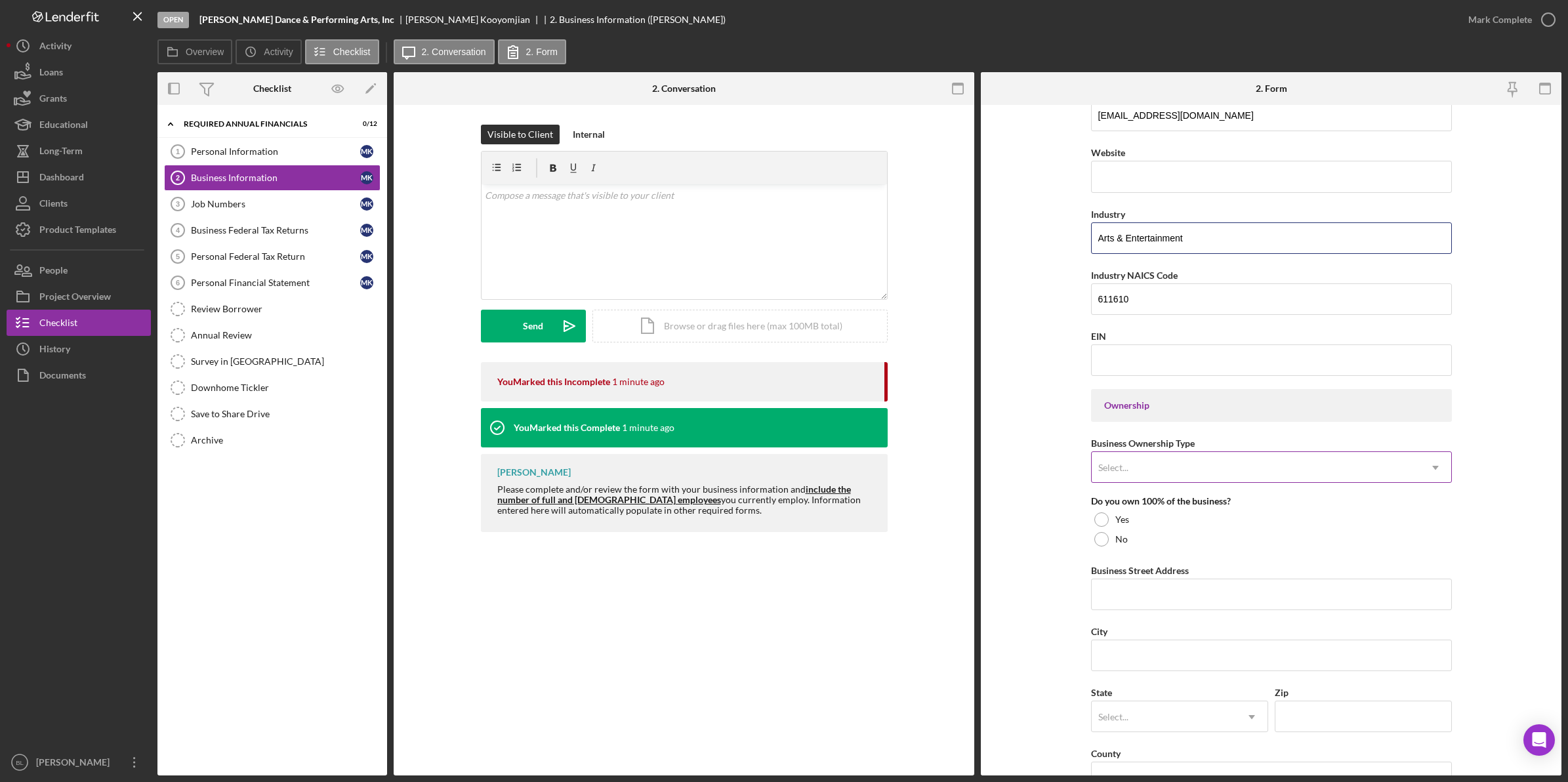
scroll to position [410, 0]
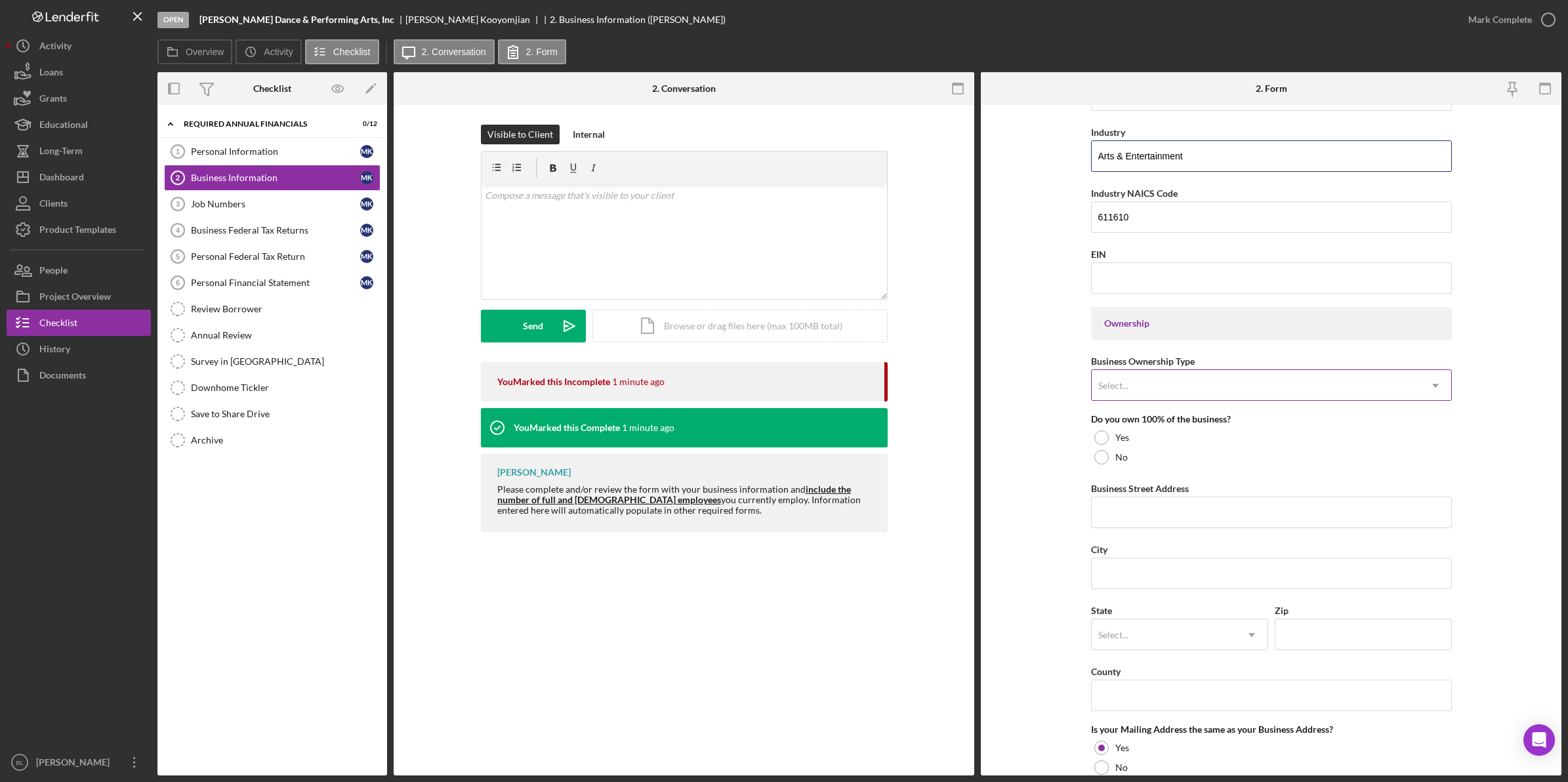
type input "Arts & Entertainment"
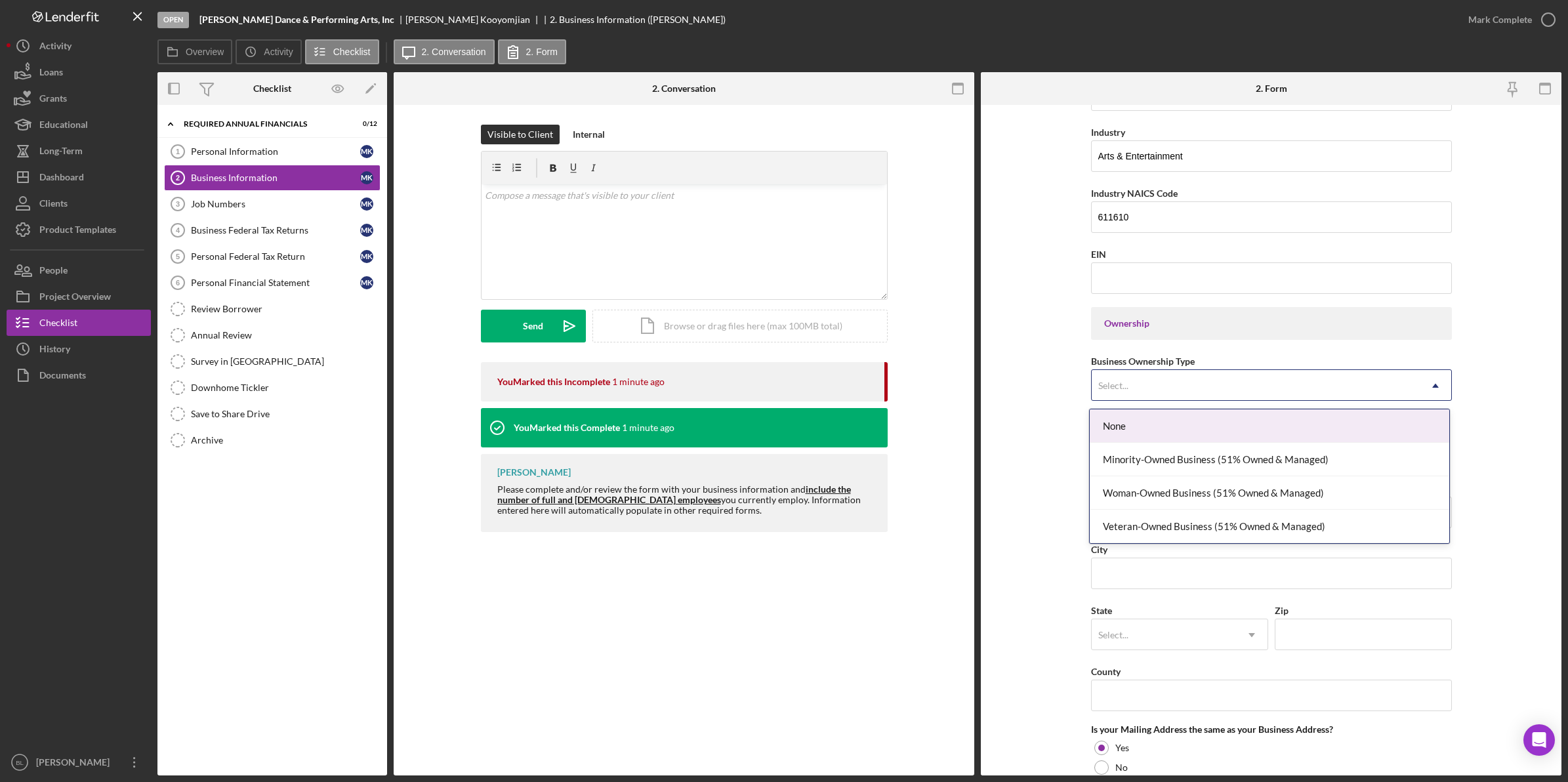
click at [1219, 386] on div "Select..." at bounding box center [1255, 386] width 328 height 30
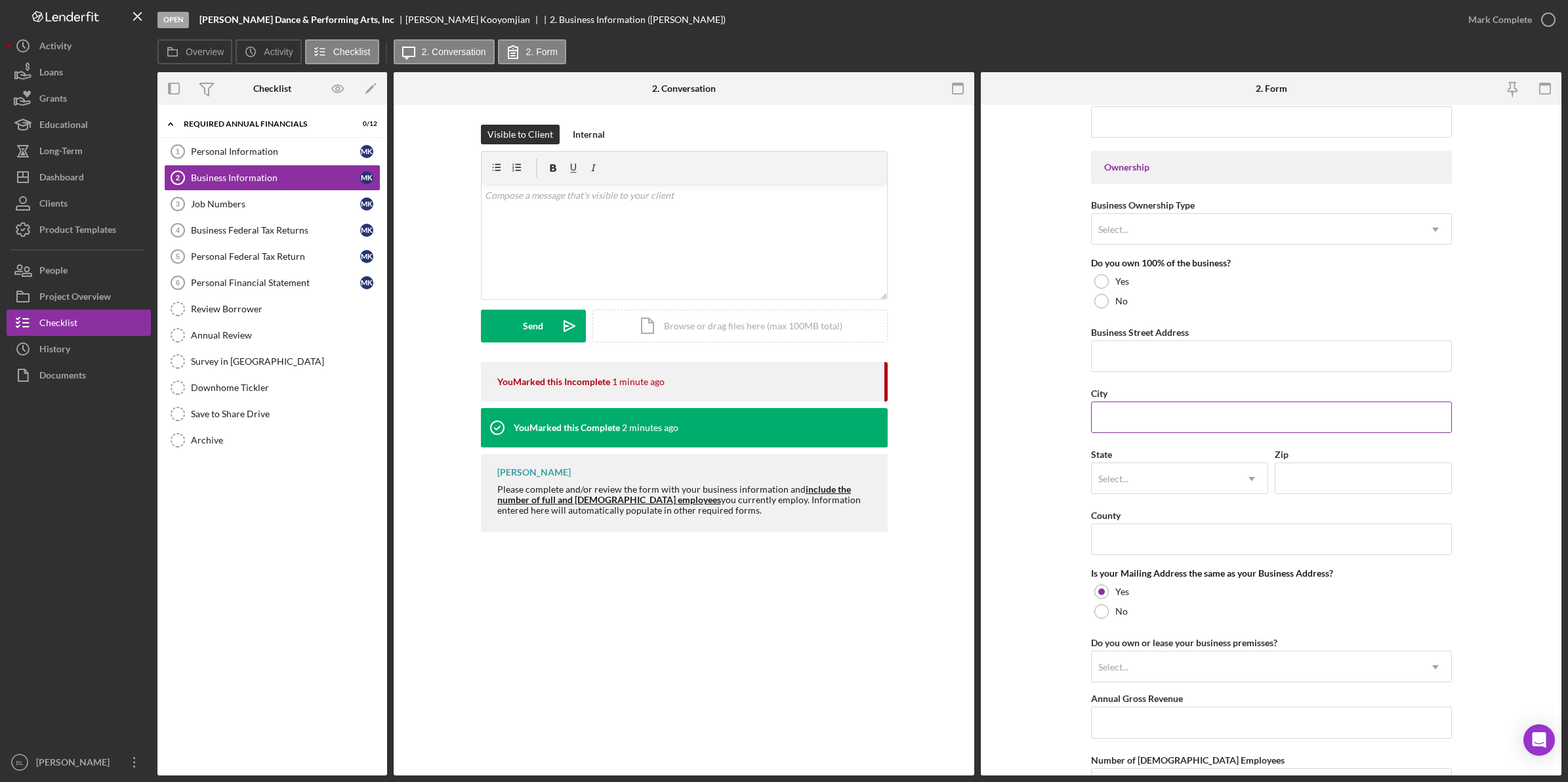
scroll to position [545, 0]
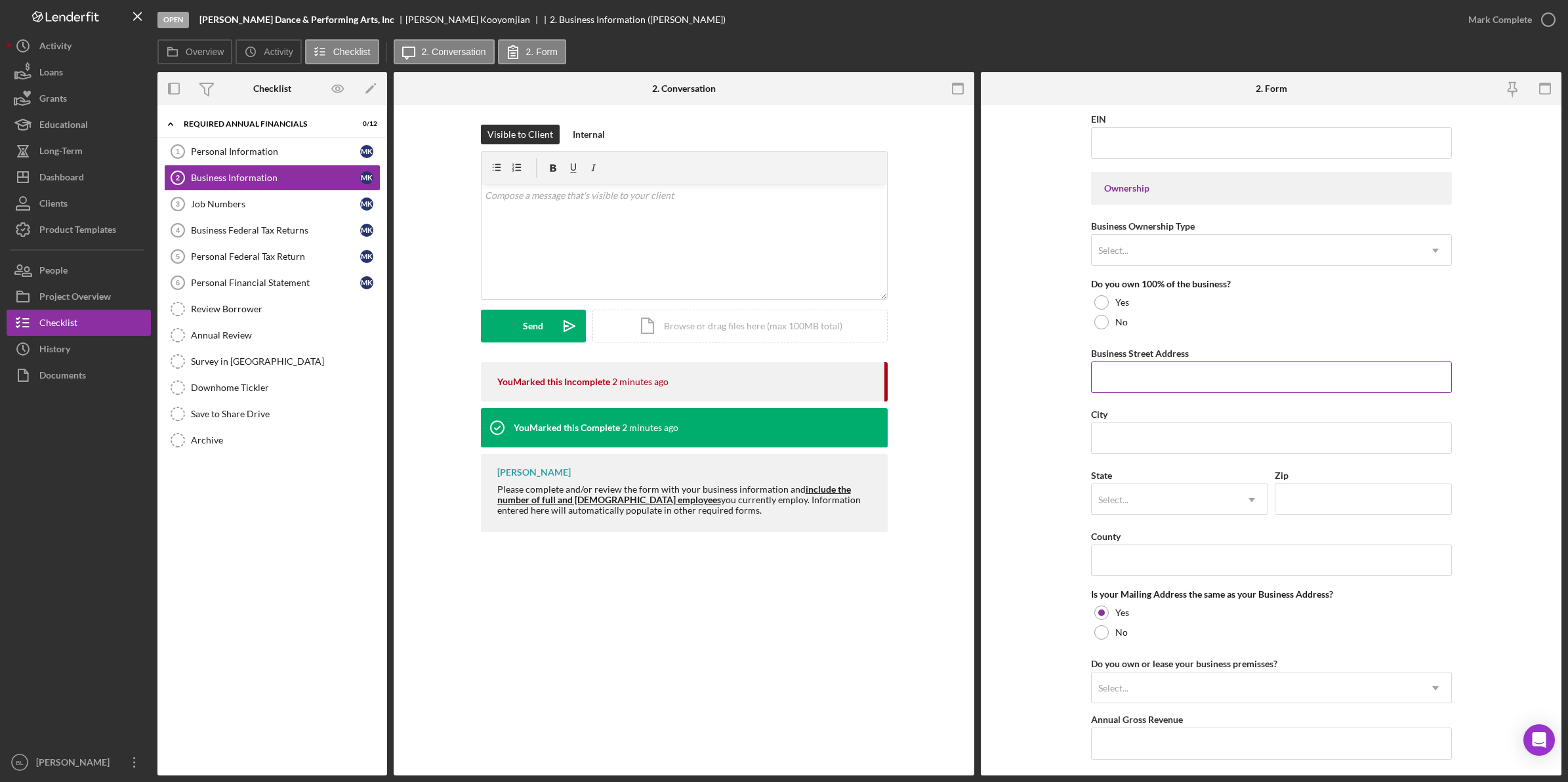
click at [1175, 382] on input "Business Street Address" at bounding box center [1271, 377] width 361 height 31
paste input "[STREET_ADDRESS]"
type input "[STREET_ADDRESS]"
click at [1156, 451] on input "City" at bounding box center [1271, 438] width 361 height 31
type input "Sterling"
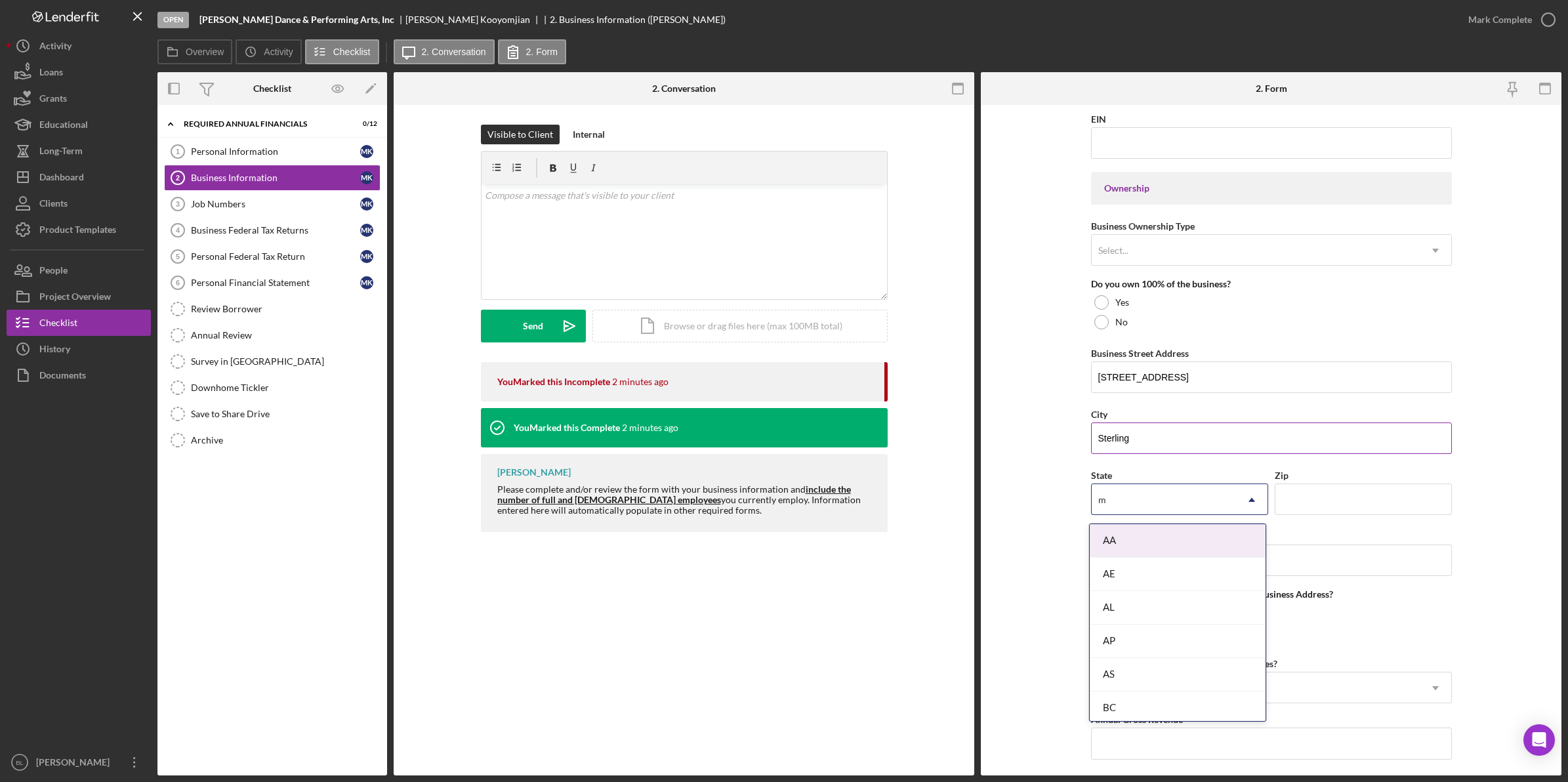
type input "ma"
click at [1132, 493] on div "AL" at bounding box center [1164, 500] width 145 height 30
click at [1146, 585] on div "MA" at bounding box center [1177, 575] width 176 height 33
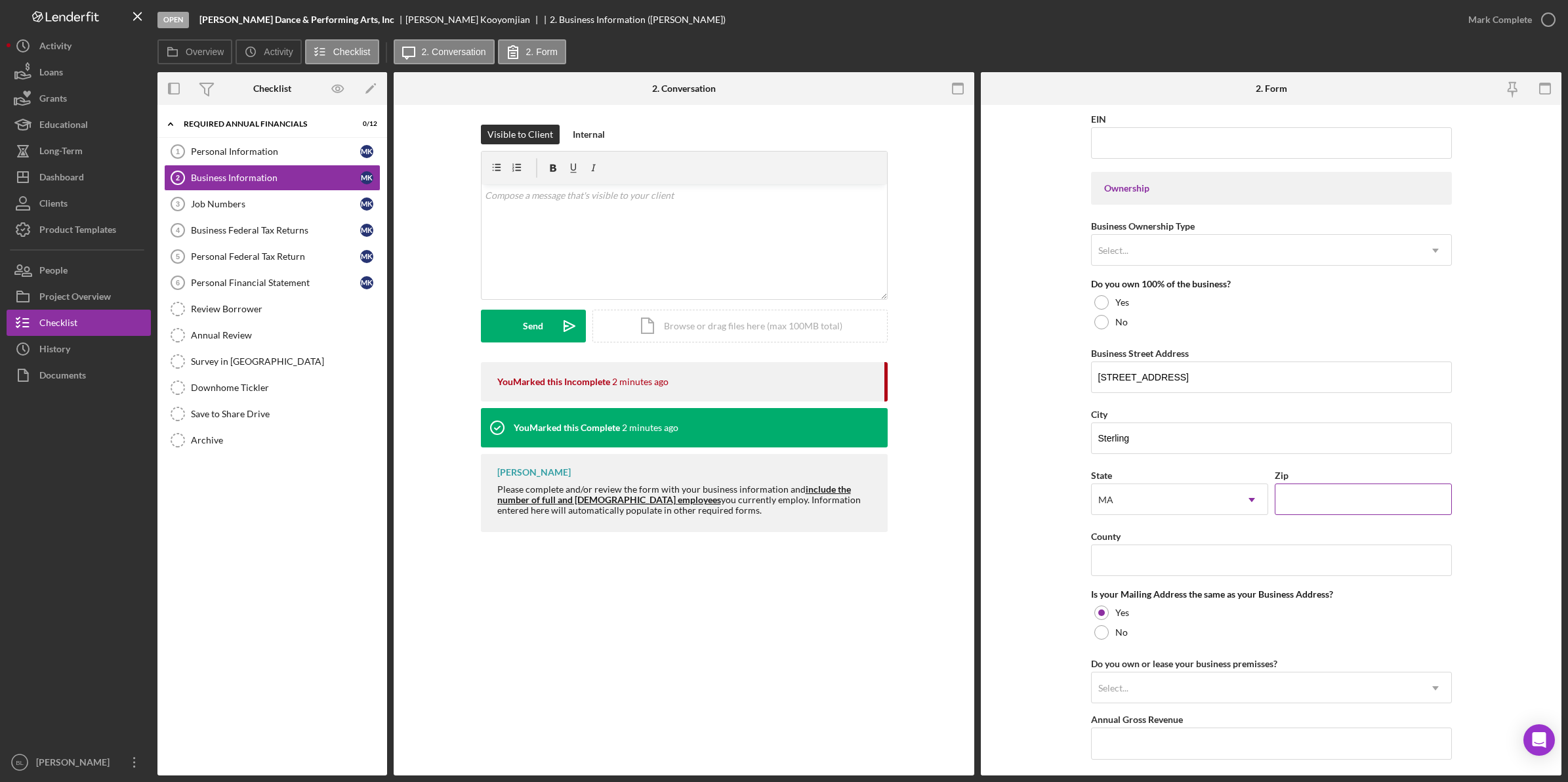
click at [1306, 499] on input "Zip" at bounding box center [1363, 499] width 177 height 31
type input "01564"
type input "[DATE]"
type input "MA"
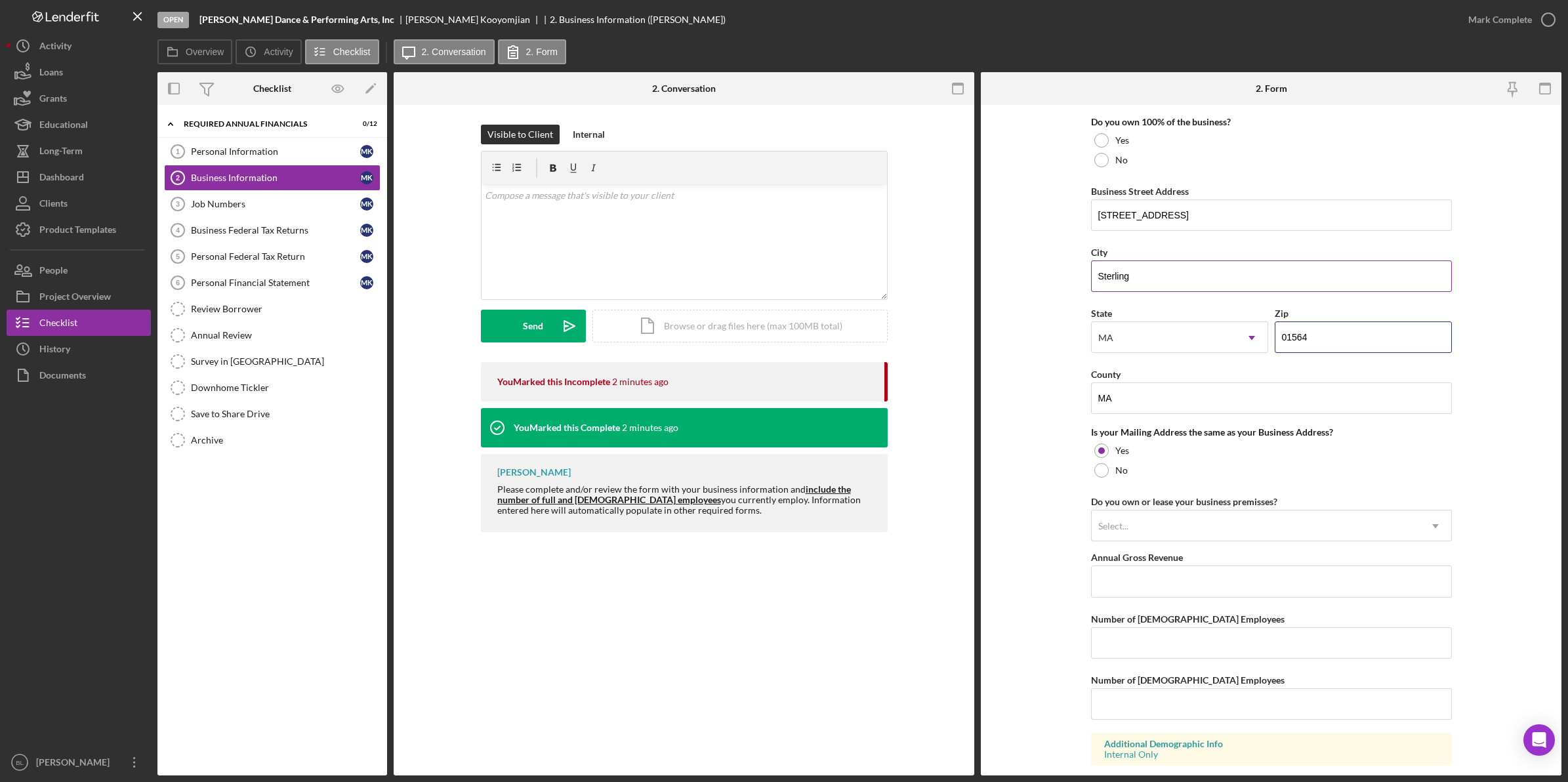
scroll to position [709, 0]
type input "01564"
drag, startPoint x: 1158, startPoint y: 401, endPoint x: 997, endPoint y: 402, distance: 161.0
click at [1004, 400] on form "Business Name Sterling Performing Arts, Inc dba MEM Dance Theatre DBA Business …" at bounding box center [1270, 440] width 581 height 671
type input "[GEOGRAPHIC_DATA]"
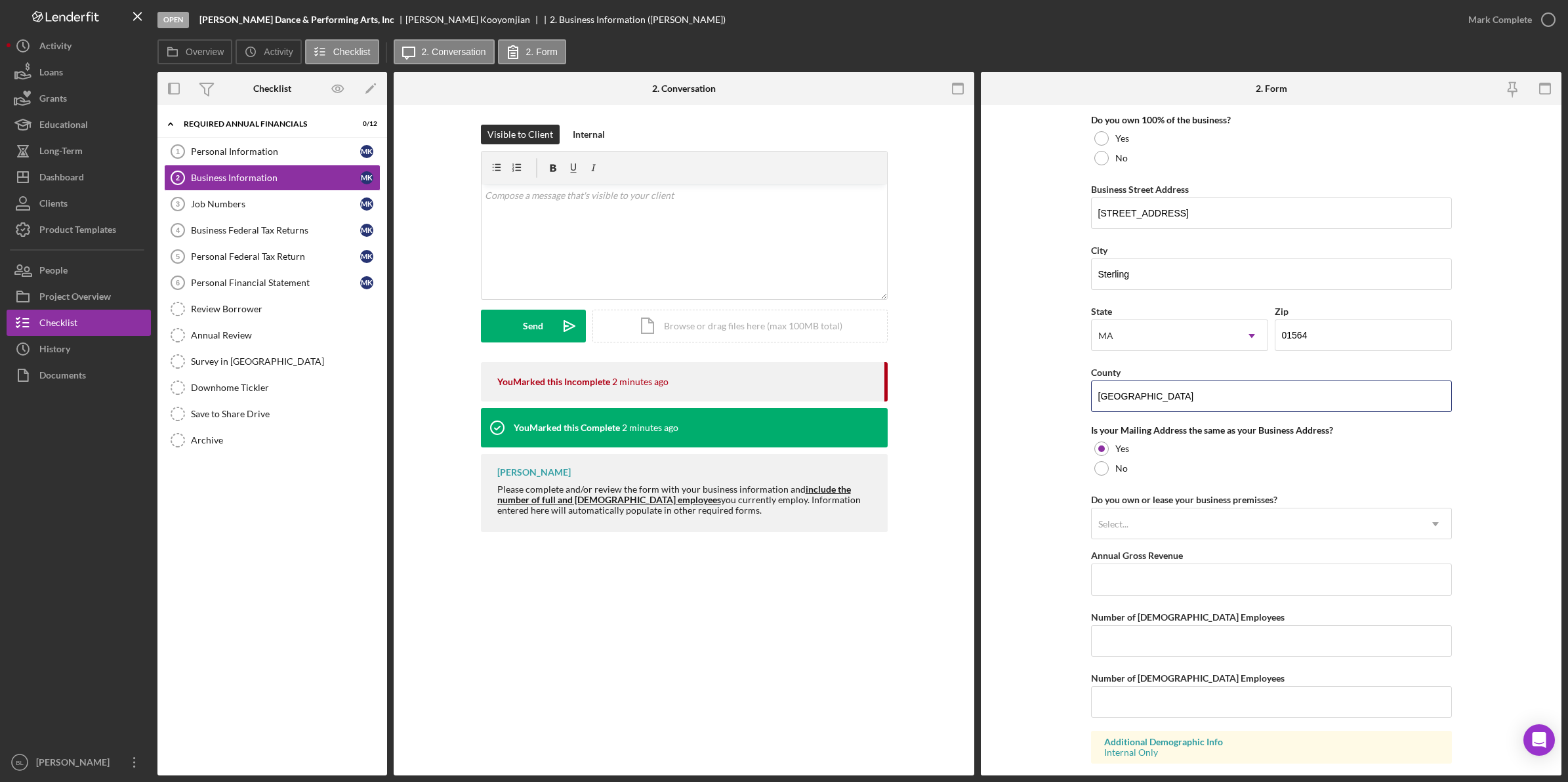
scroll to position [791, 0]
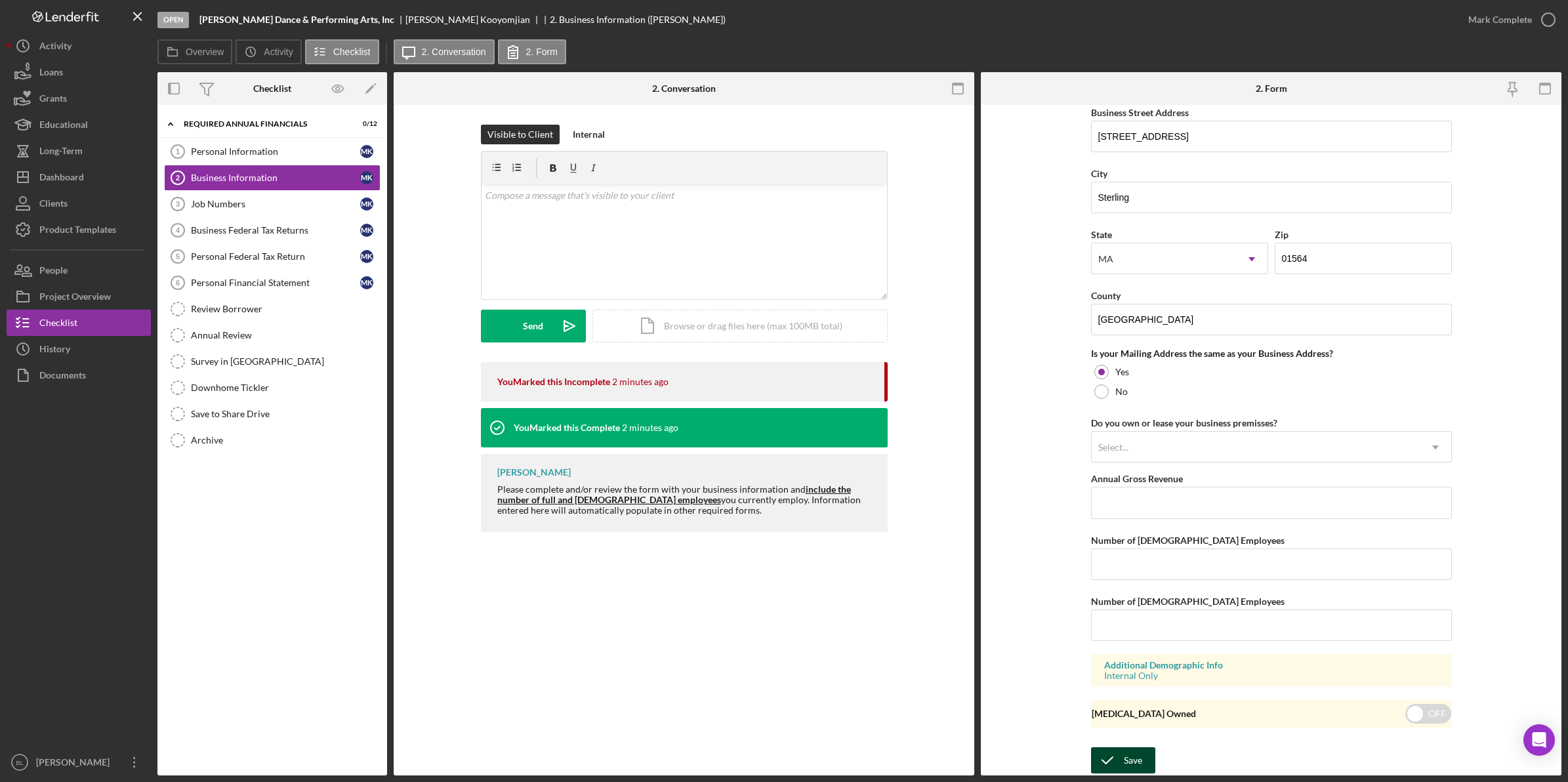
click at [1129, 758] on div "Save" at bounding box center [1133, 760] width 18 height 26
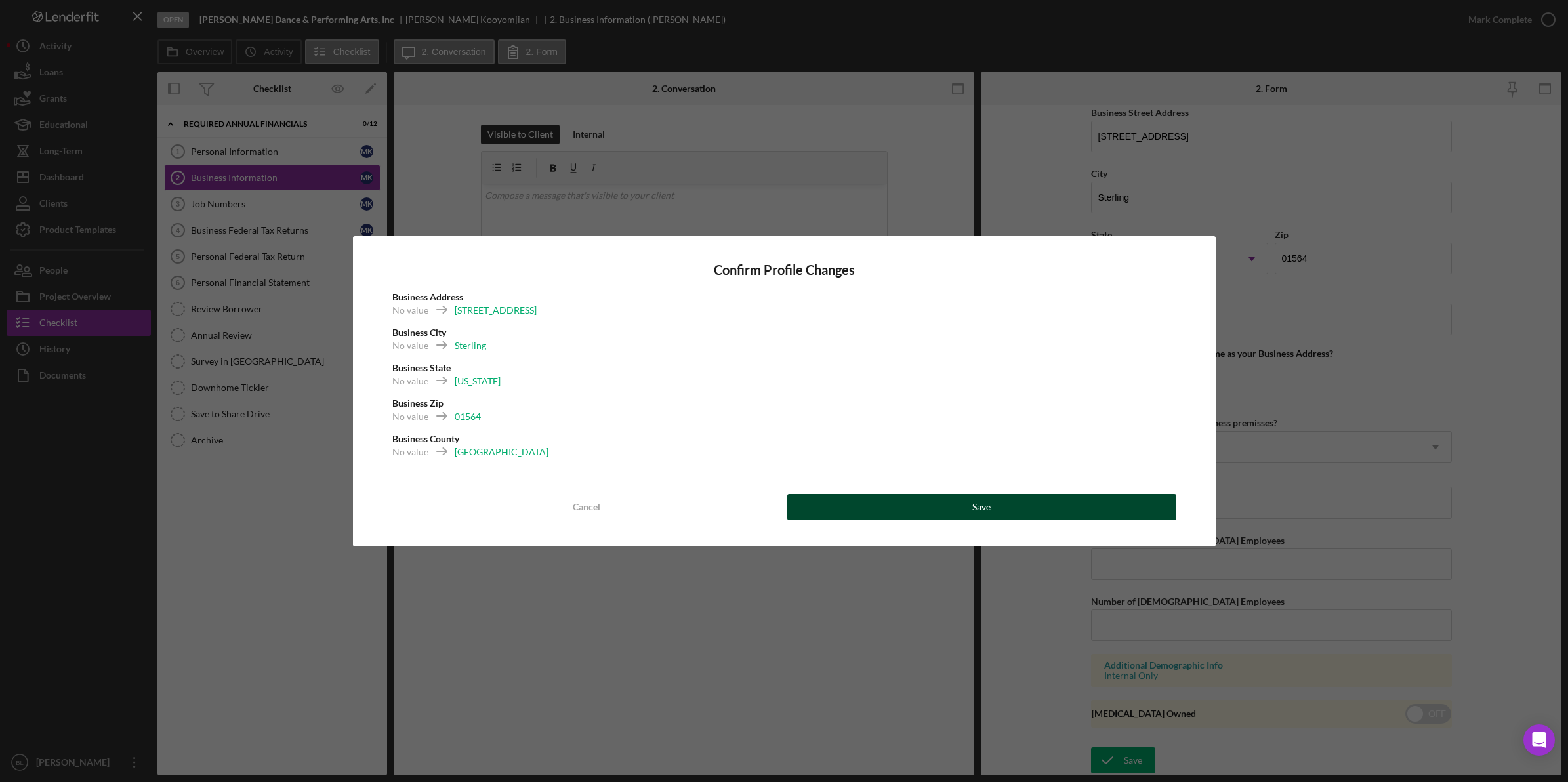
click at [867, 516] on button "Save" at bounding box center [981, 507] width 389 height 26
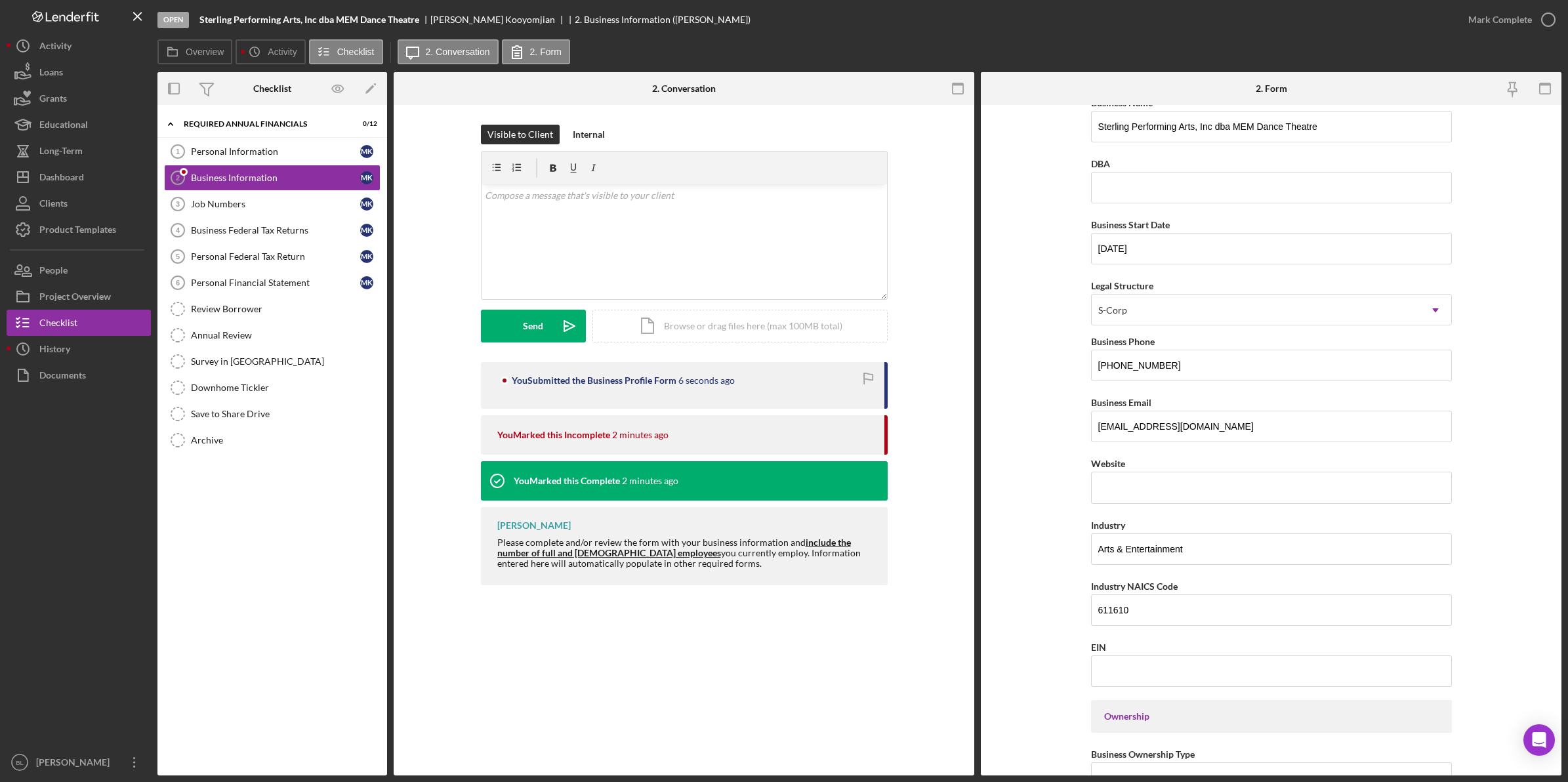
scroll to position [0, 0]
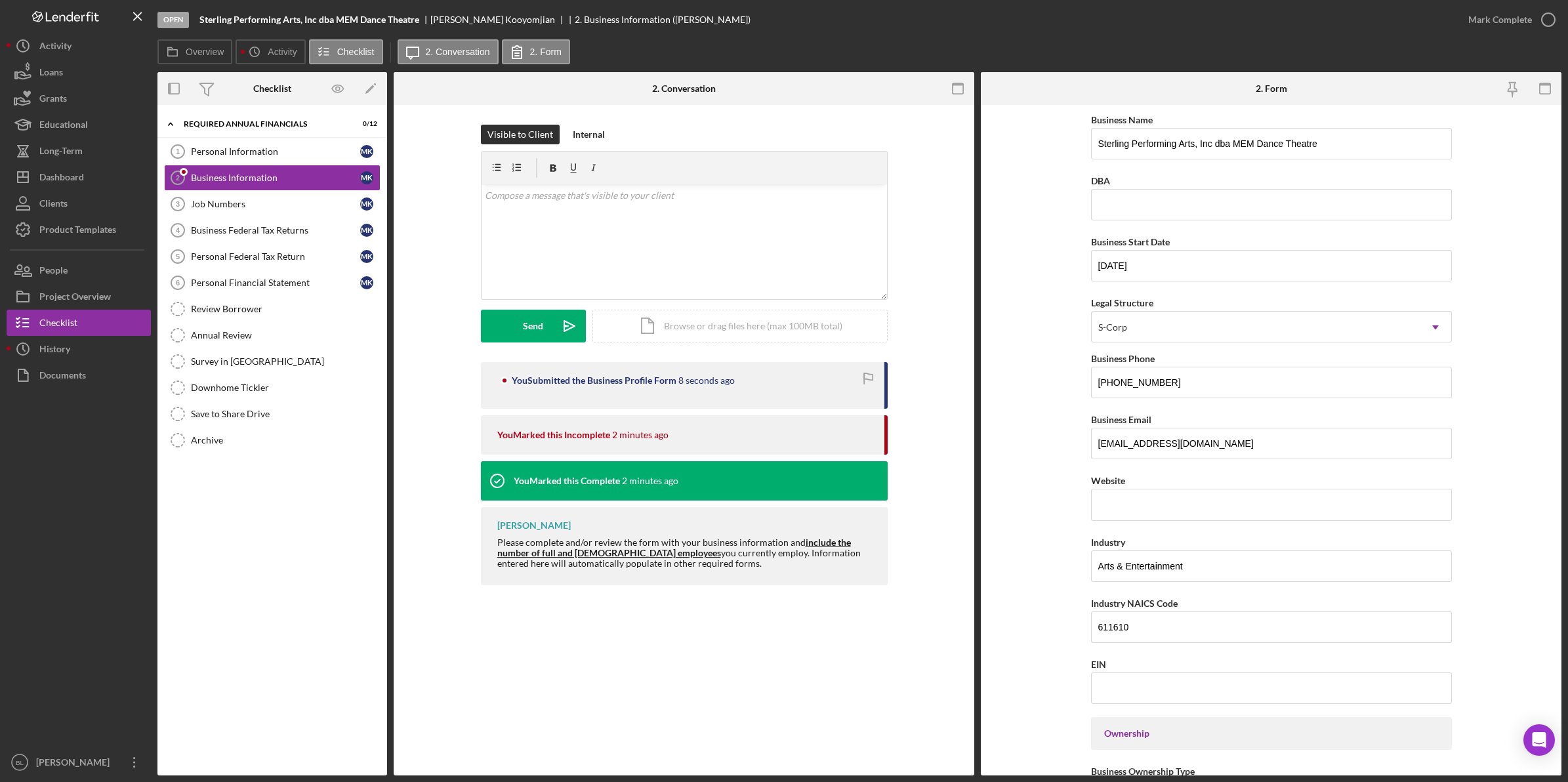
click at [926, 28] on div "Open Sterling Performing Arts, Inc dba MEM Dance Theatre [PERSON_NAME] 2. Busin…" at bounding box center [806, 20] width 1297 height 40
drag, startPoint x: 66, startPoint y: 208, endPoint x: 77, endPoint y: 208, distance: 11.0
click at [66, 208] on div "Clients" at bounding box center [54, 205] width 28 height 30
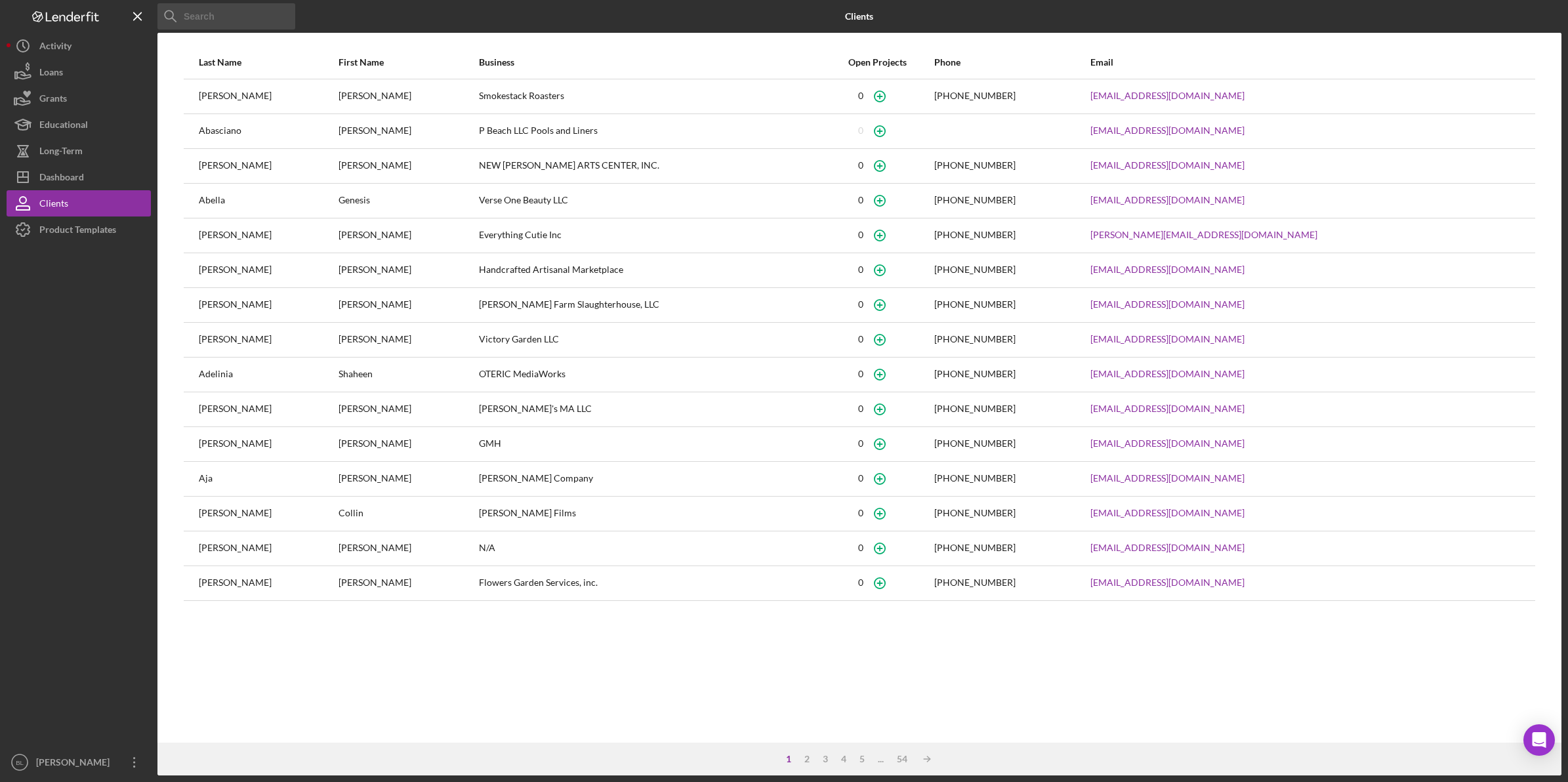
click at [220, 4] on input at bounding box center [226, 16] width 138 height 26
type input "Sterling"
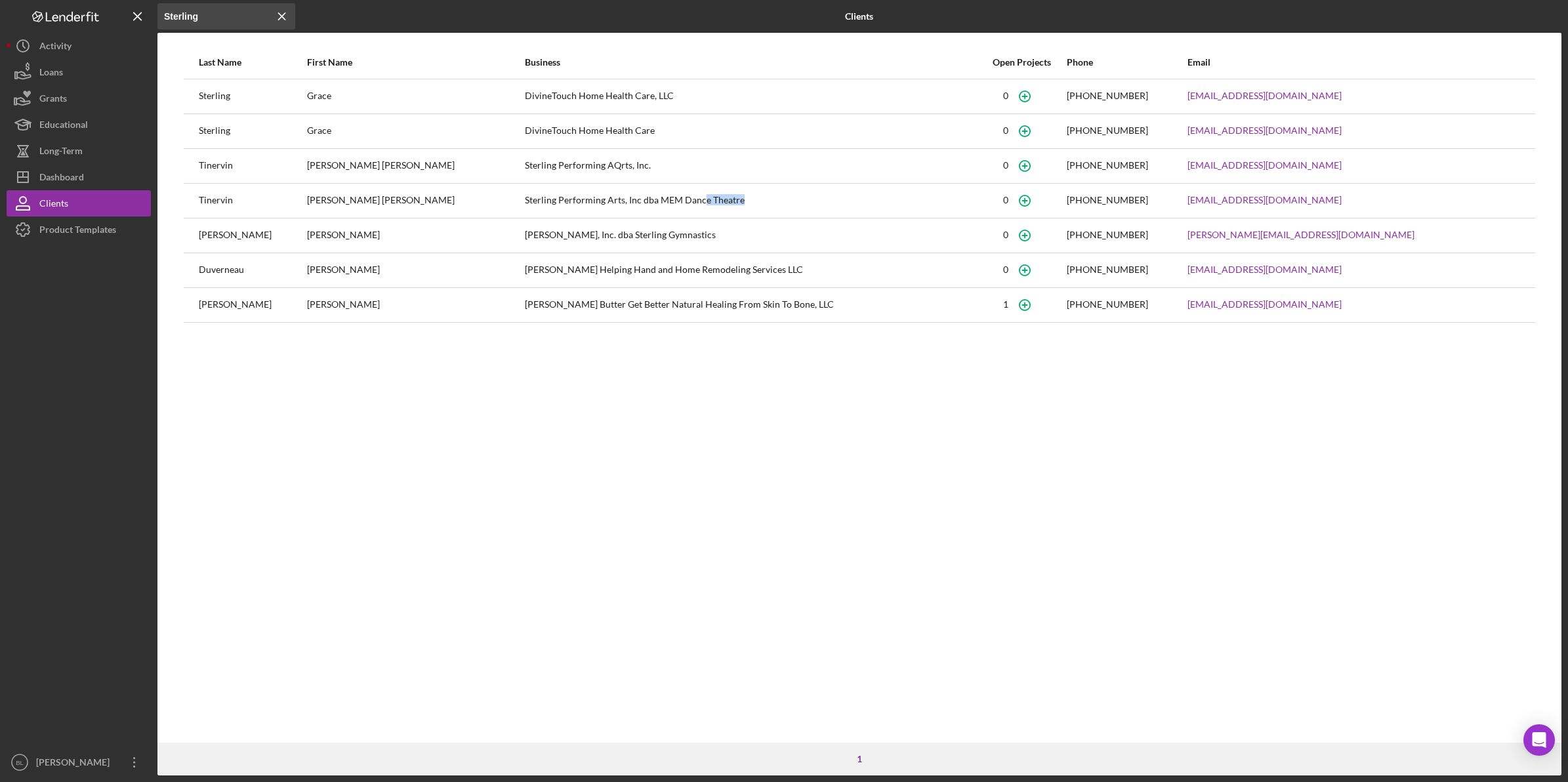
drag, startPoint x: 598, startPoint y: 201, endPoint x: 905, endPoint y: 201, distance: 307.0
click at [905, 201] on div "Sterling Performing Arts, Inc dba MEM Dance Theatre" at bounding box center [751, 201] width 453 height 33
drag, startPoint x: 198, startPoint y: 206, endPoint x: 676, endPoint y: 201, distance: 478.0
click at [676, 201] on tr "[PERSON_NAME] [PERSON_NAME] Performing Arts, Inc dba MEM Dance Theatre [PHONE_N…" at bounding box center [859, 200] width 1351 height 35
drag, startPoint x: 676, startPoint y: 201, endPoint x: 594, endPoint y: 162, distance: 90.8
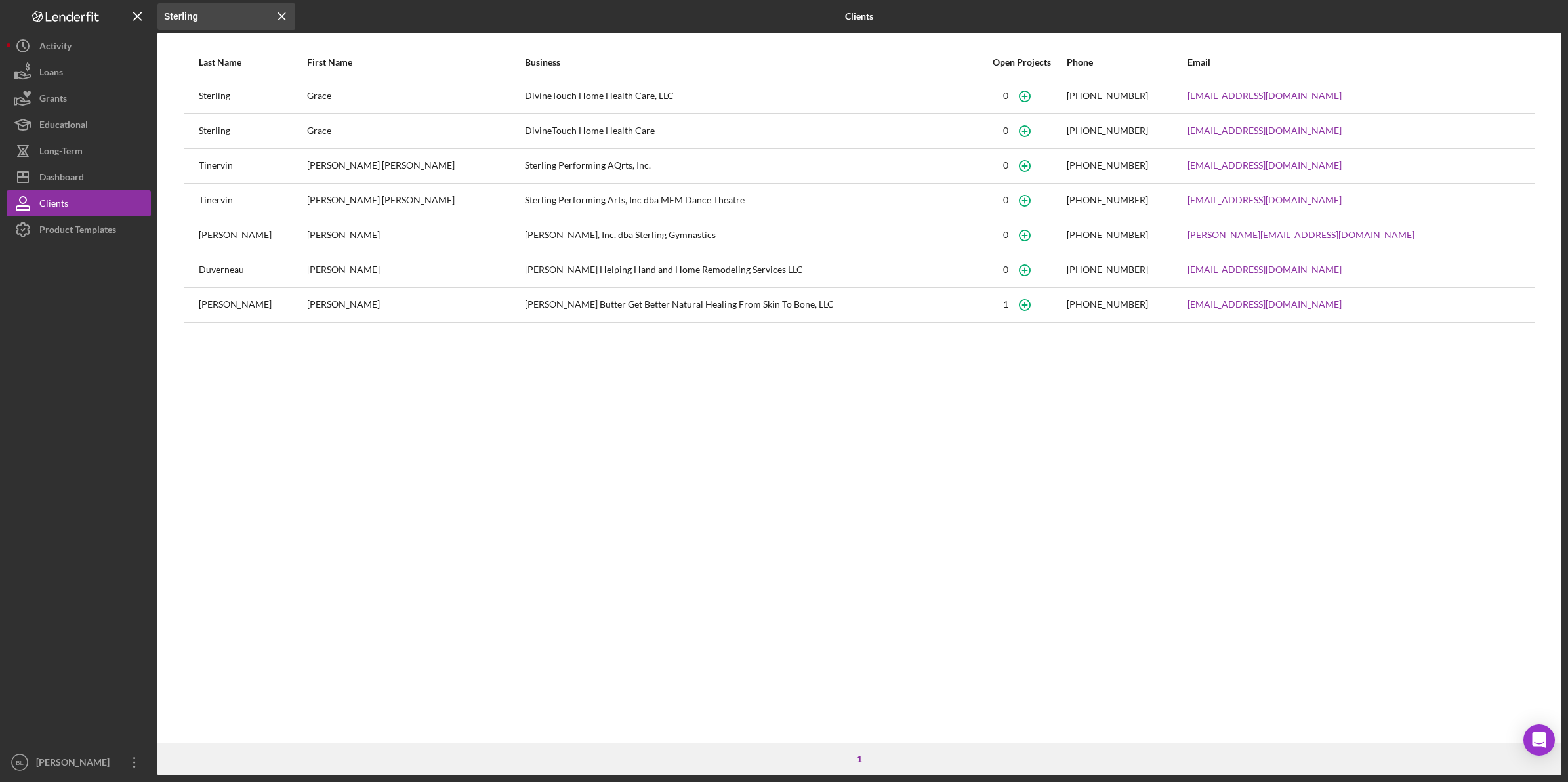
click at [594, 162] on div "Sterling Performing AQrts, Inc." at bounding box center [751, 166] width 453 height 33
